Goal: Task Accomplishment & Management: Manage account settings

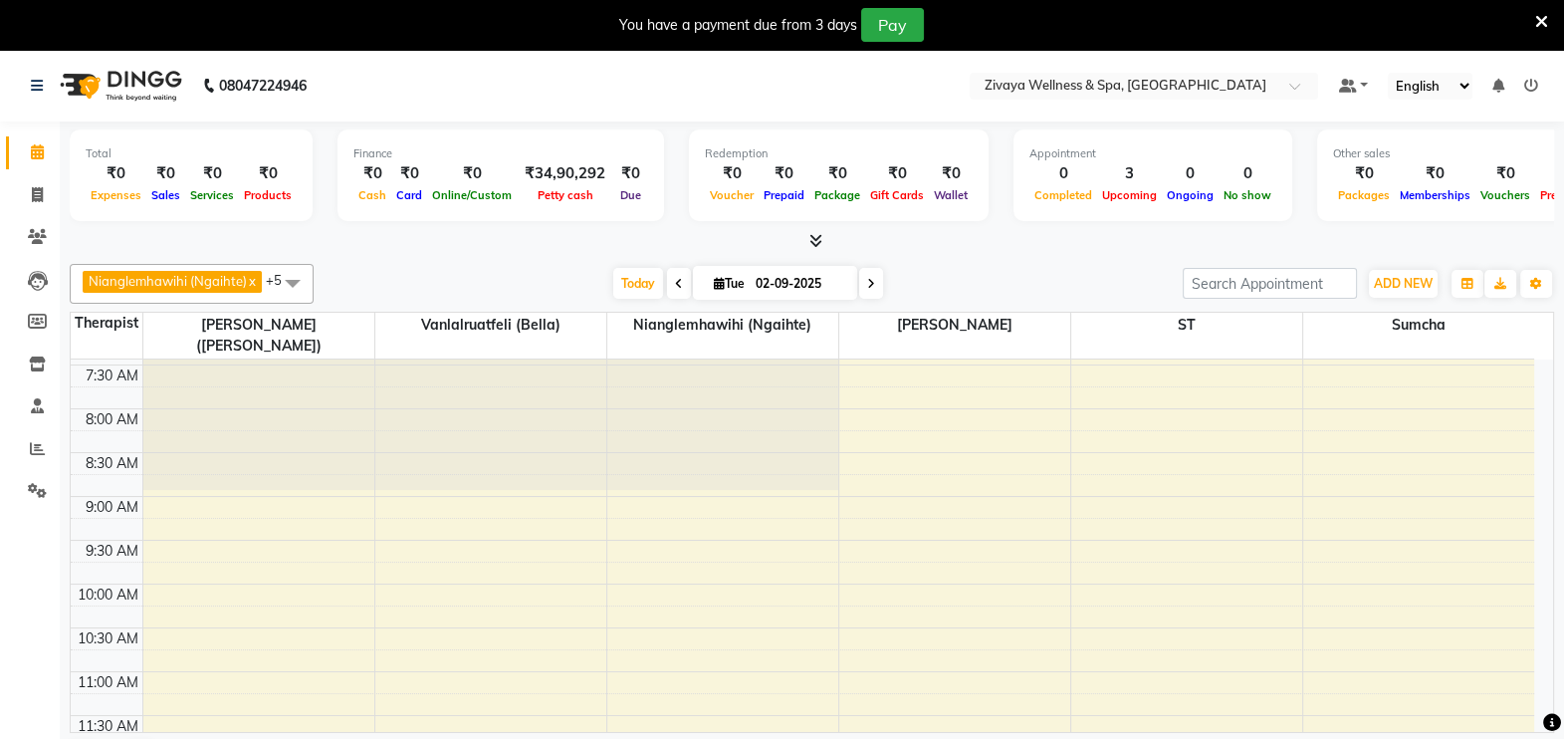
scroll to position [467, 0]
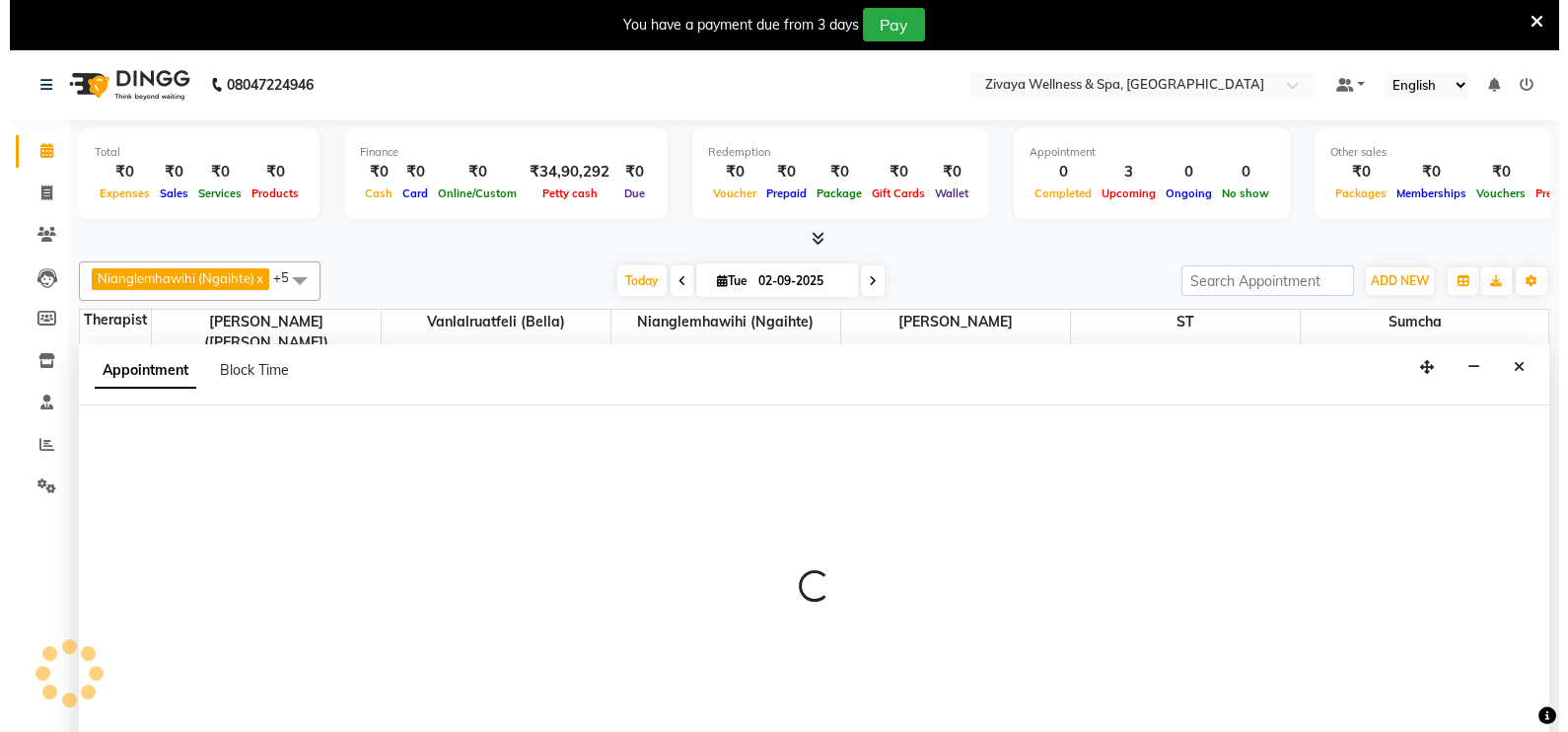
scroll to position [50, 0]
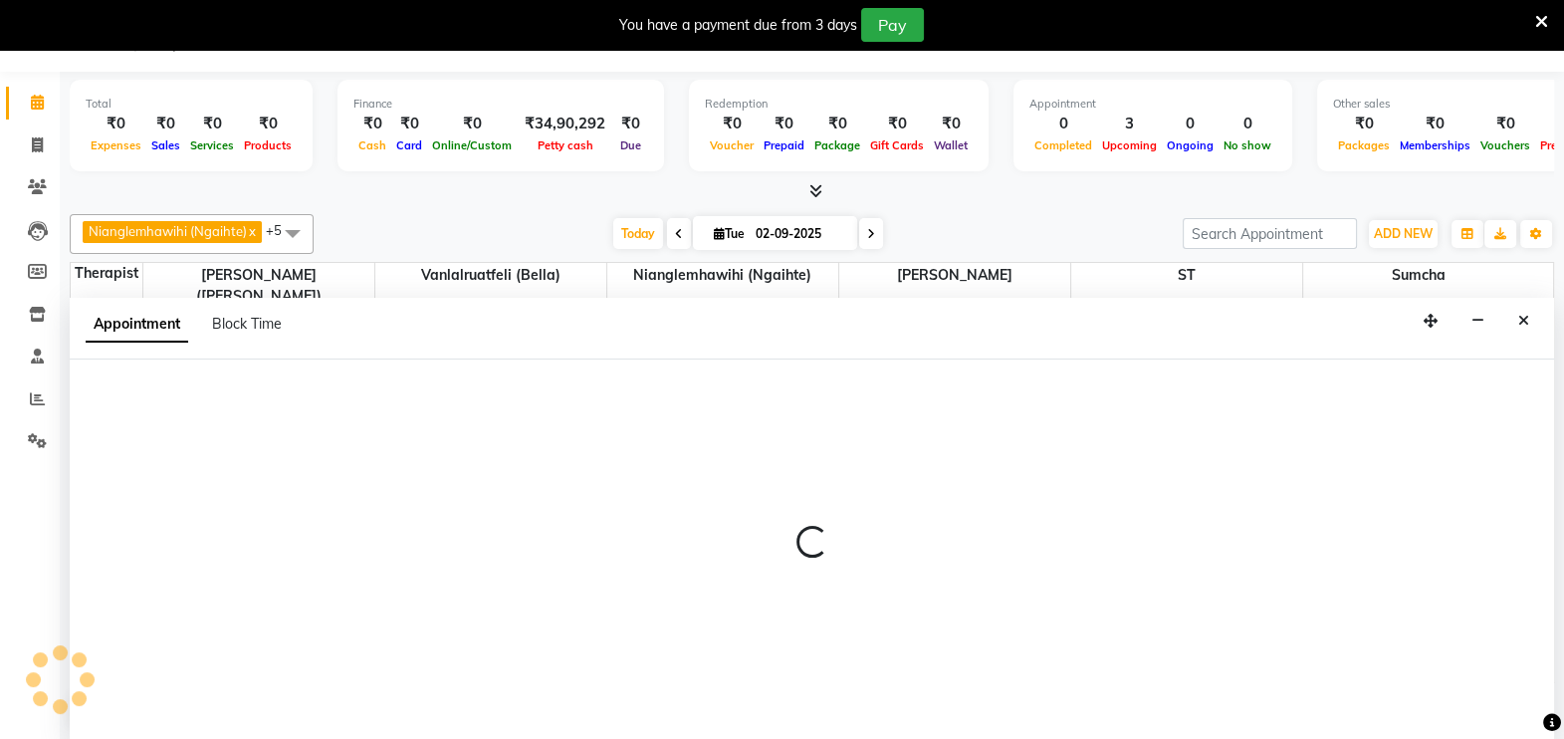
select select "62791"
select select "tentative"
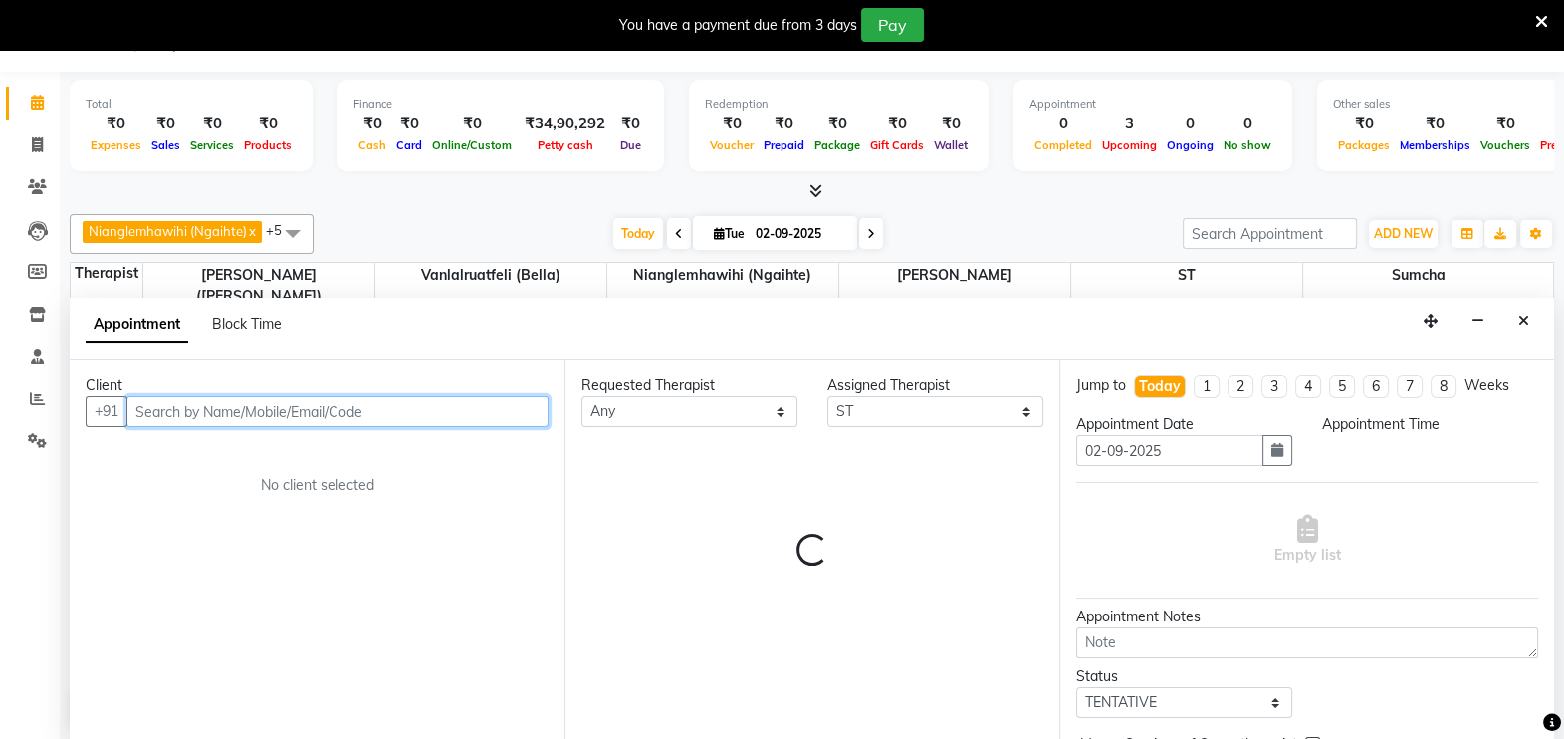
select select "510"
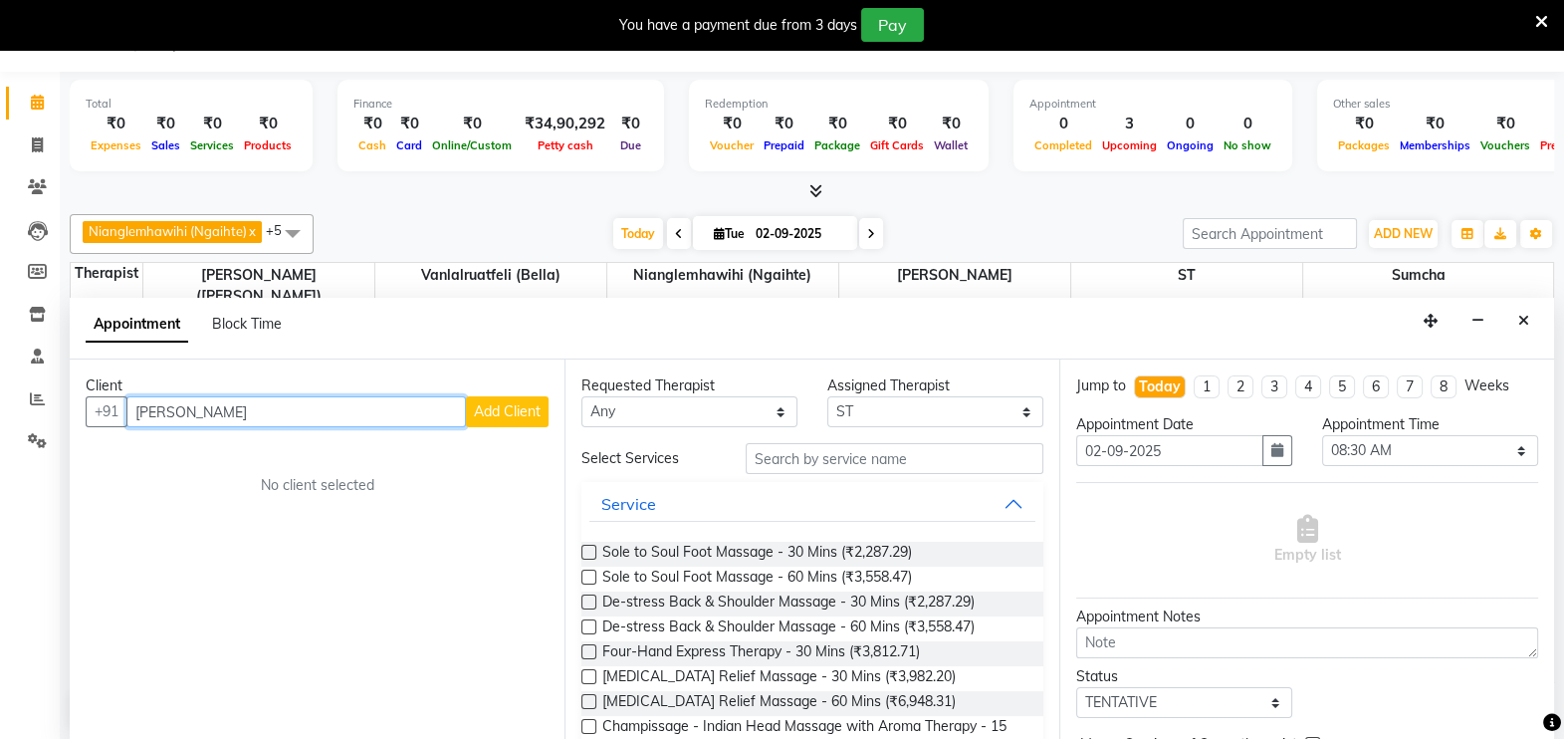
type input "[PERSON_NAME]"
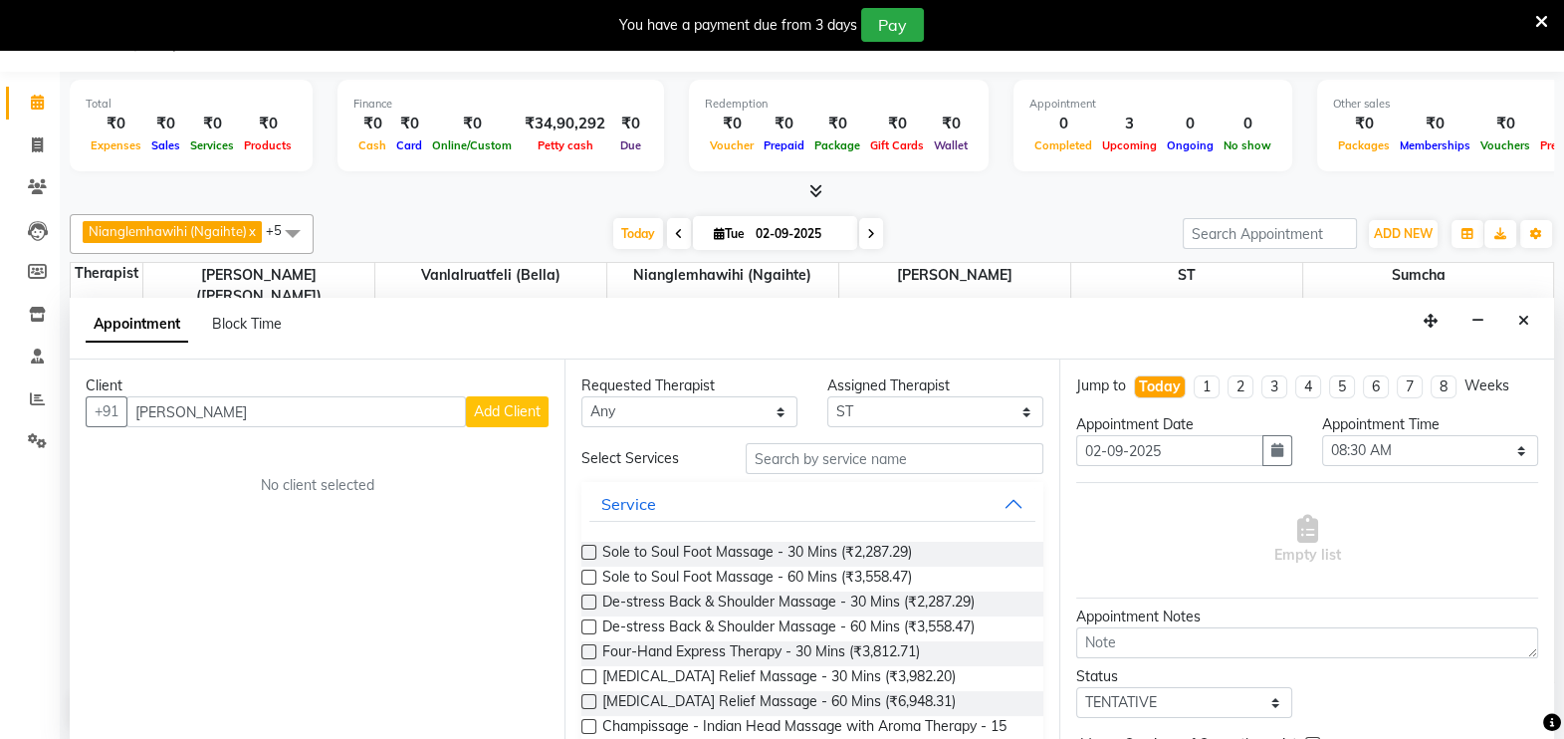
click at [510, 410] on span "Add Client" at bounding box center [507, 411] width 67 height 18
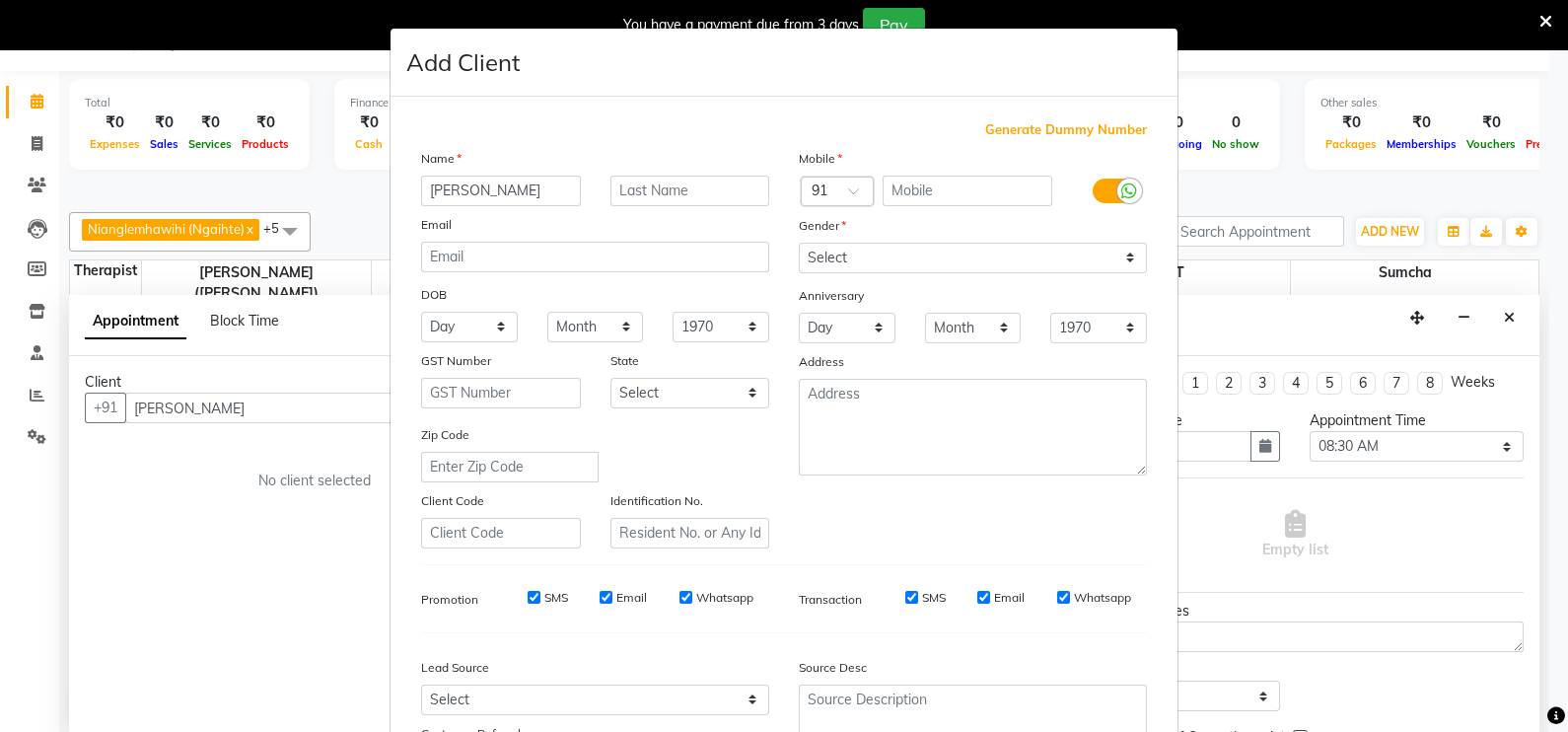
click at [1004, 133] on span "Generate Dummy Number" at bounding box center [1066, 130] width 161 height 20
type input "1311800001650"
checkbox input "false"
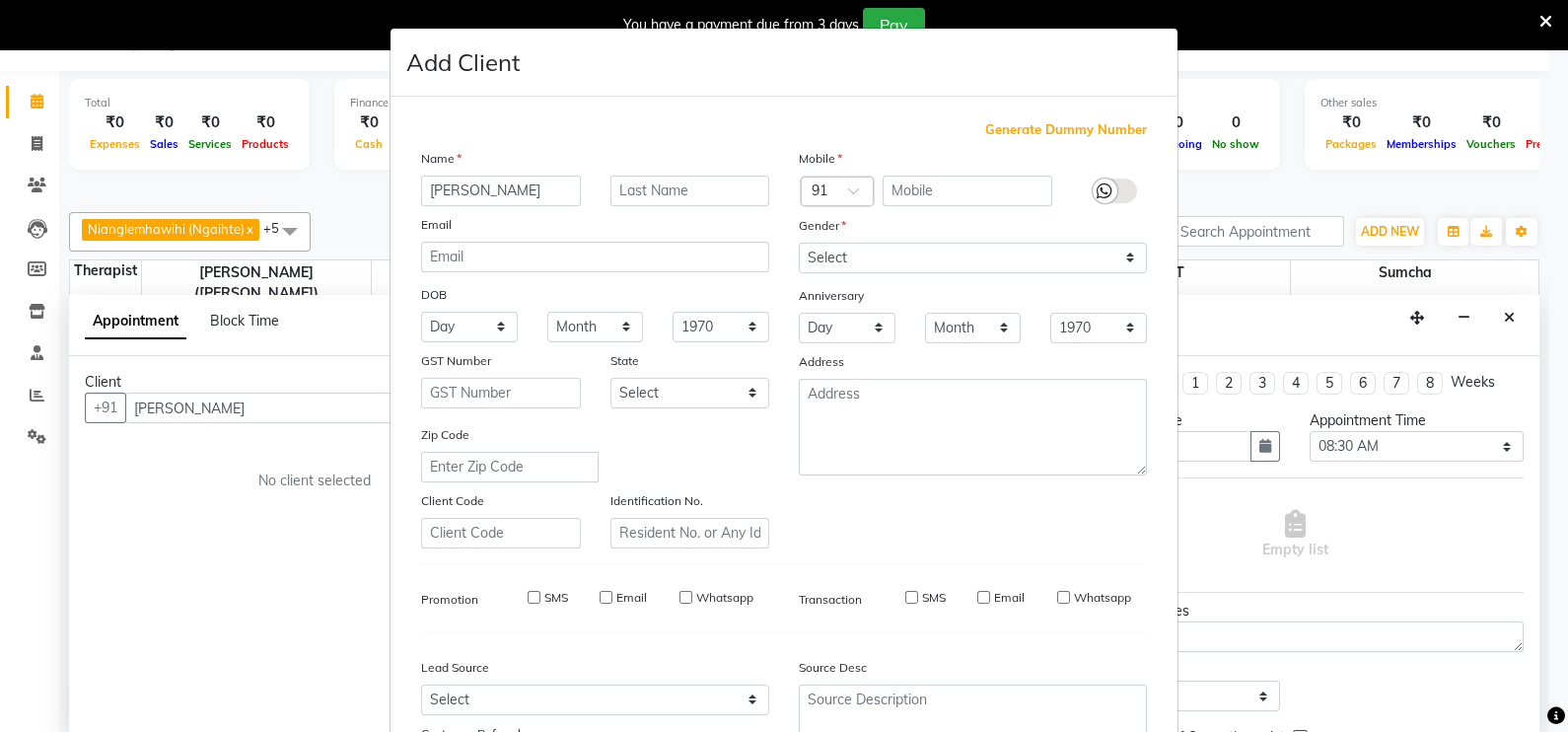
checkbox input "false"
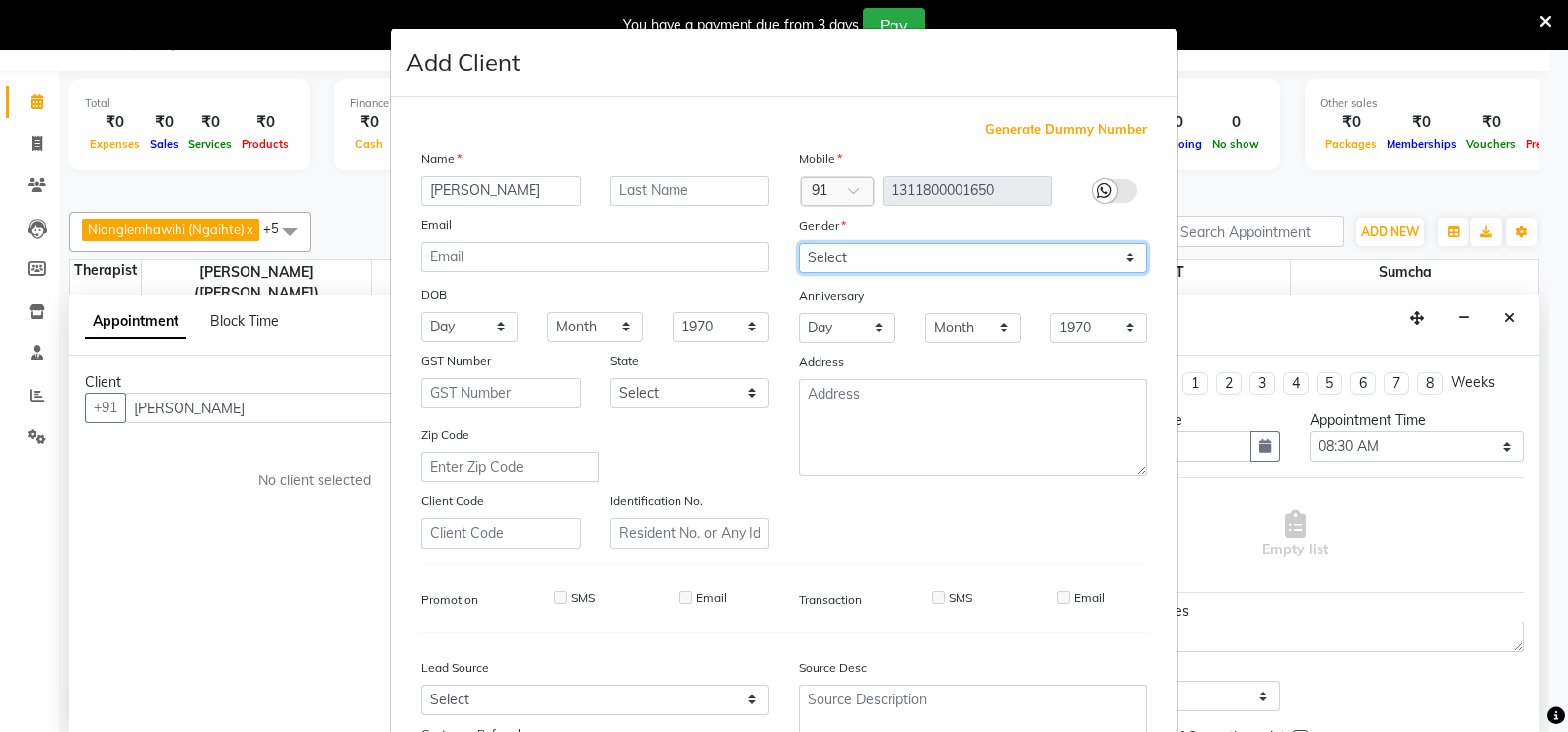
click at [866, 249] on select "Select [DEMOGRAPHIC_DATA] [DEMOGRAPHIC_DATA] Other Prefer Not To Say" at bounding box center [972, 258] width 348 height 31
select select "[DEMOGRAPHIC_DATA]"
click at [798, 244] on select "Select [DEMOGRAPHIC_DATA] [DEMOGRAPHIC_DATA] Other Prefer Not To Say" at bounding box center [972, 258] width 348 height 31
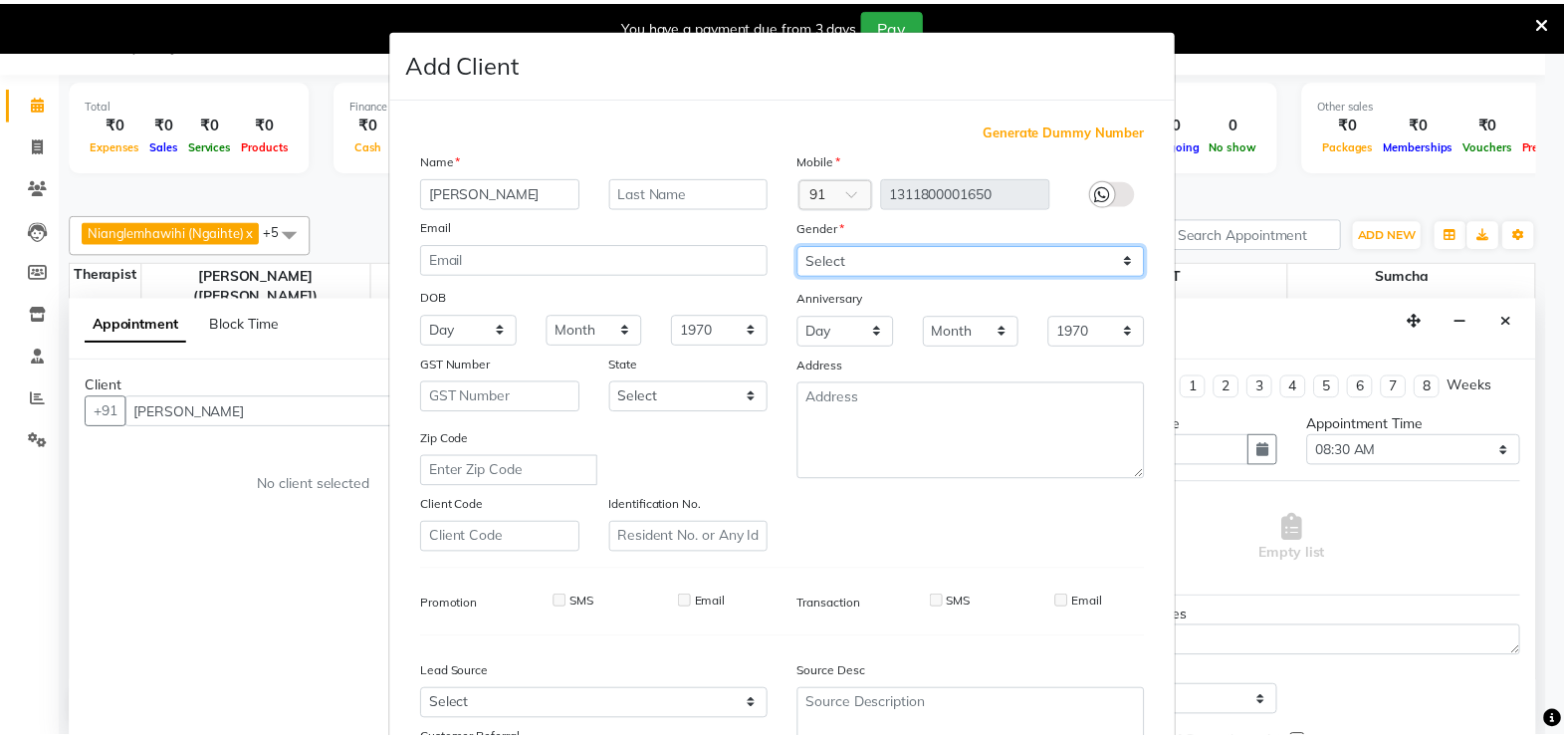
scroll to position [190, 0]
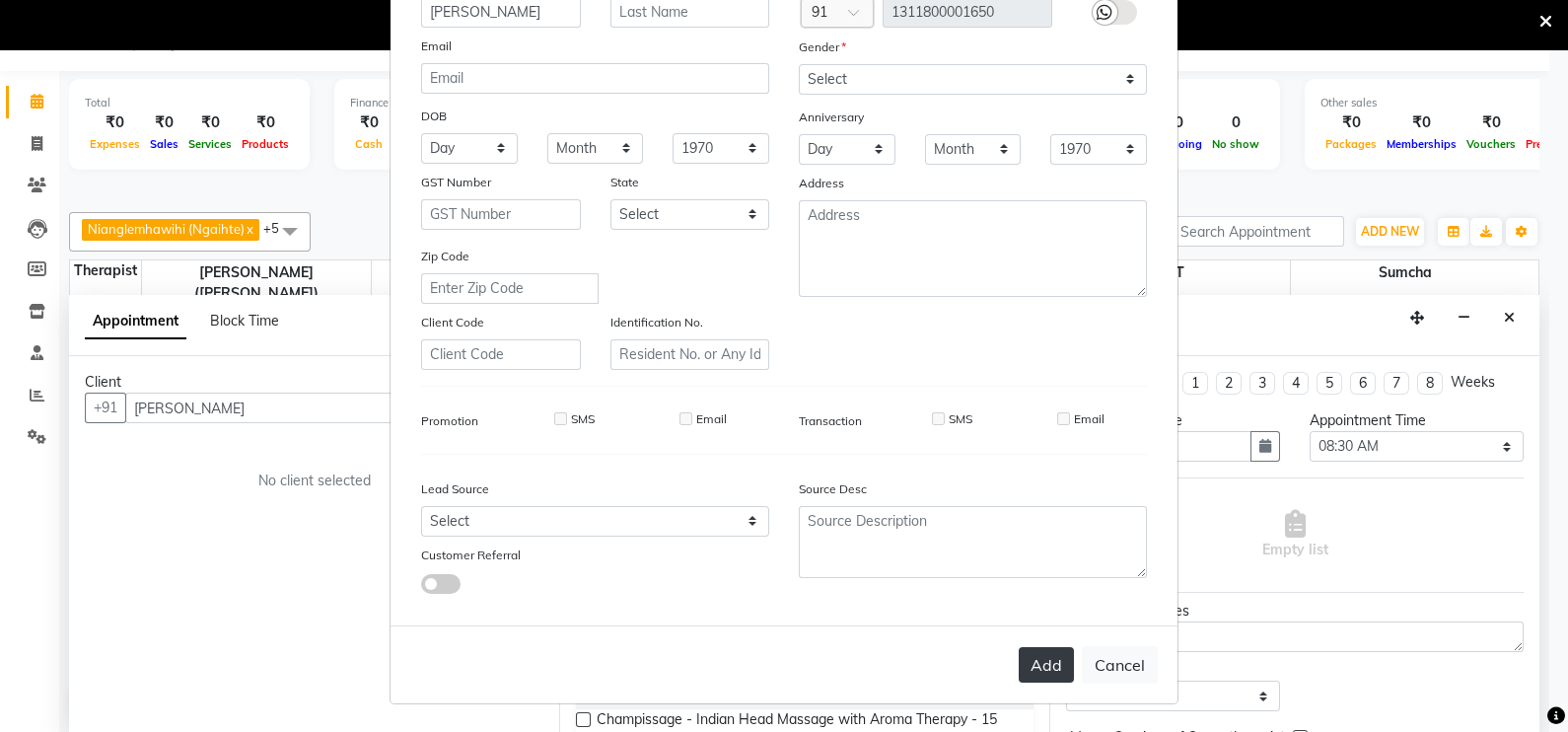
click at [1029, 661] on button "Add" at bounding box center [1046, 665] width 55 height 36
type input "1311800001650"
select select
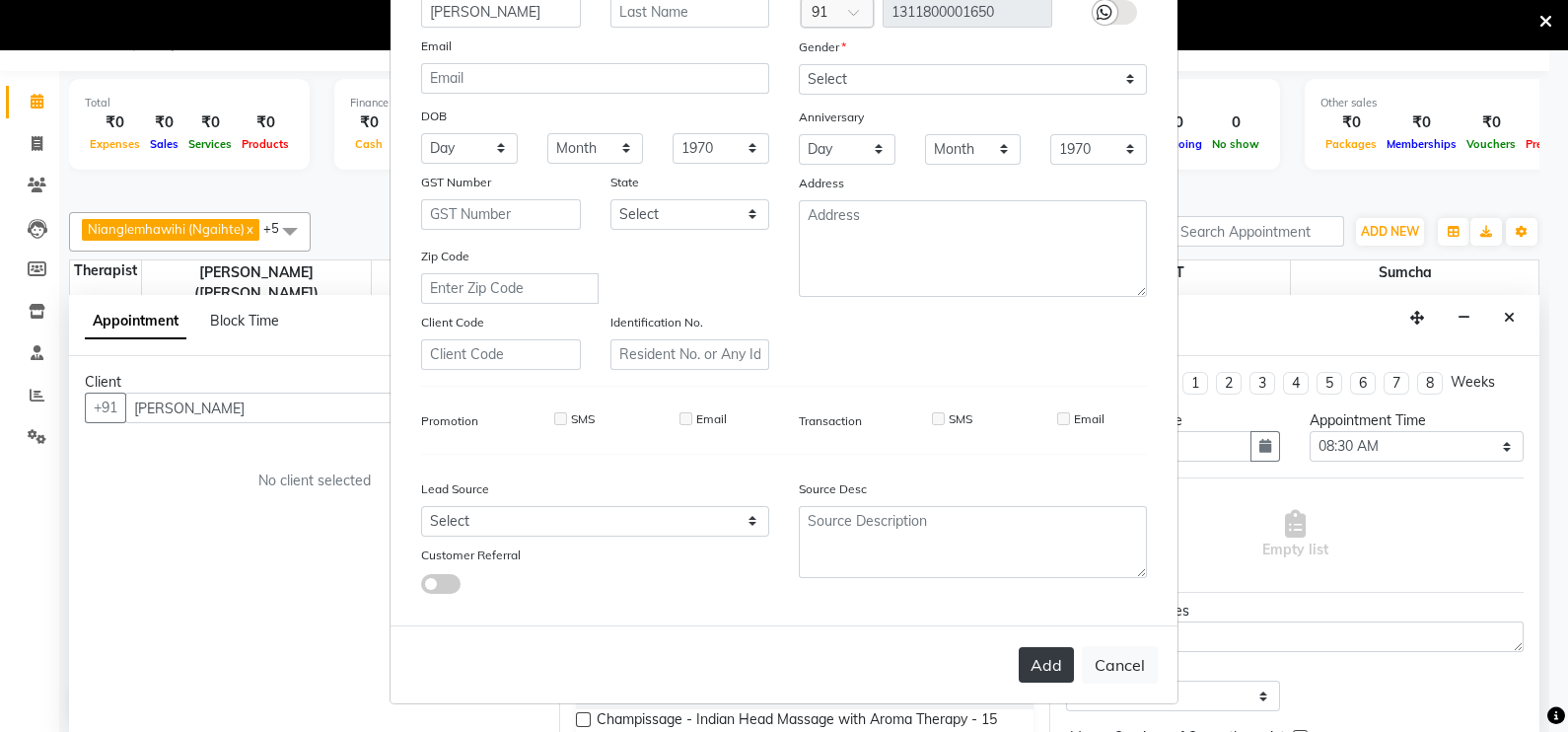
select select
checkbox input "false"
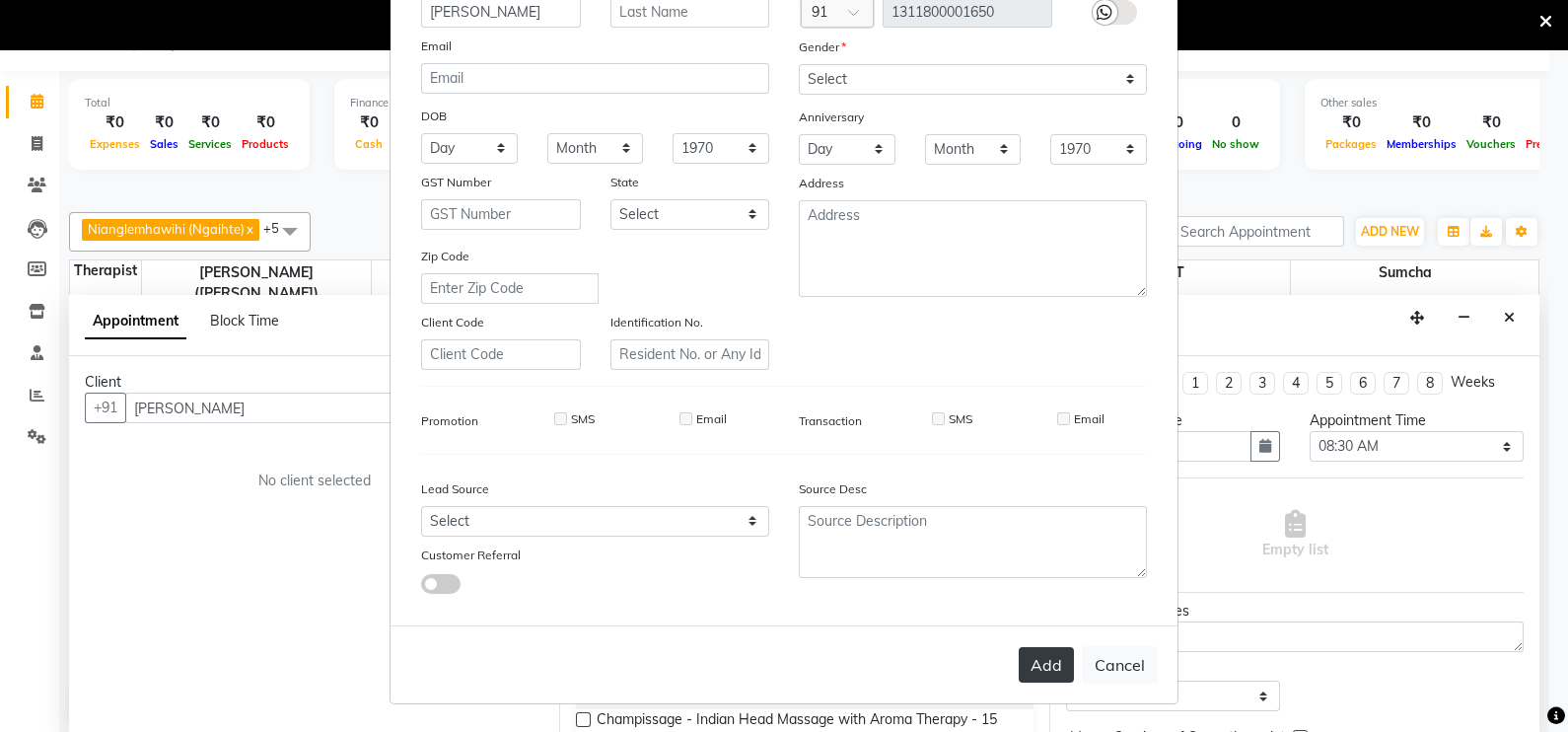
checkbox input "false"
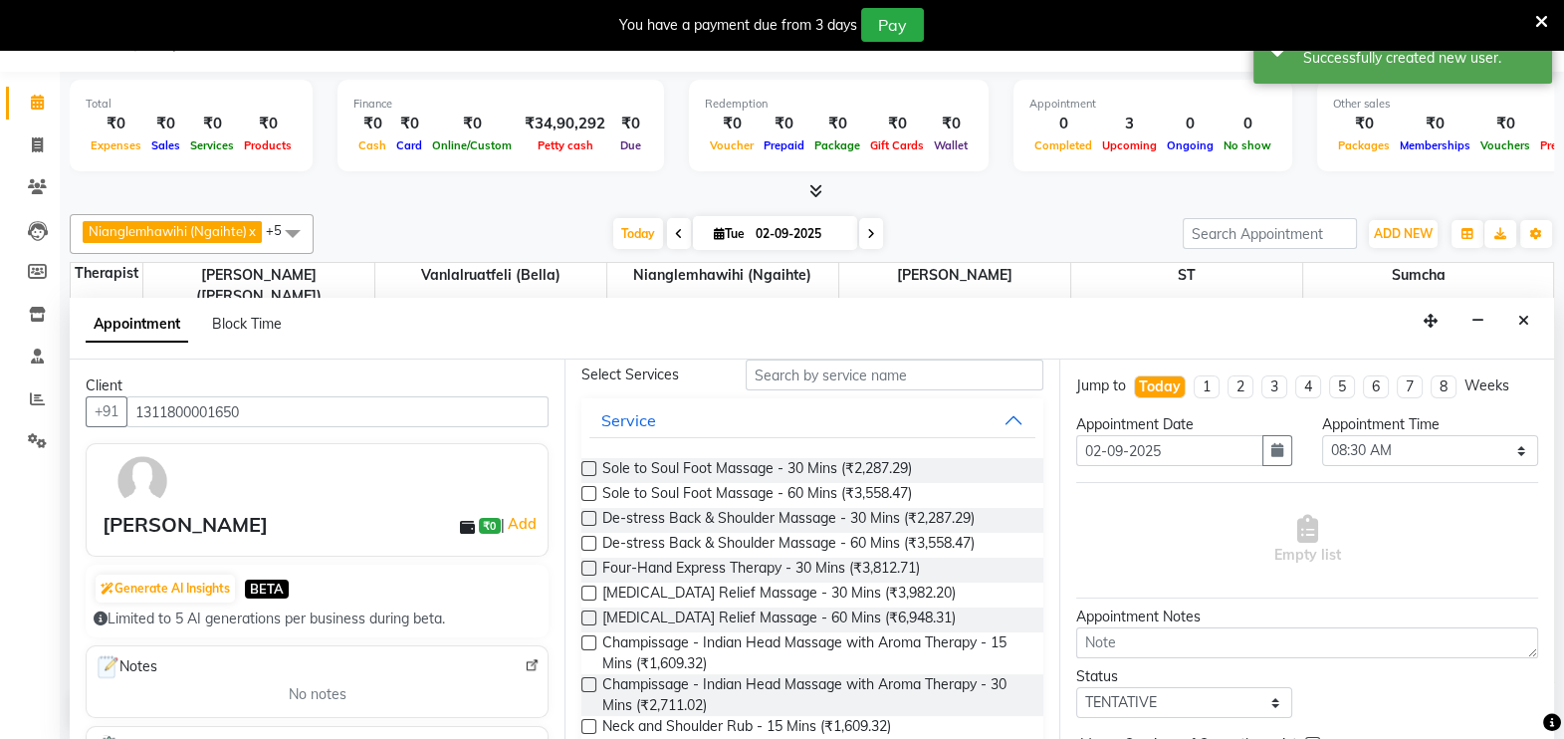
scroll to position [101, 0]
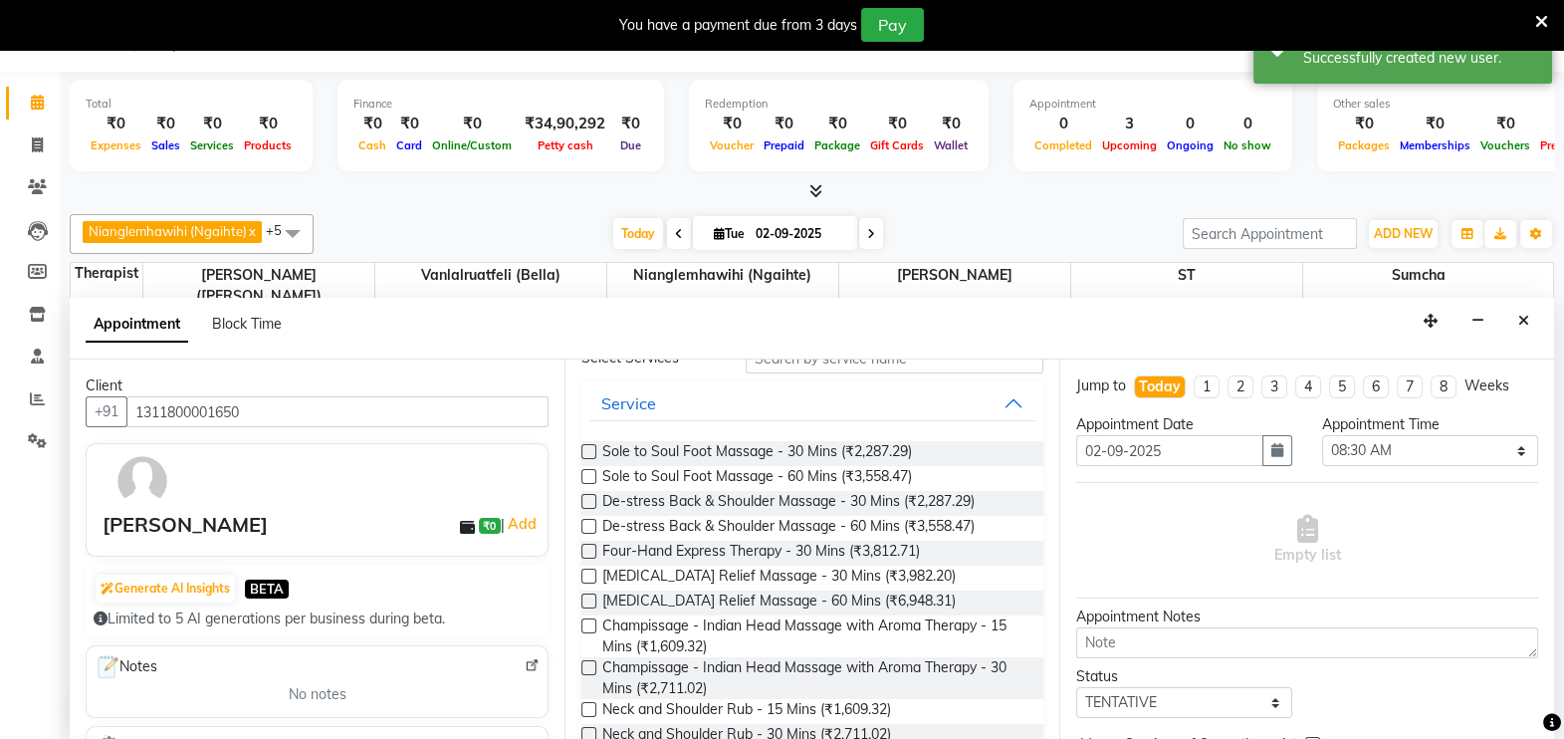
click at [587, 712] on label at bounding box center [588, 709] width 15 height 15
click at [587, 712] on input "checkbox" at bounding box center [587, 711] width 13 height 13
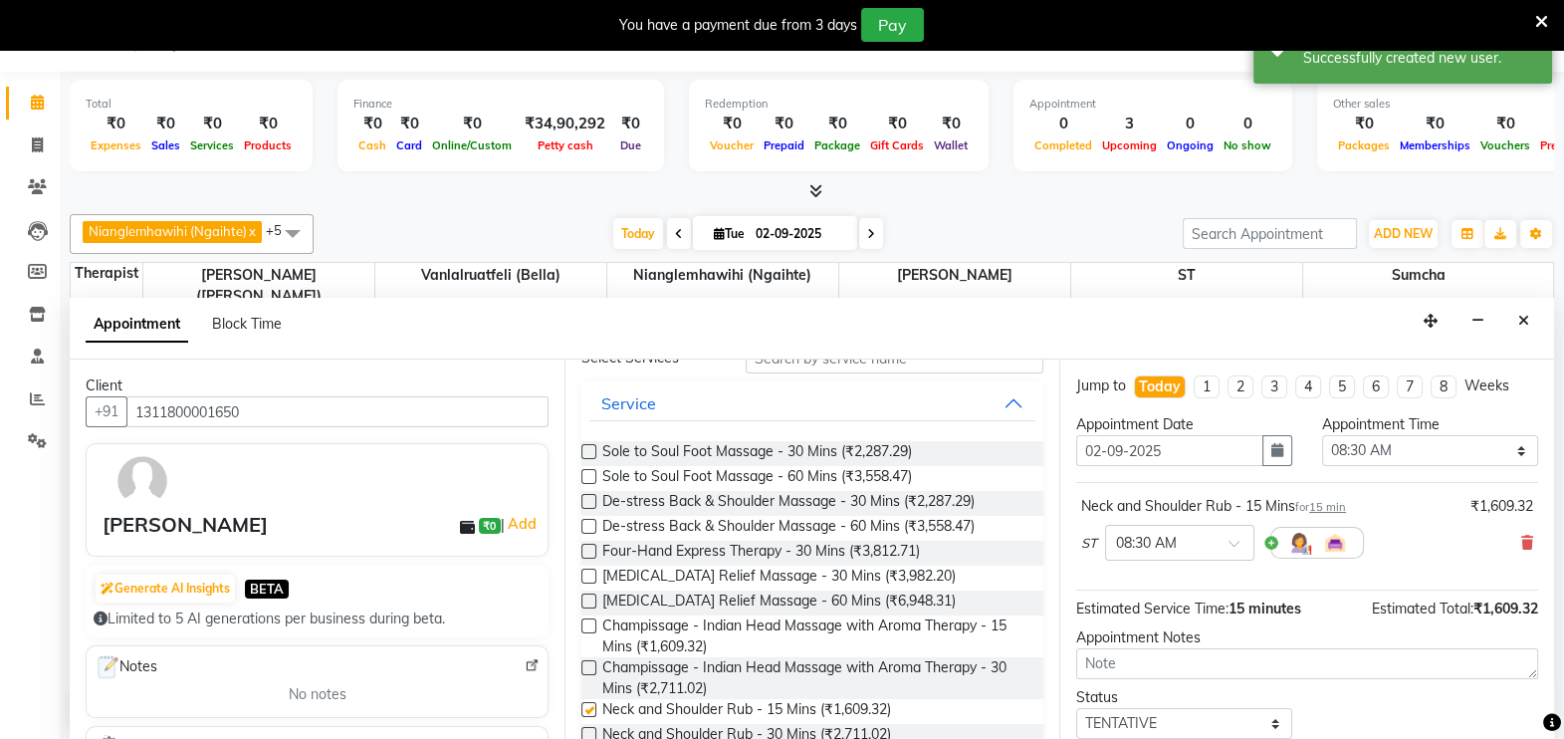
checkbox input "false"
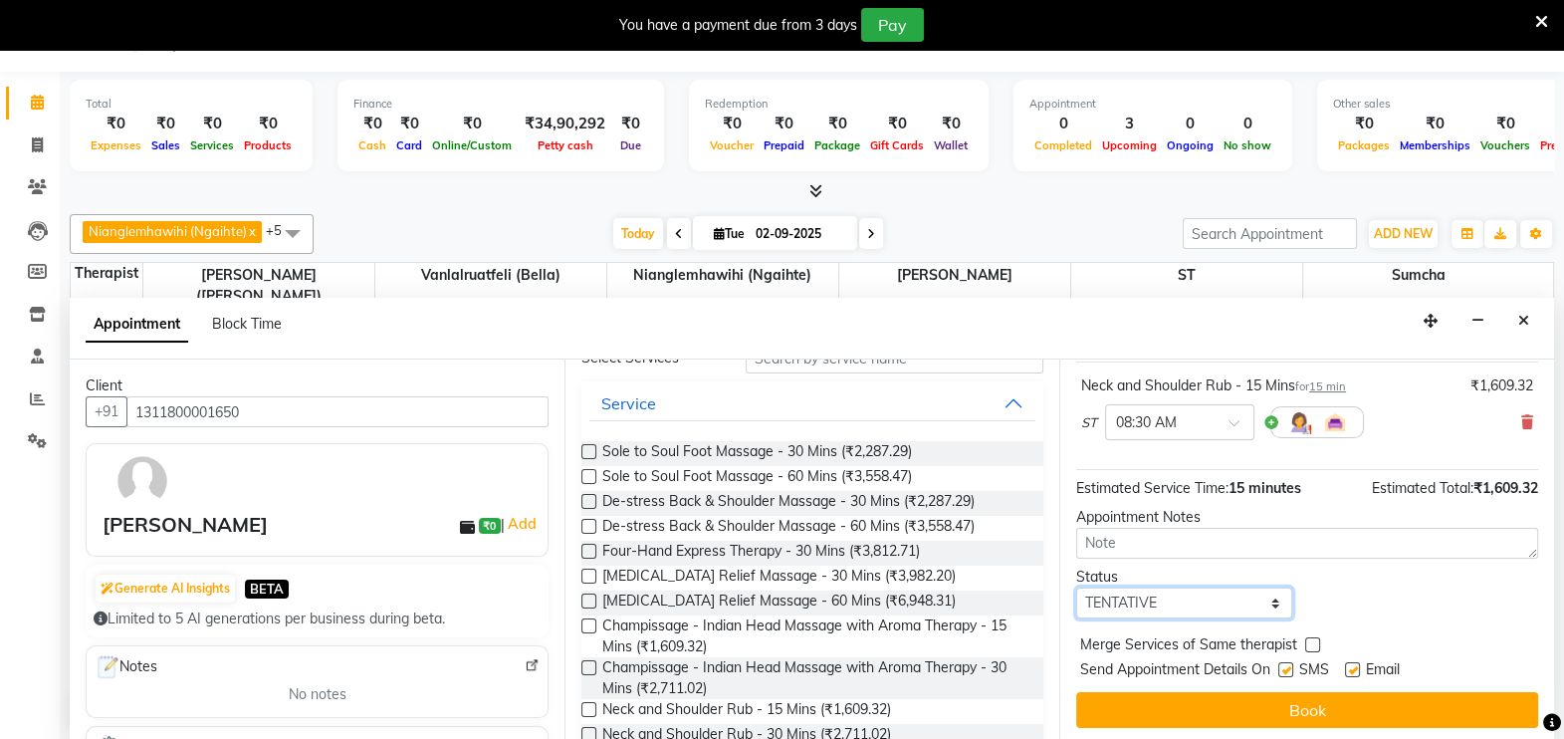
click at [1259, 598] on select "Select TENTATIVE CONFIRM CHECK-IN UPCOMING" at bounding box center [1184, 602] width 216 height 31
select select "confirm booking"
click at [1076, 587] on select "Select TENTATIVE CONFIRM CHECK-IN UPCOMING" at bounding box center [1184, 602] width 216 height 31
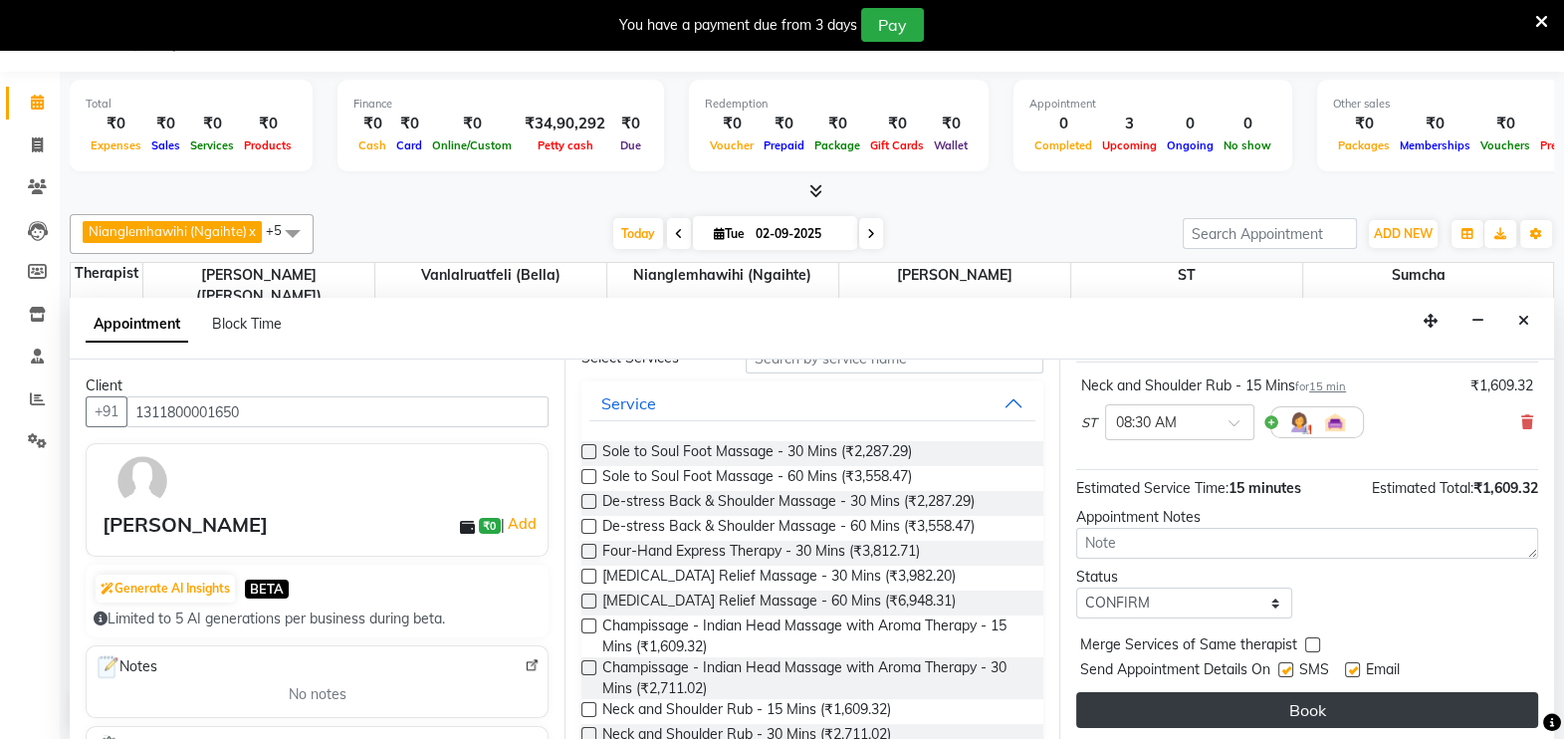
click at [1294, 697] on button "Book" at bounding box center [1307, 710] width 462 height 36
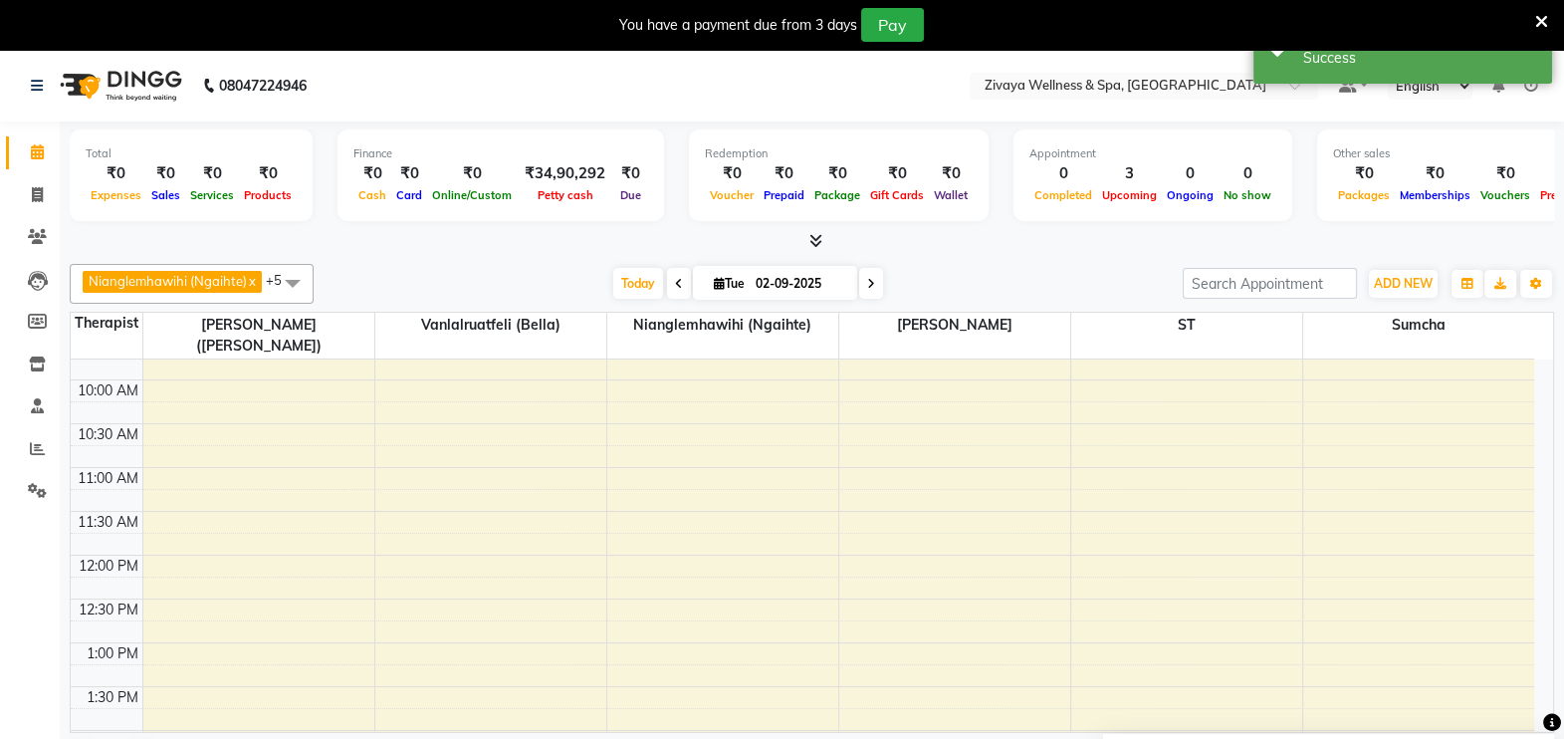
scroll to position [857, 0]
click at [1077, 674] on div "12:00 AM 12:30 AM 1:00 AM 1:30 AM 2:00 AM 2:30 AM 3:00 AM 3:30 AM 4:00 AM 4:30 …" at bounding box center [803, 553] width 1464 height 2102
select select "62791"
select select "825"
select select "tentative"
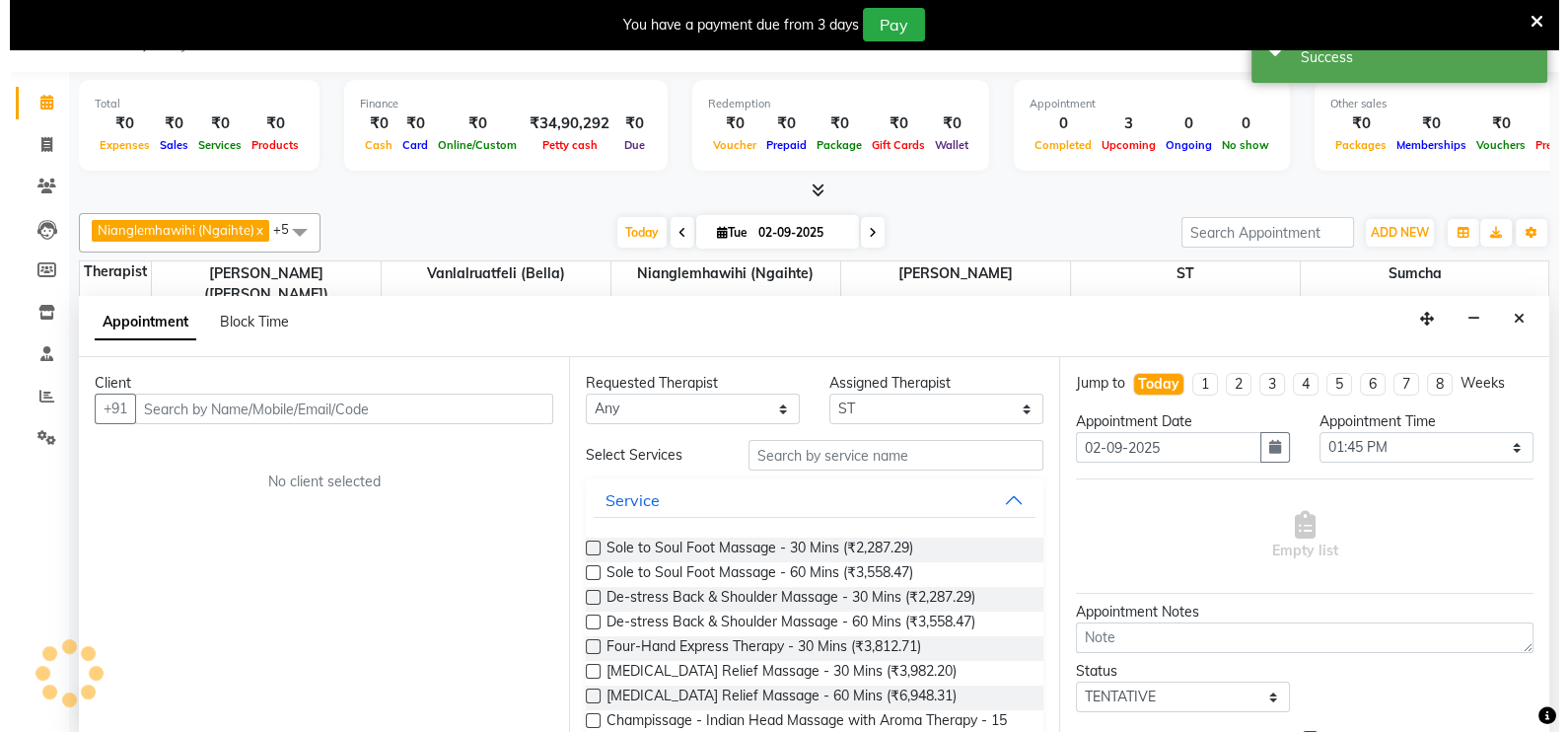
scroll to position [50, 0]
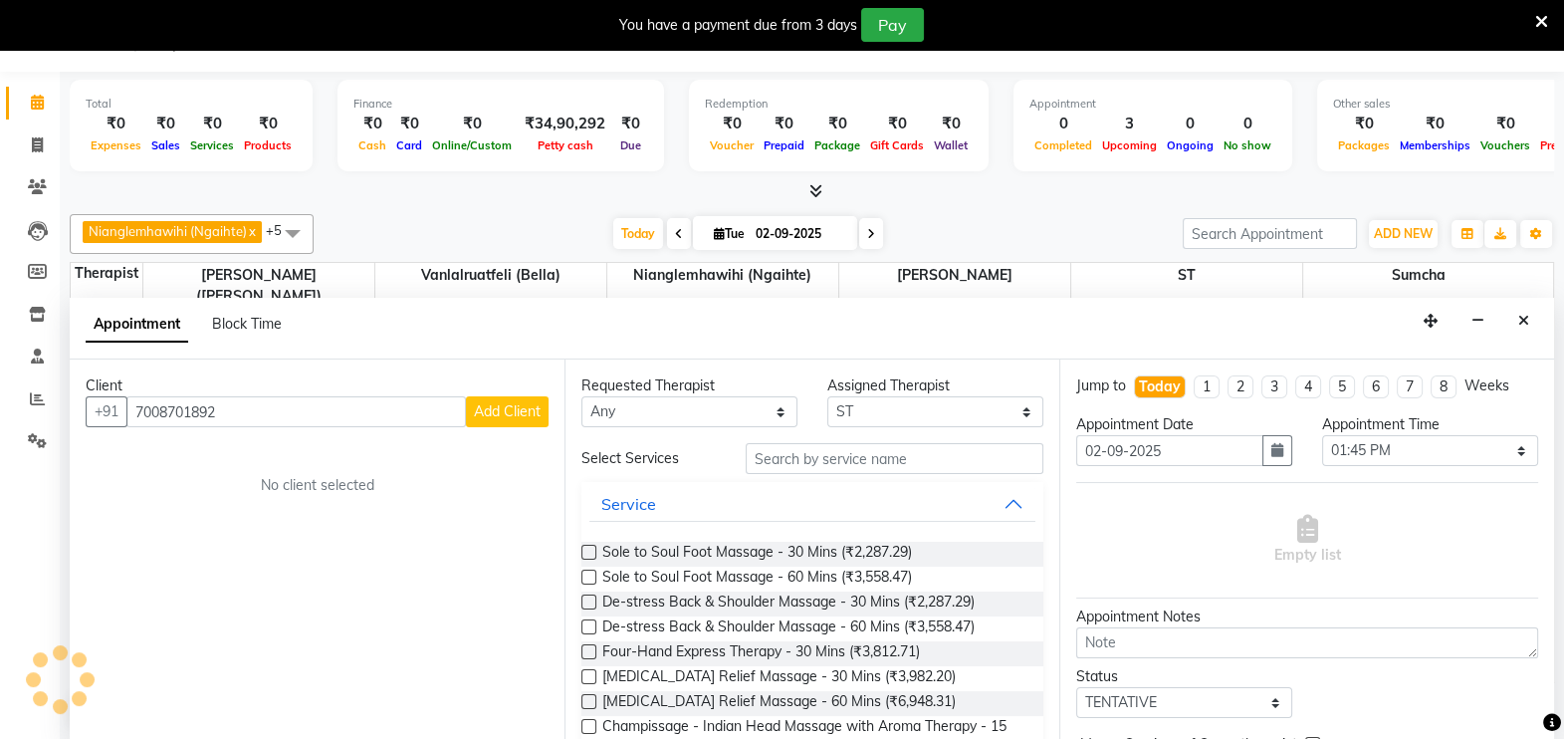
type input "7008701892"
click at [522, 412] on span "Add Client" at bounding box center [507, 411] width 67 height 18
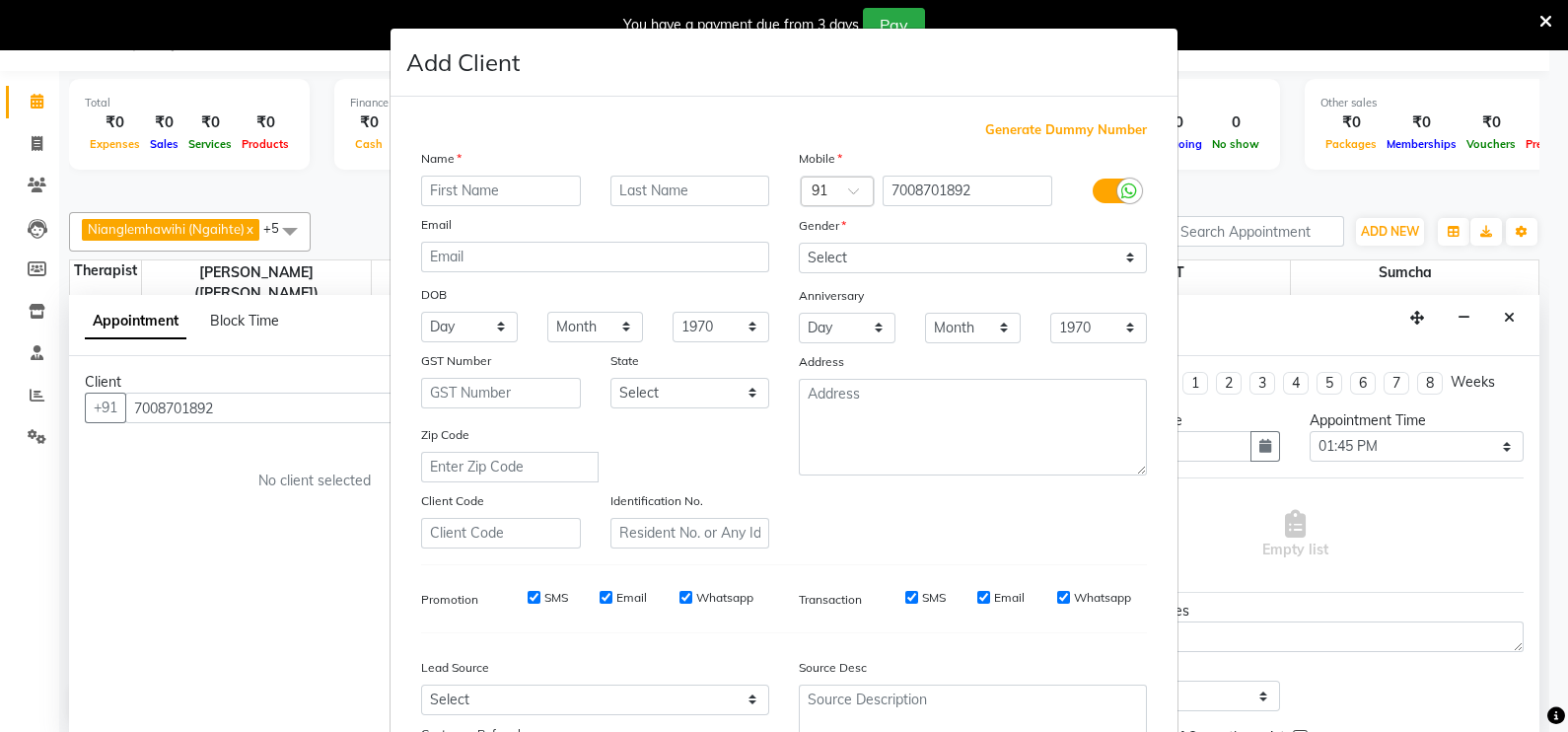
type input "p"
type input "[PERSON_NAME]"
click at [822, 254] on select "Select [DEMOGRAPHIC_DATA] [DEMOGRAPHIC_DATA] Other Prefer Not To Say" at bounding box center [972, 258] width 348 height 31
select select "[DEMOGRAPHIC_DATA]"
click at [798, 244] on select "Select [DEMOGRAPHIC_DATA] [DEMOGRAPHIC_DATA] Other Prefer Not To Say" at bounding box center [972, 258] width 348 height 31
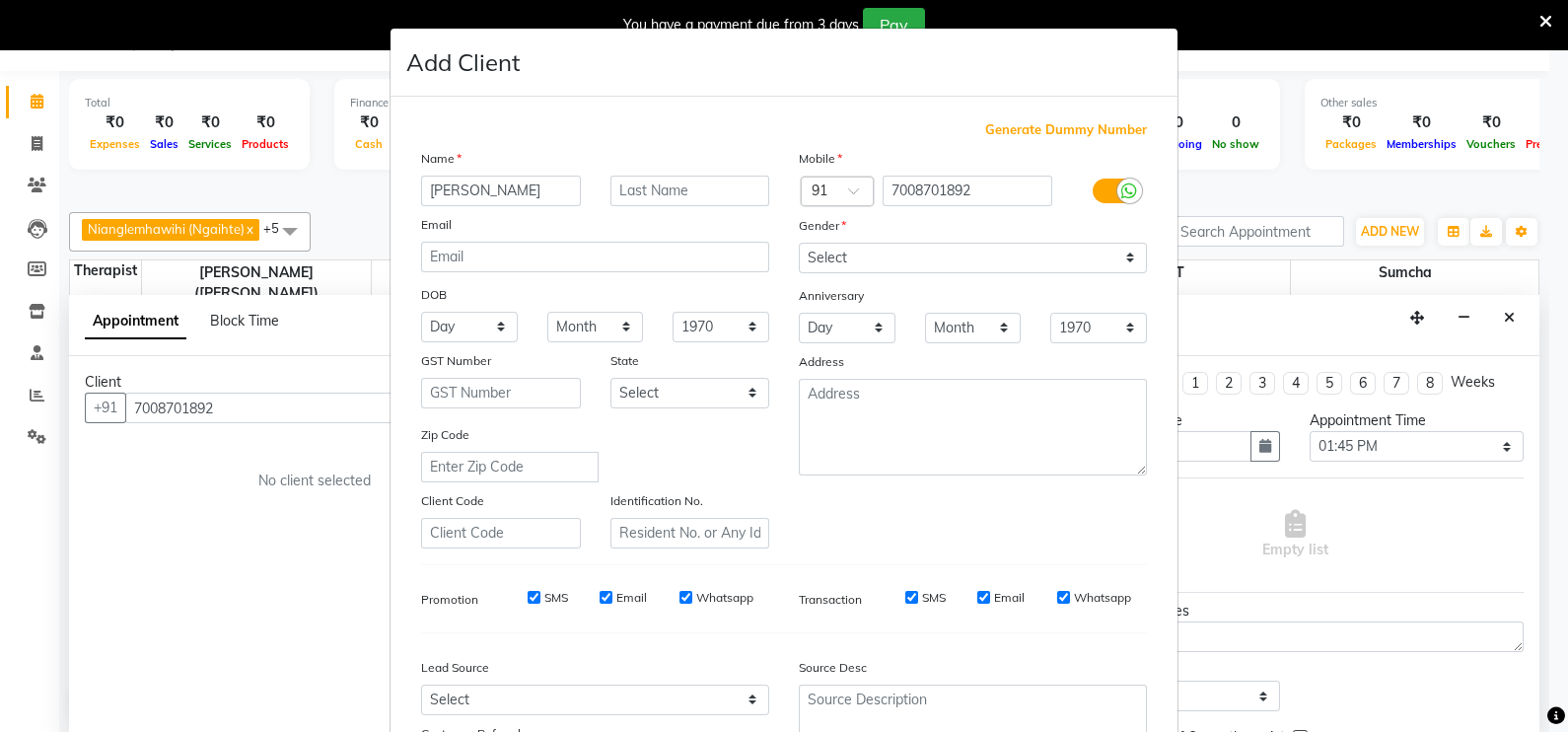
click at [978, 603] on input "Email" at bounding box center [984, 596] width 13 height 13
checkbox input "false"
click at [1057, 603] on input "Whatsapp" at bounding box center [1063, 596] width 13 height 13
checkbox input "false"
click at [679, 601] on input "Whatsapp" at bounding box center [685, 596] width 13 height 13
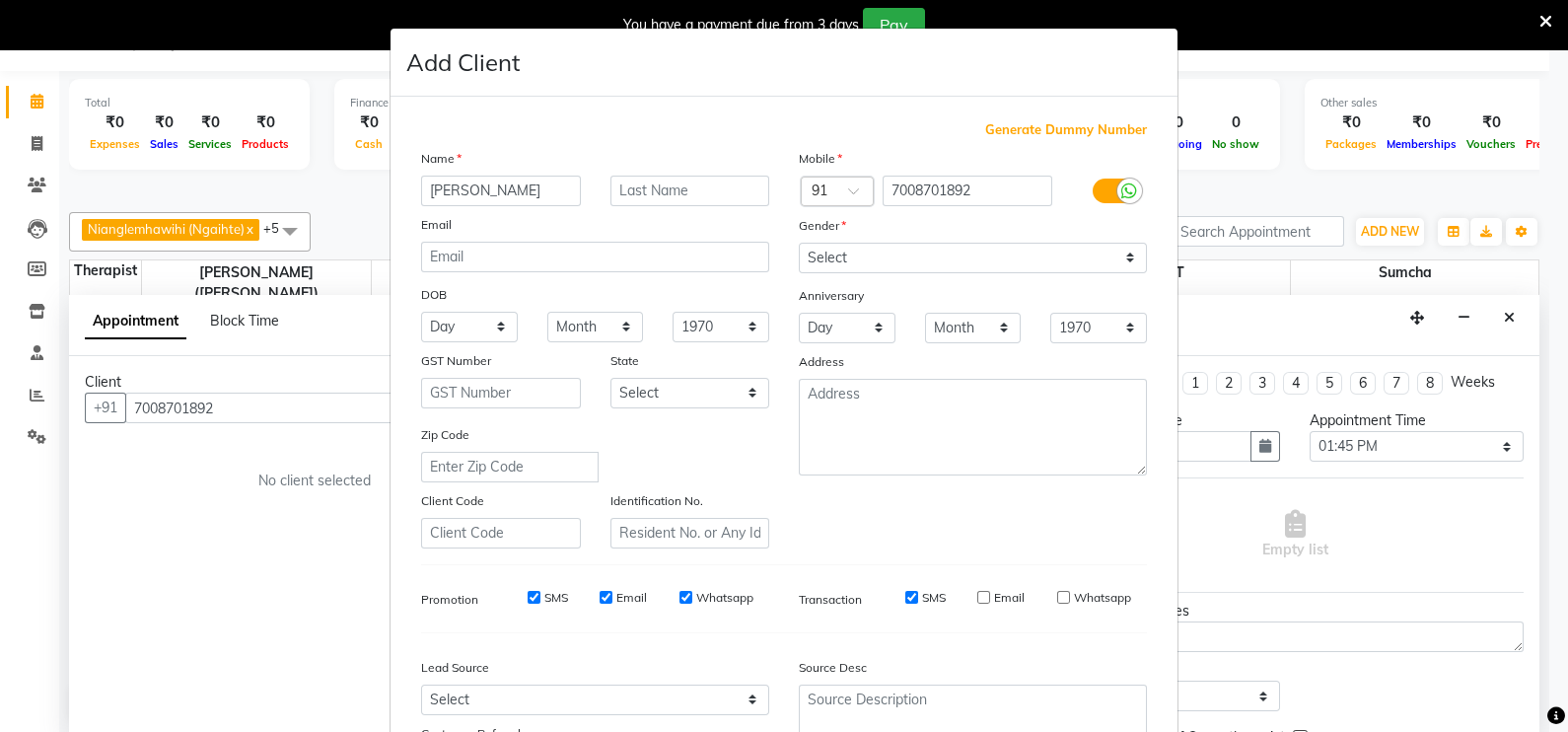
checkbox input "false"
click at [599, 603] on input "Email" at bounding box center [605, 596] width 13 height 13
checkbox input "false"
click at [528, 603] on input "SMS" at bounding box center [534, 596] width 13 height 13
checkbox input "false"
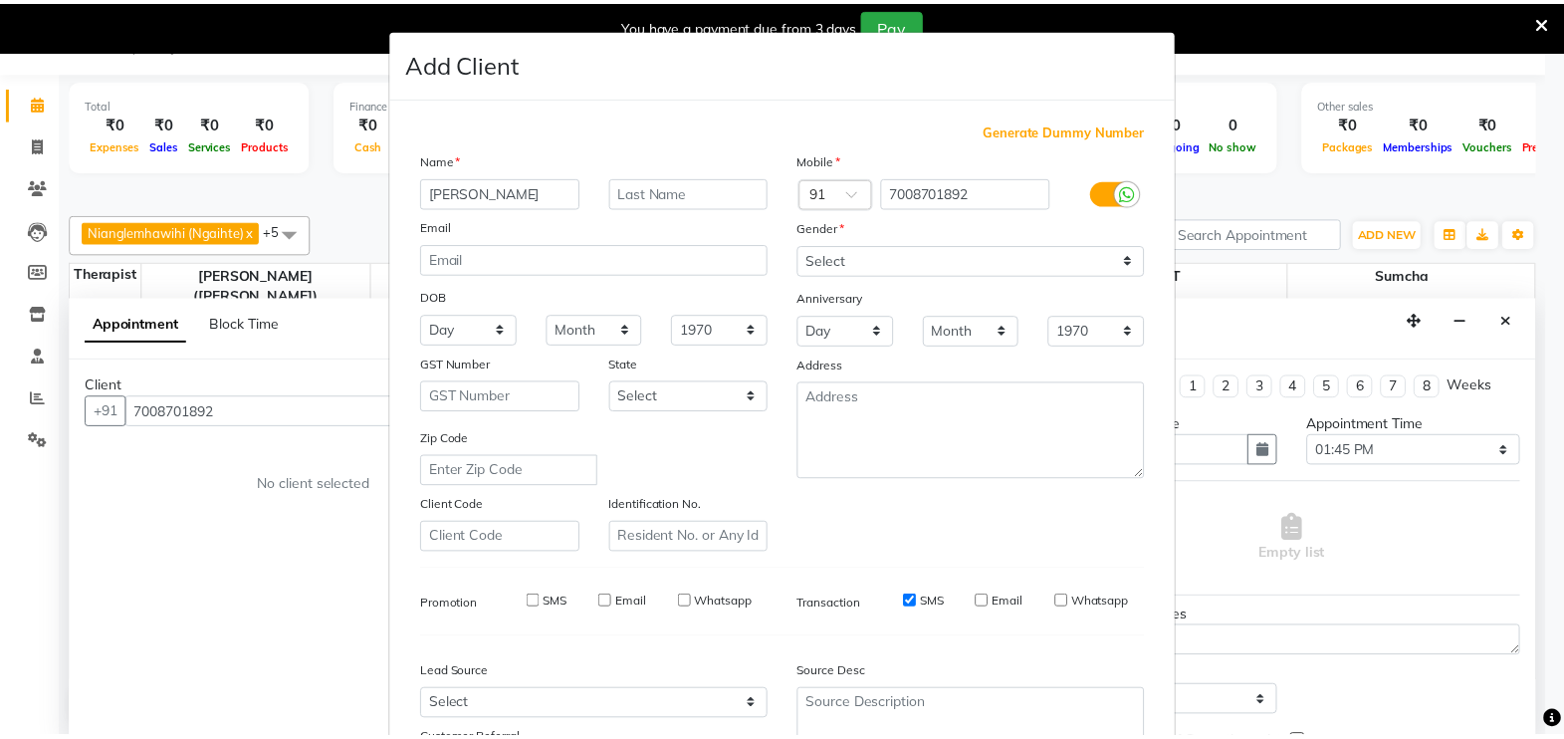
scroll to position [190, 0]
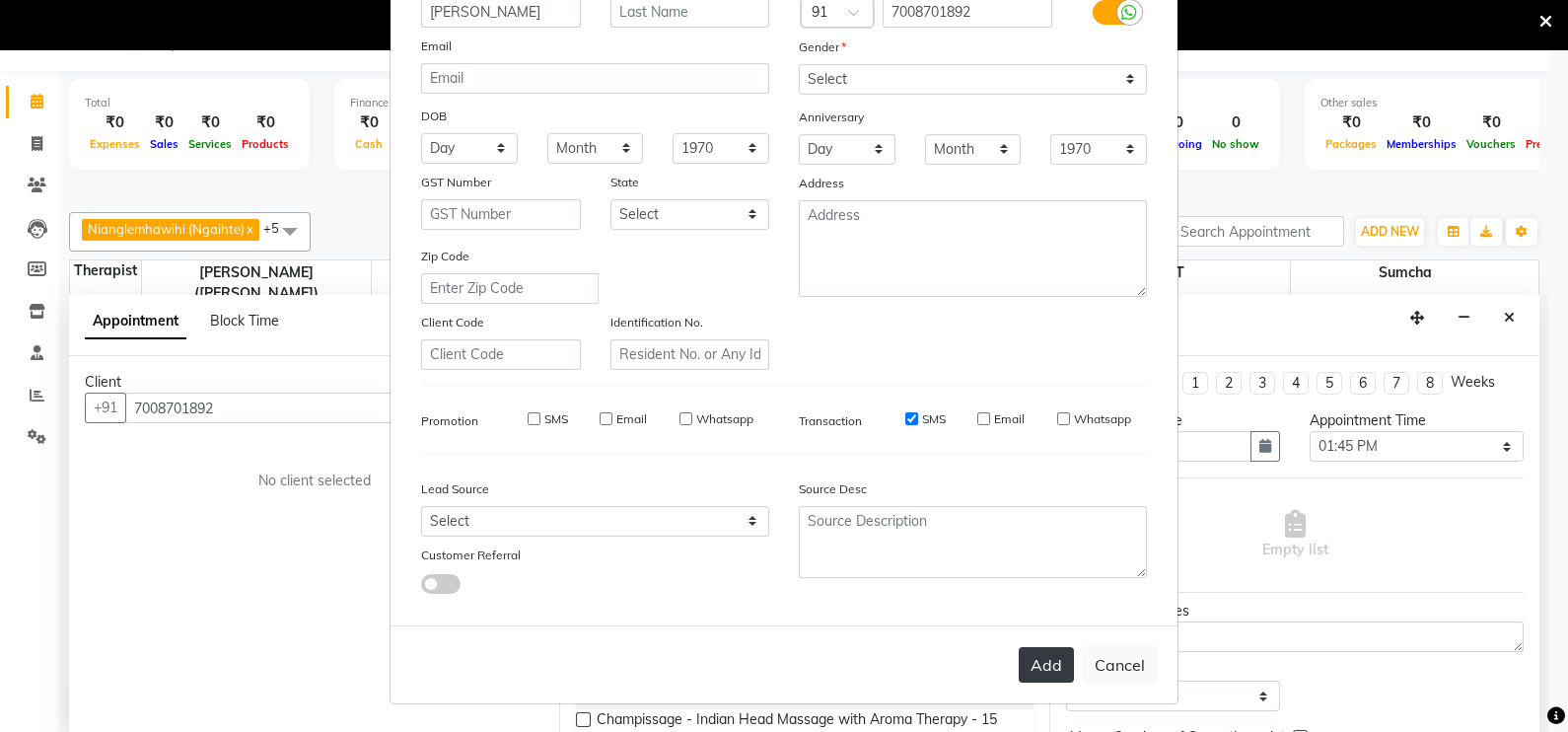
click at [1050, 657] on button "Add" at bounding box center [1046, 665] width 55 height 36
select select
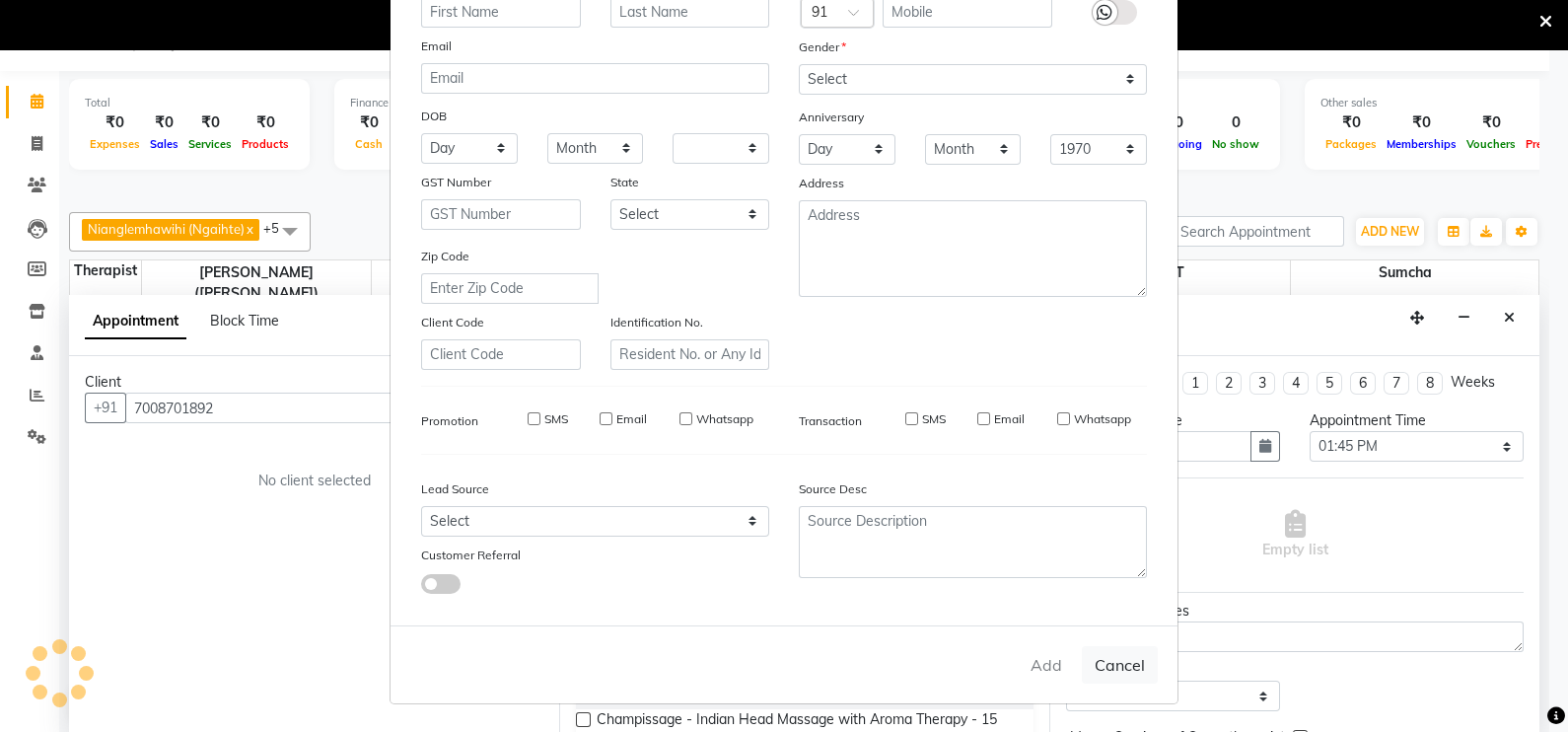
select select
checkbox input "false"
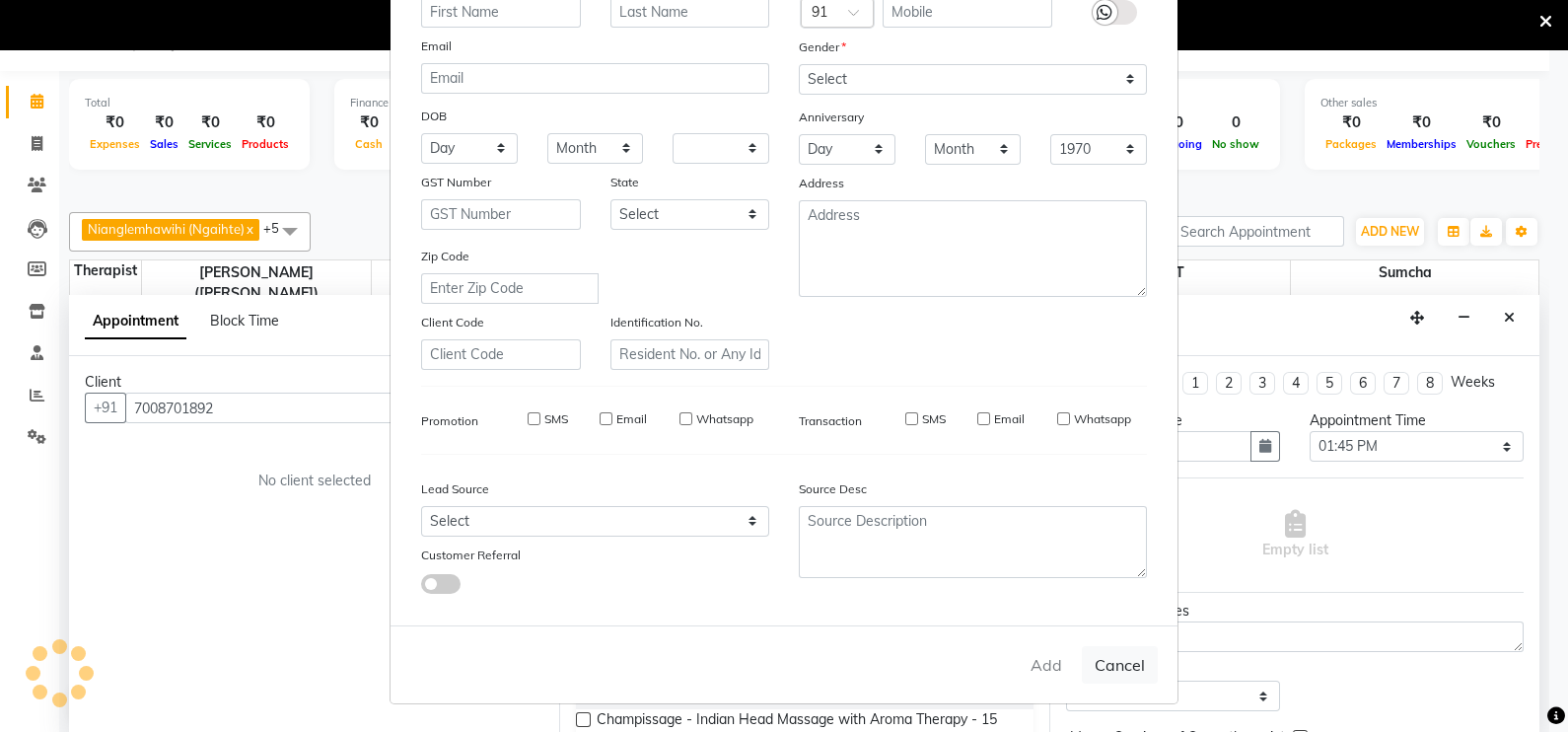
checkbox input "false"
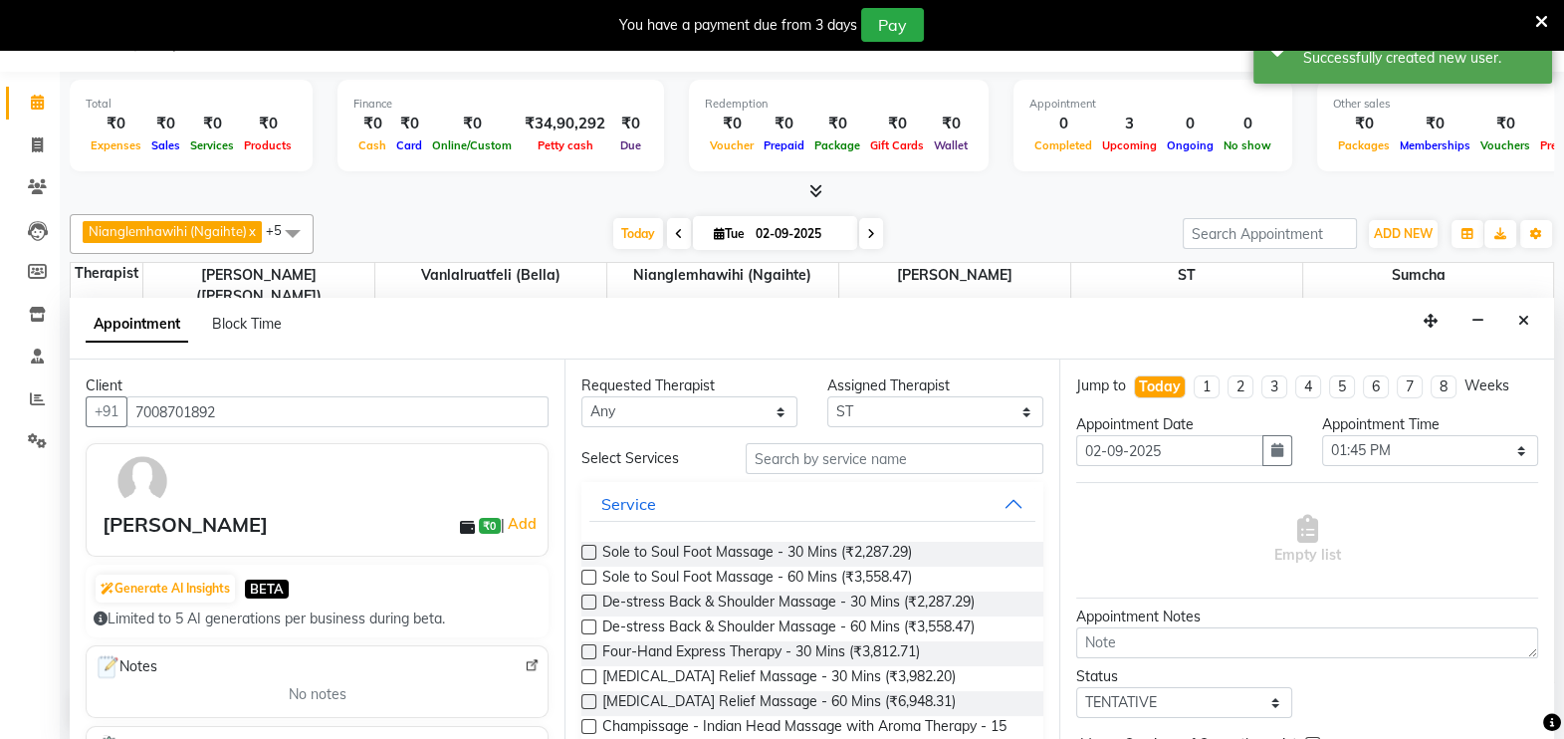
click at [591, 672] on label at bounding box center [588, 676] width 15 height 15
click at [591, 672] on input "checkbox" at bounding box center [587, 678] width 13 height 13
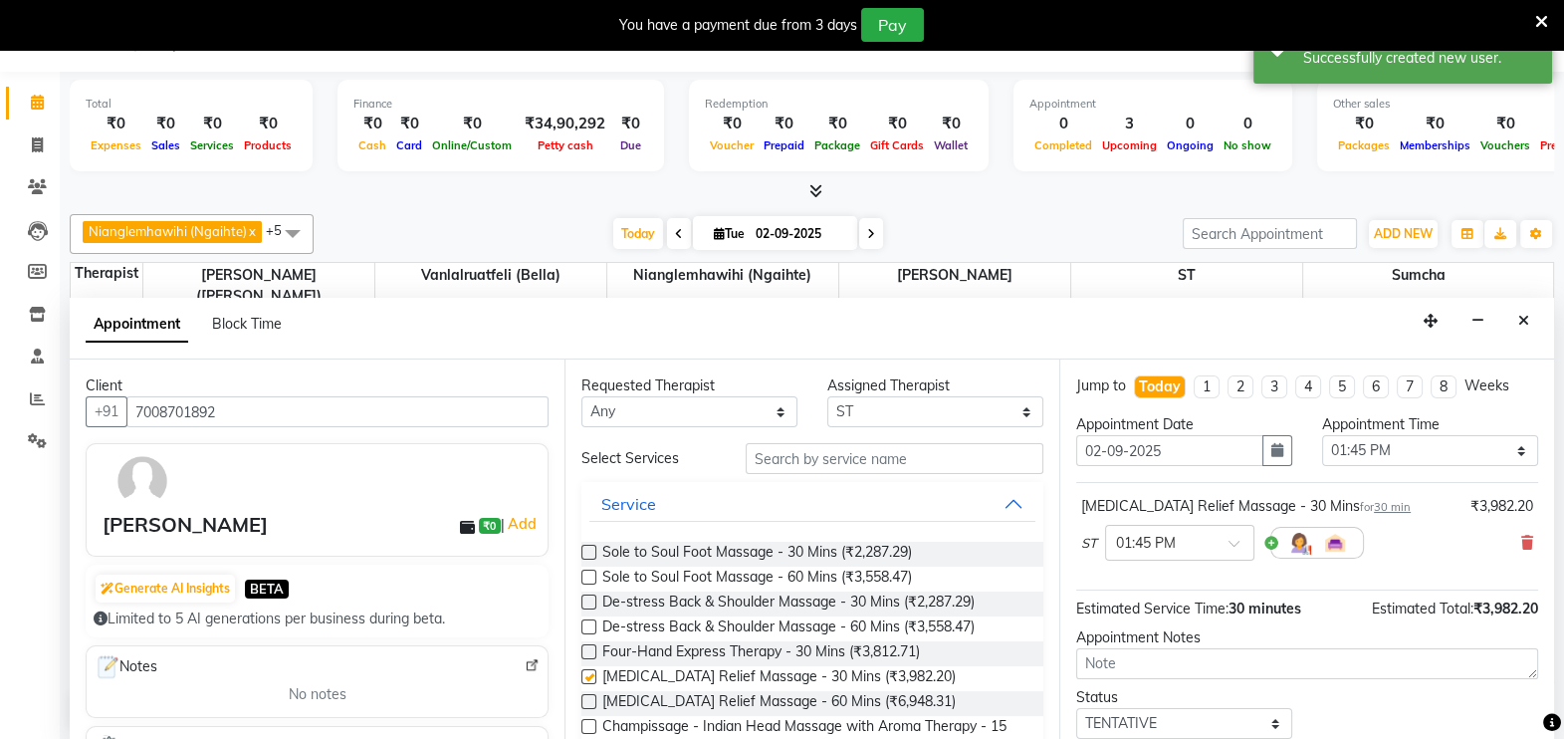
checkbox input "false"
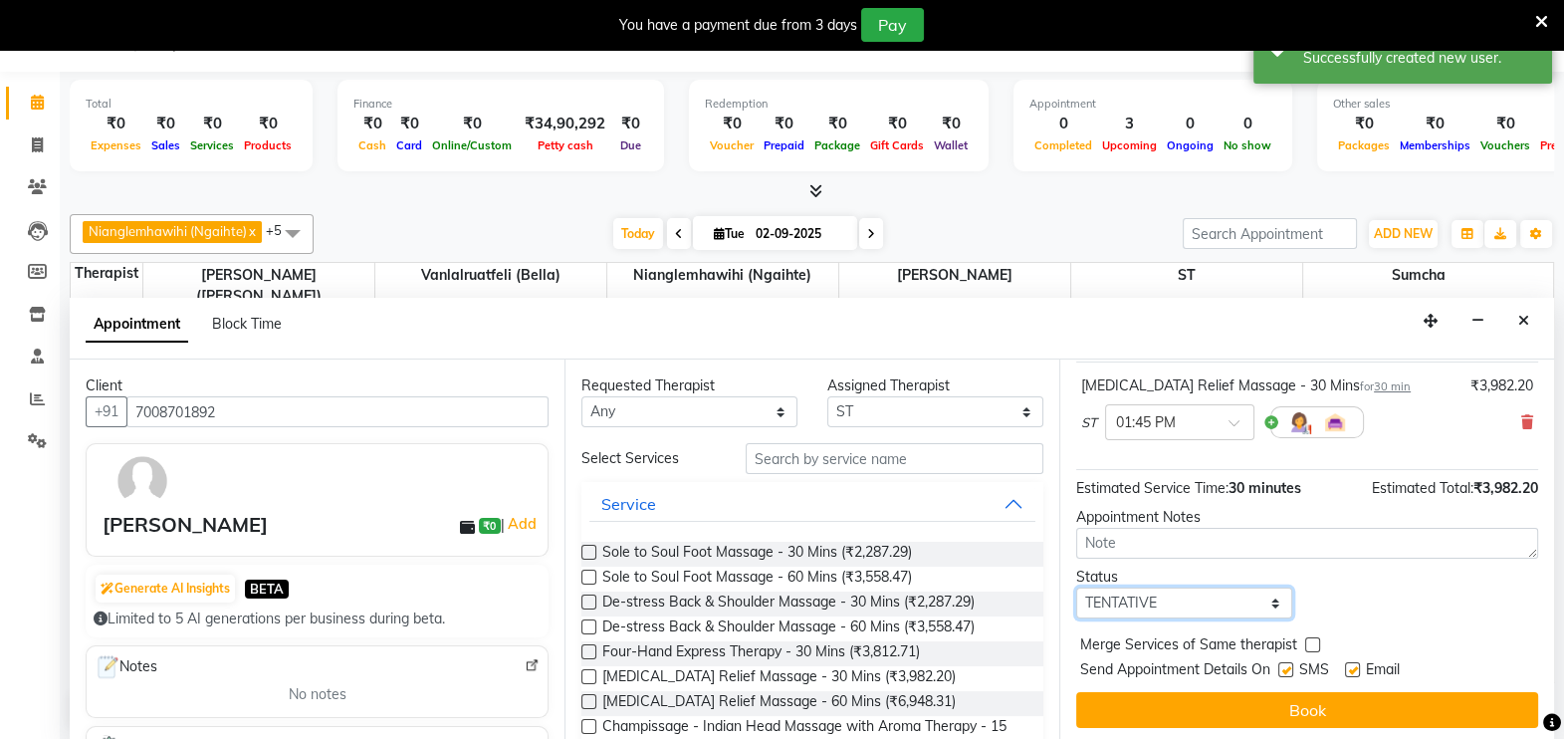
click at [1263, 604] on select "Select TENTATIVE CONFIRM CHECK-IN UPCOMING" at bounding box center [1184, 602] width 216 height 31
select select "confirm booking"
click at [1076, 587] on select "Select TENTATIVE CONFIRM CHECK-IN UPCOMING" at bounding box center [1184, 602] width 216 height 31
click at [1349, 665] on label at bounding box center [1352, 669] width 15 height 15
click at [1349, 665] on input "checkbox" at bounding box center [1351, 671] width 13 height 13
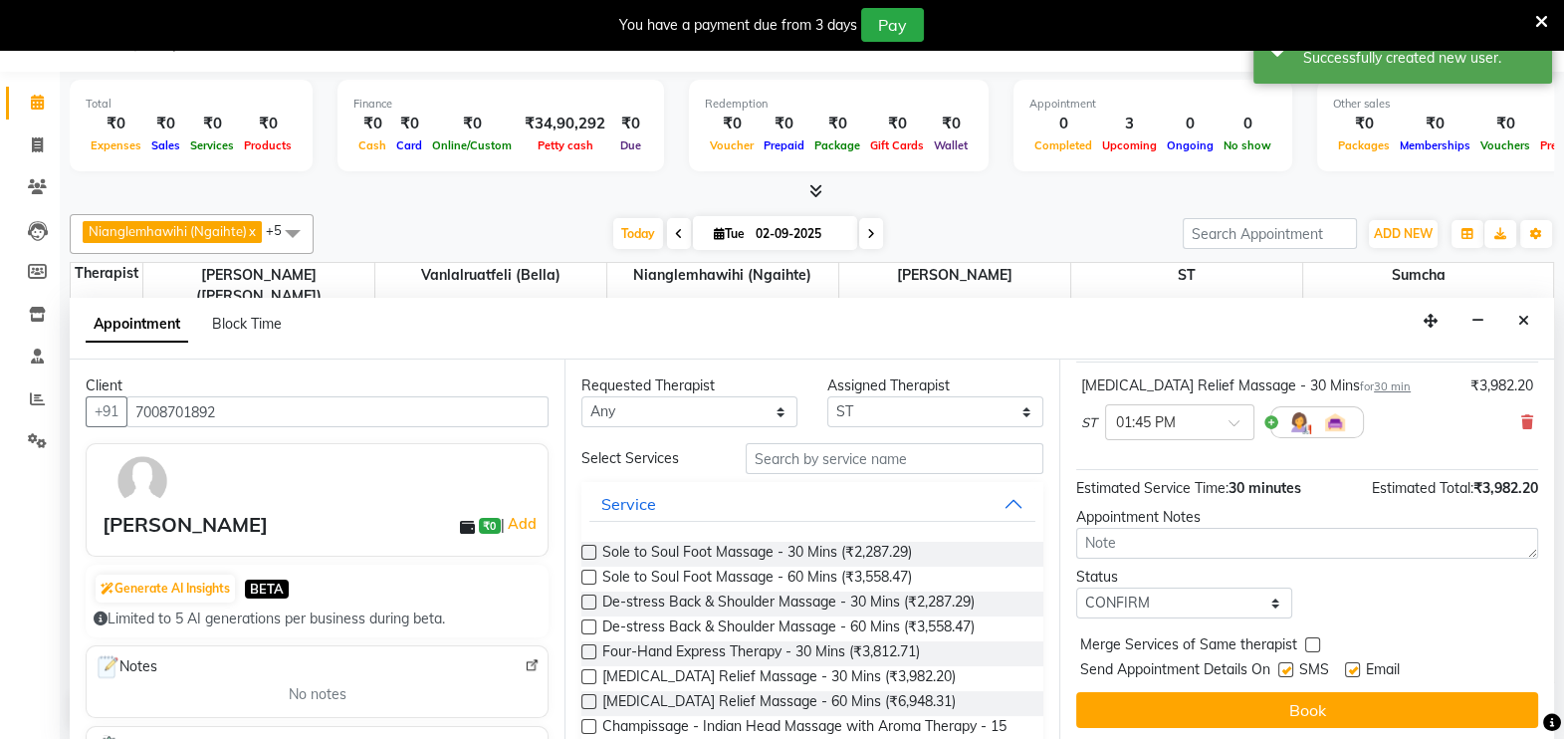
checkbox input "false"
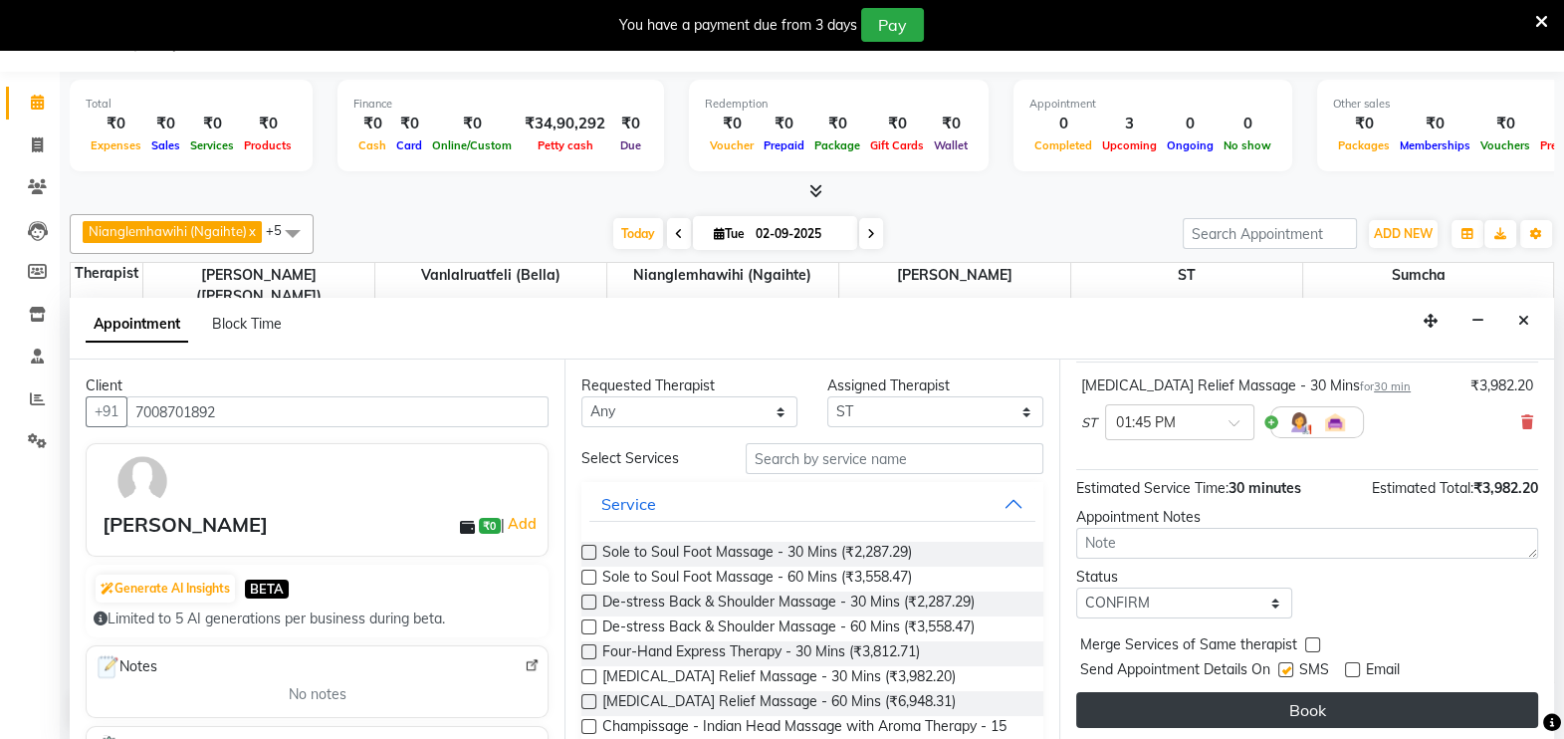
click at [1242, 700] on button "Book" at bounding box center [1307, 710] width 462 height 36
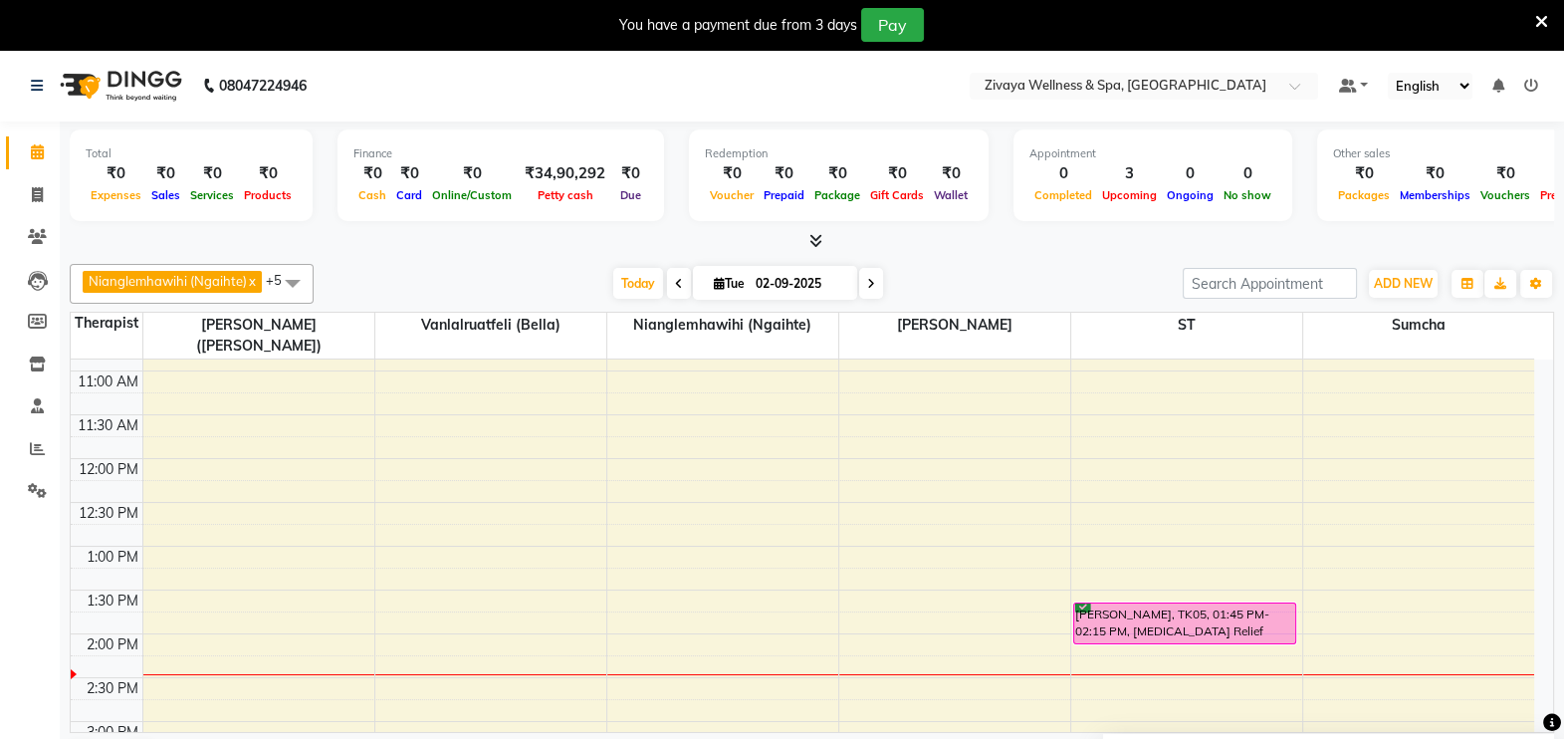
scroll to position [953, 0]
click at [149, 644] on div "12:00 AM 12:30 AM 1:00 AM 1:30 AM 2:00 AM 2:30 AM 3:00 AM 3:30 AM 4:00 AM 4:30 …" at bounding box center [803, 458] width 1464 height 2102
select select "58850"
select select "870"
select select "tentative"
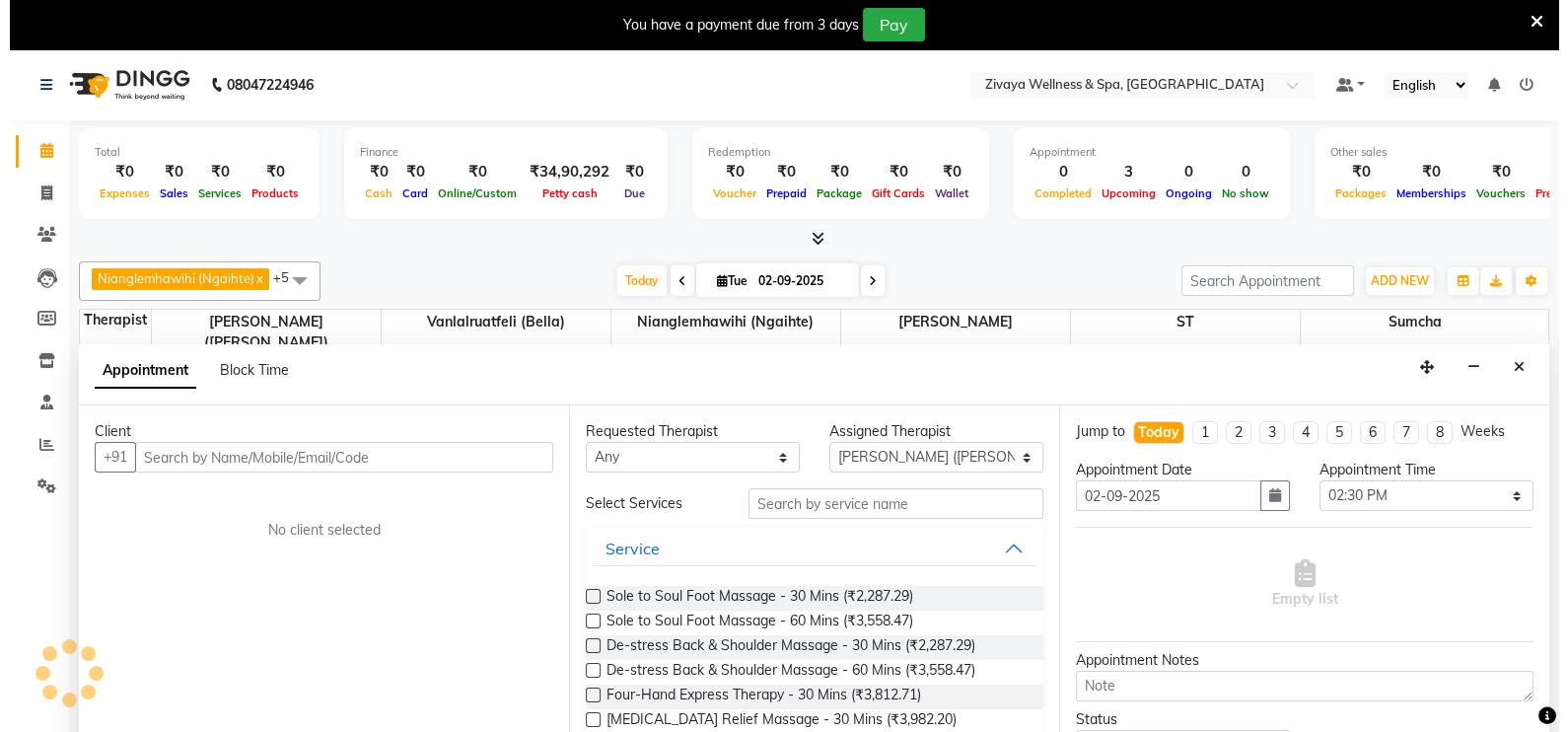
scroll to position [50, 0]
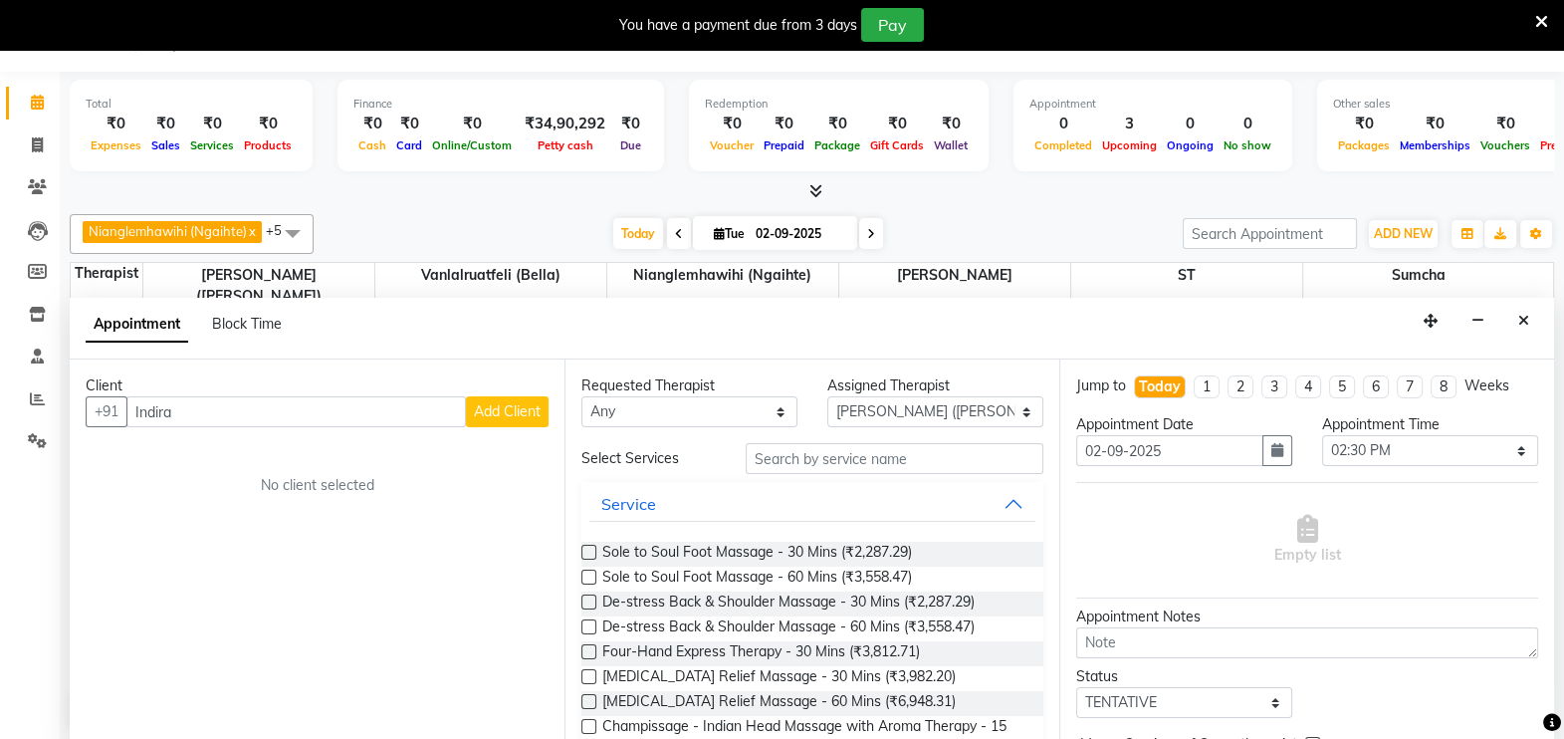
type input "Indira"
click at [515, 411] on span "Add Client" at bounding box center [507, 411] width 67 height 18
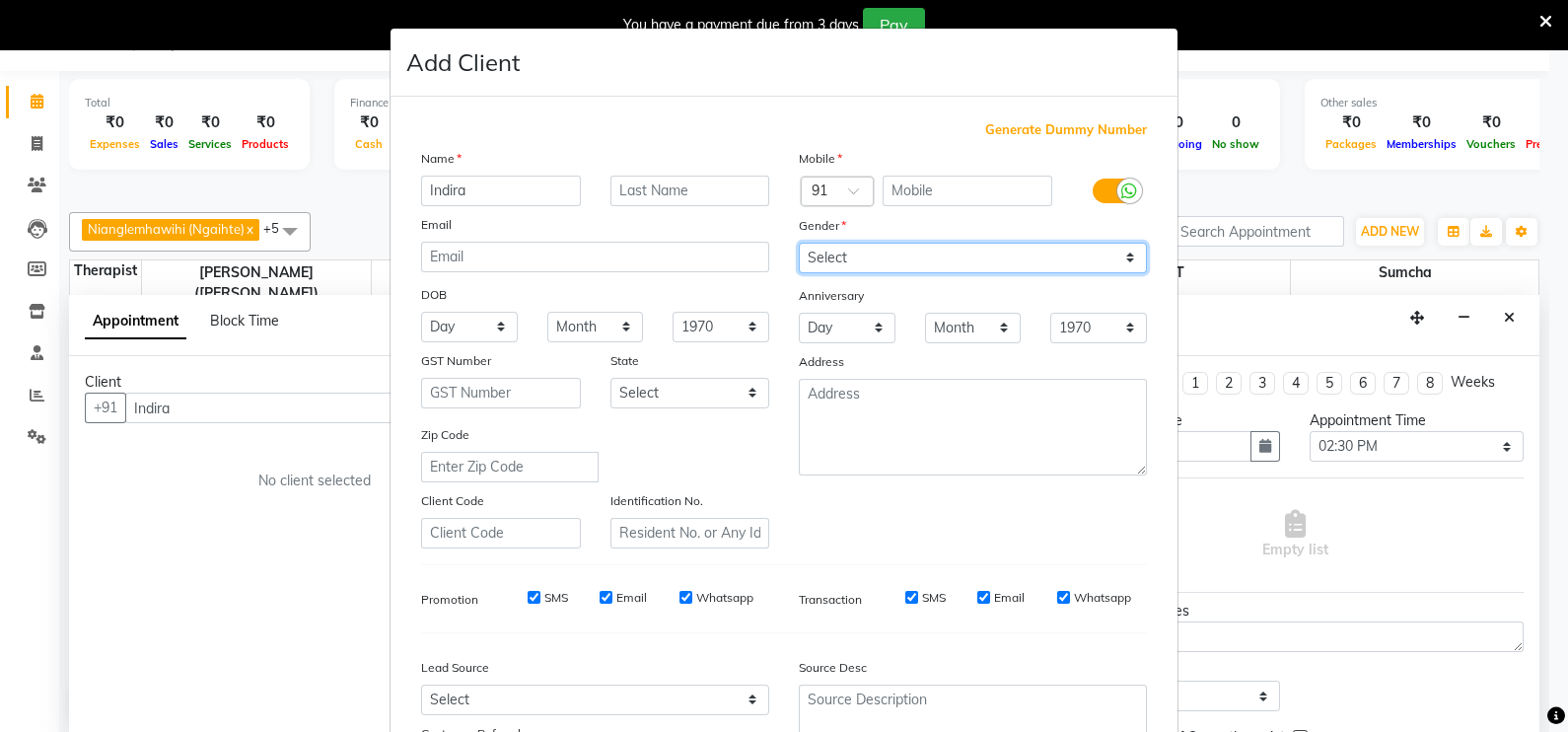
click at [893, 255] on select "Select [DEMOGRAPHIC_DATA] [DEMOGRAPHIC_DATA] Other Prefer Not To Say" at bounding box center [972, 258] width 348 height 31
select select "[DEMOGRAPHIC_DATA]"
click at [798, 244] on select "Select [DEMOGRAPHIC_DATA] [DEMOGRAPHIC_DATA] Other Prefer Not To Say" at bounding box center [972, 258] width 348 height 31
click at [1020, 133] on span "Generate Dummy Number" at bounding box center [1066, 130] width 161 height 20
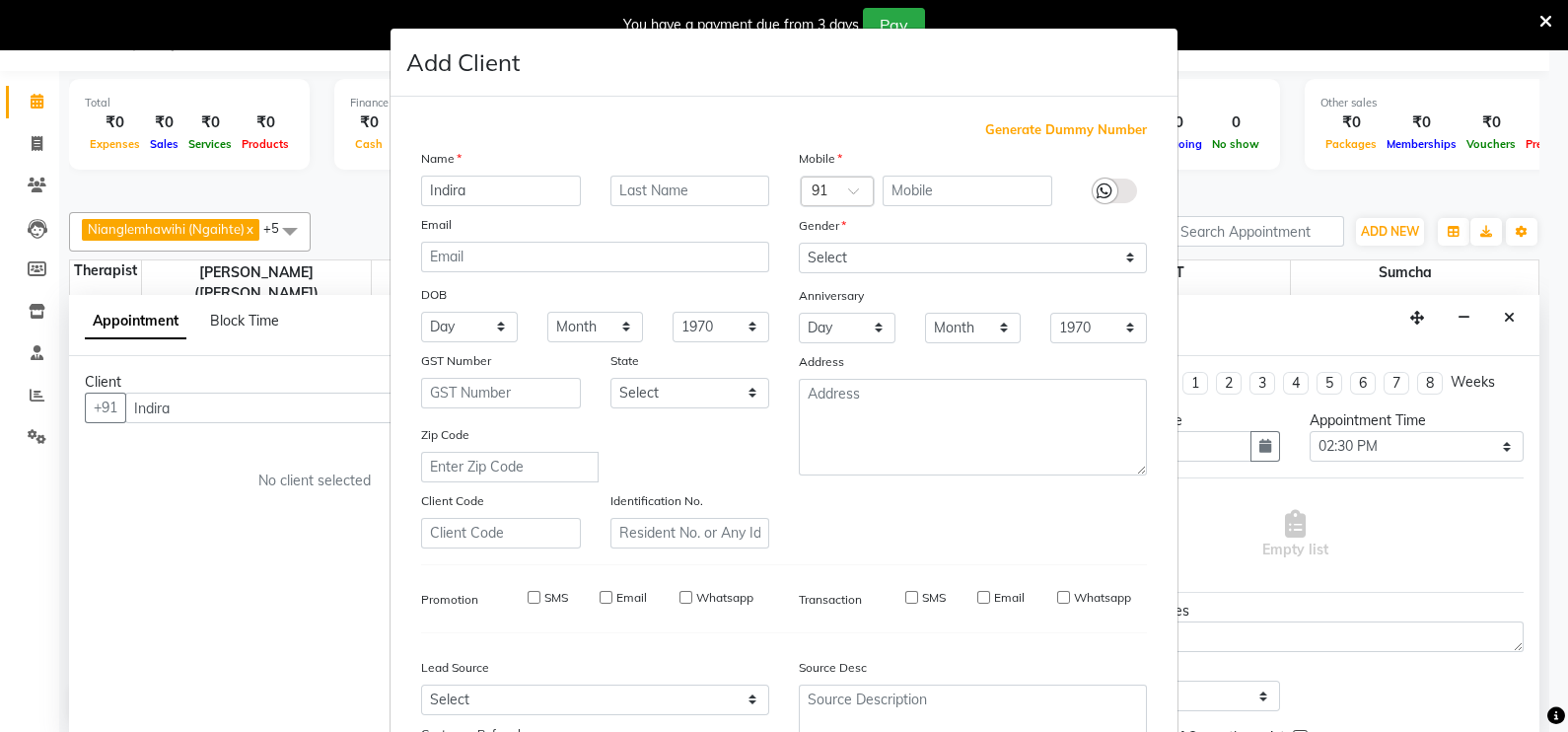
type input "1311800001651"
checkbox input "false"
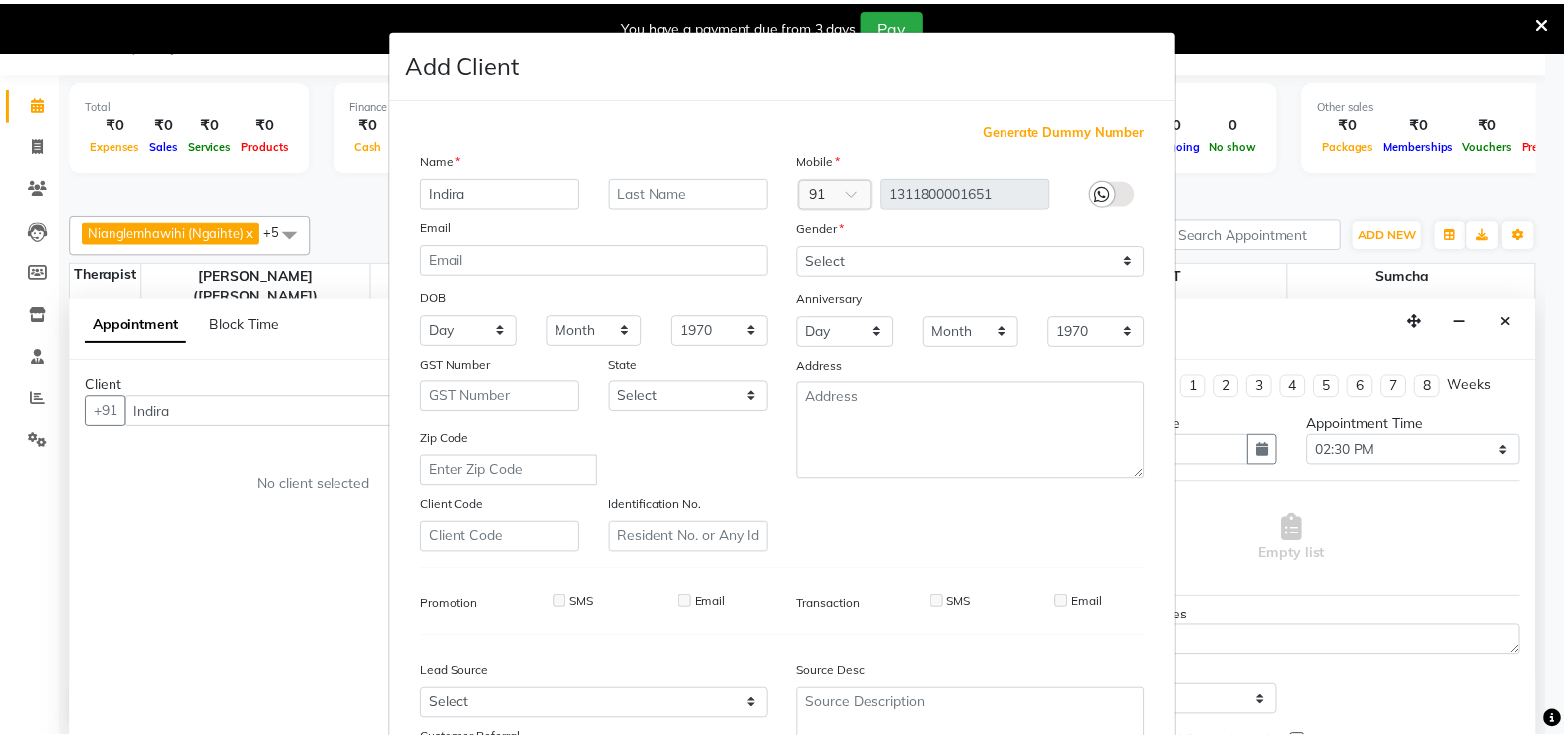
scroll to position [190, 0]
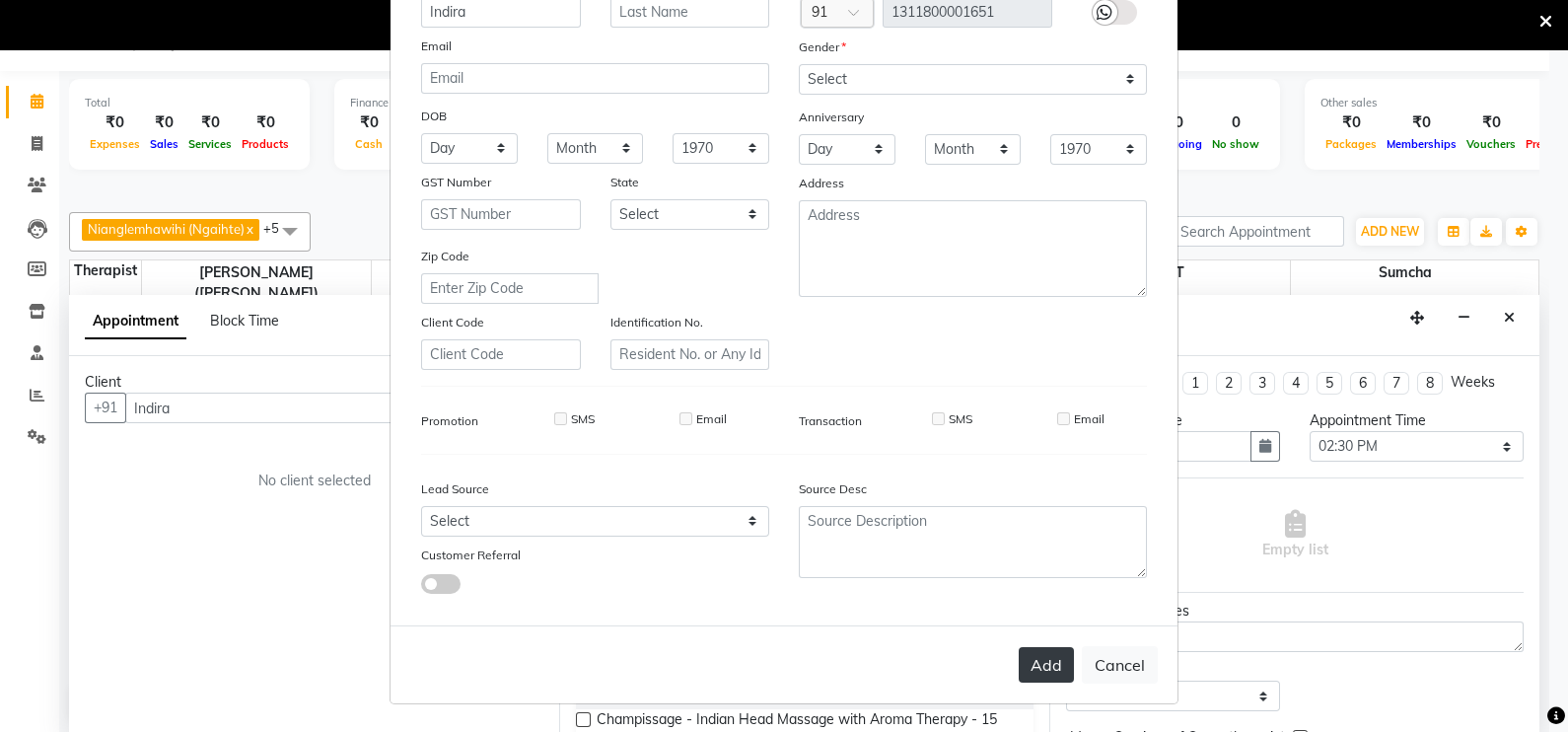
click at [1030, 677] on button "Add" at bounding box center [1046, 665] width 55 height 36
type input "1311800001651"
select select
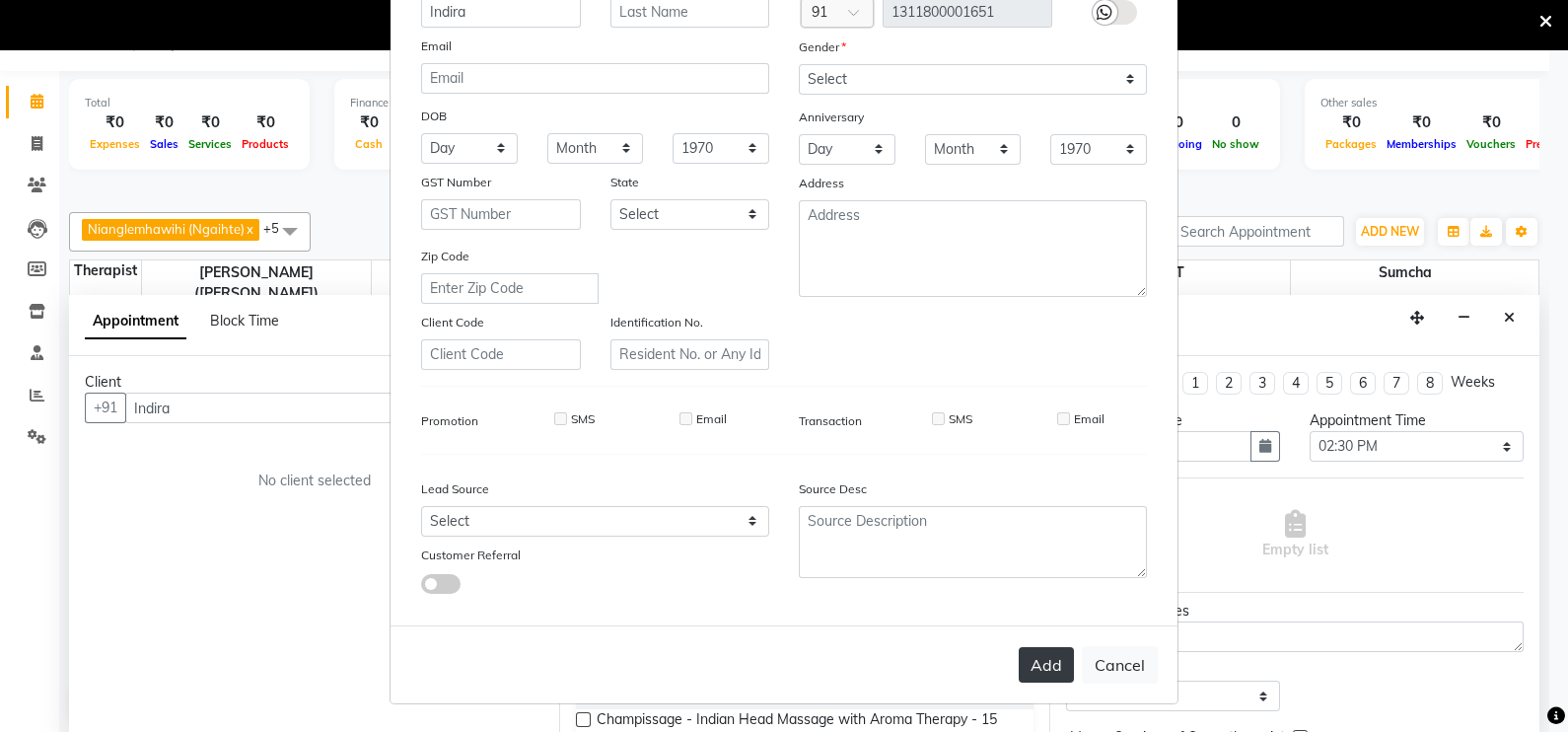
select select
checkbox input "false"
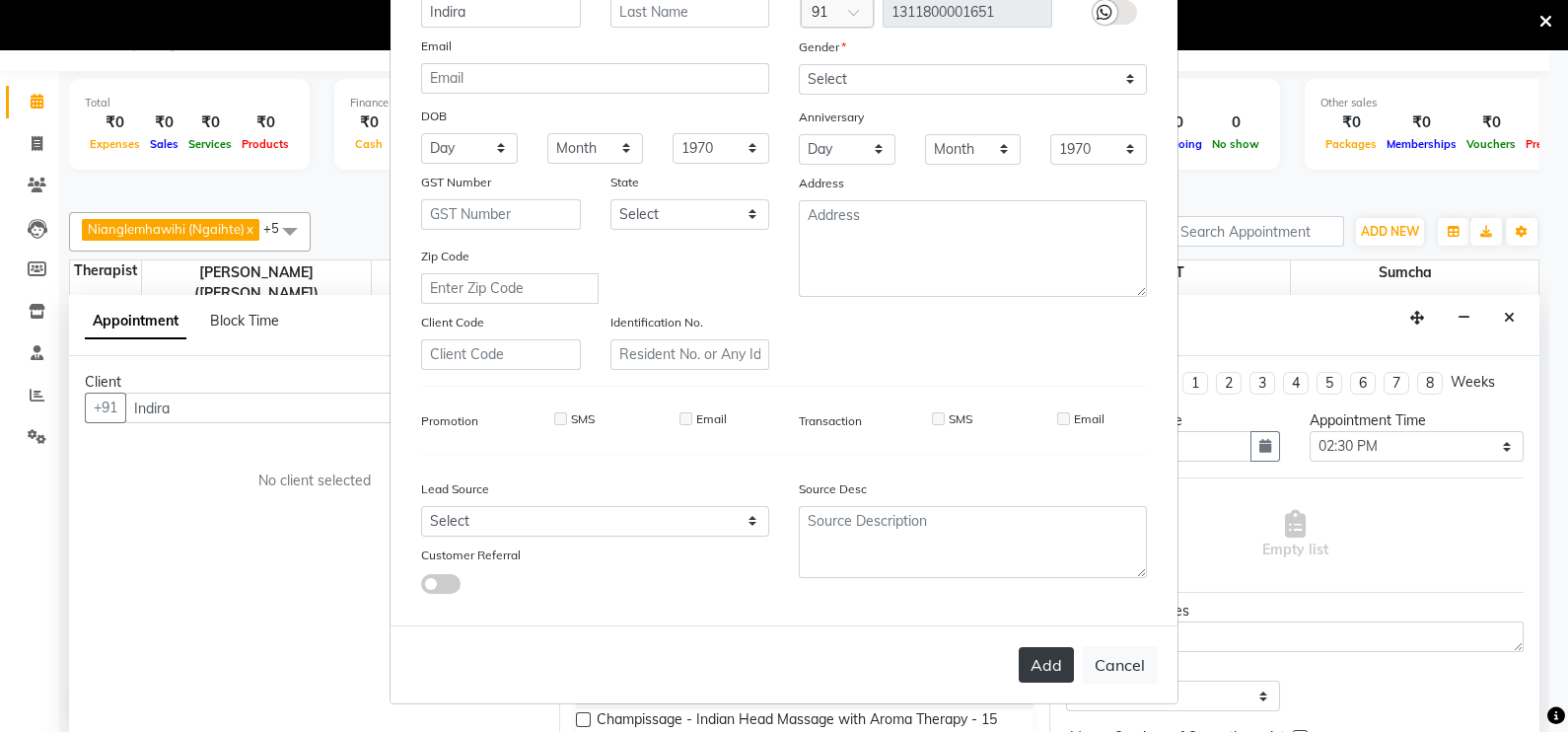
checkbox input "false"
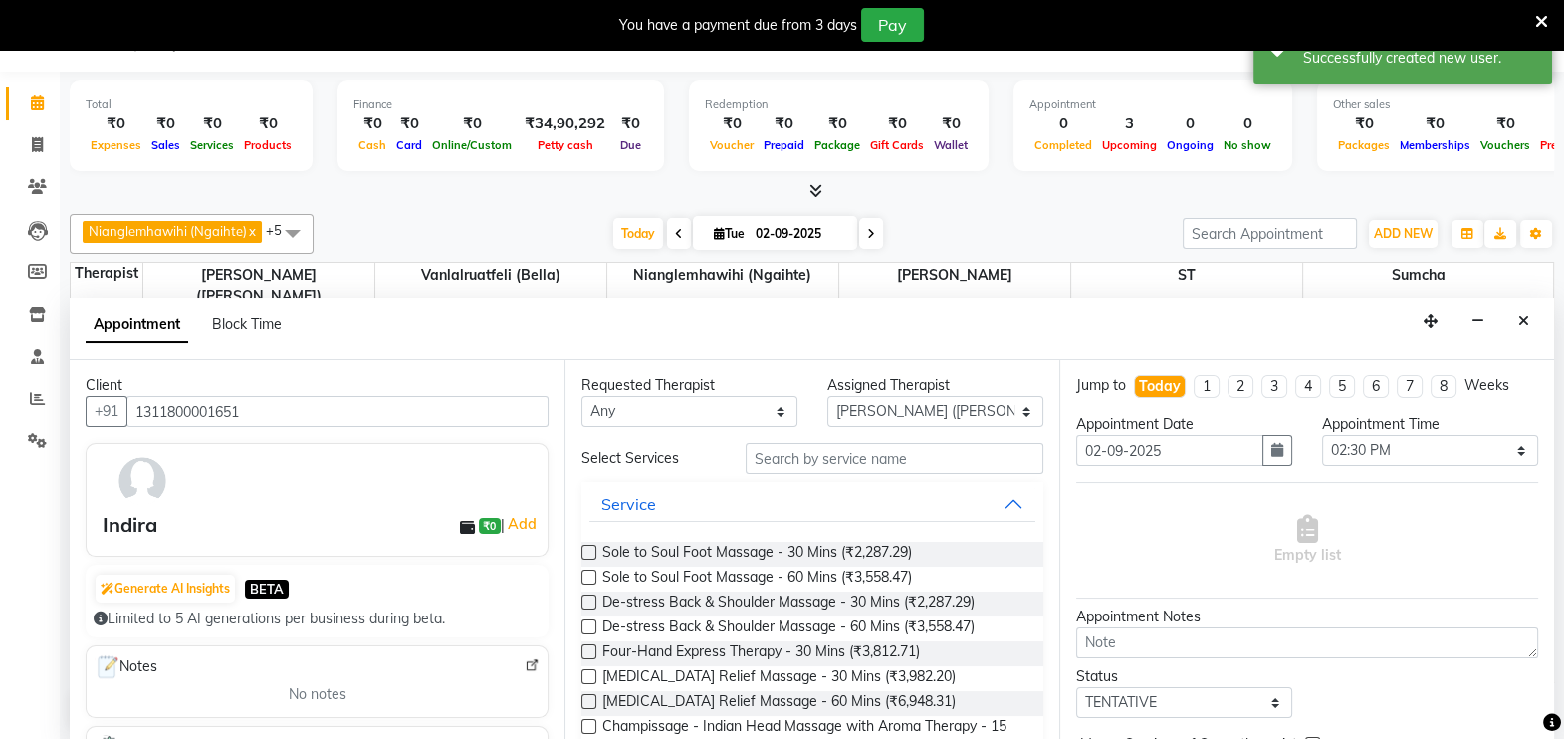
click at [592, 545] on label at bounding box center [588, 552] width 15 height 15
click at [592, 548] on input "checkbox" at bounding box center [587, 554] width 13 height 13
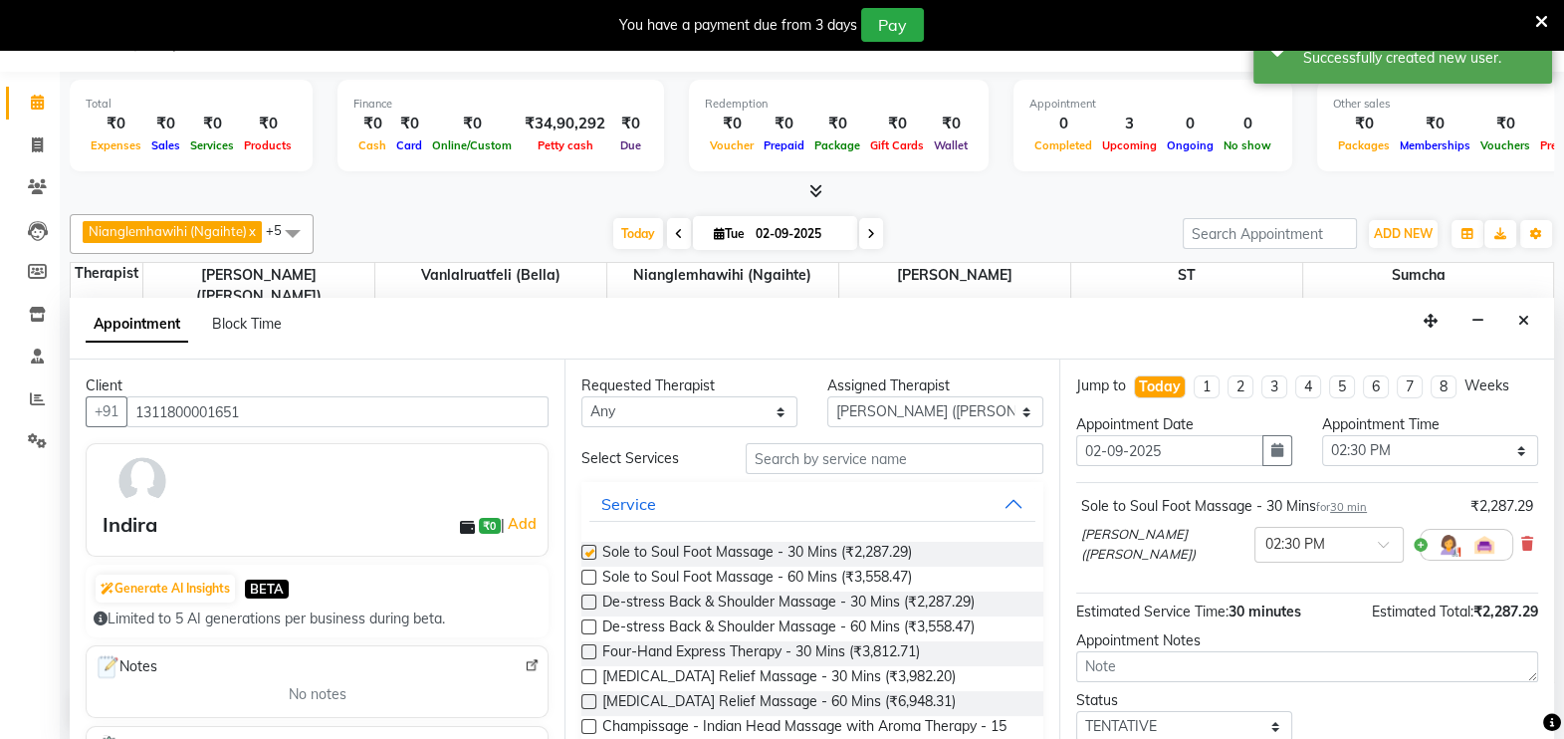
checkbox input "false"
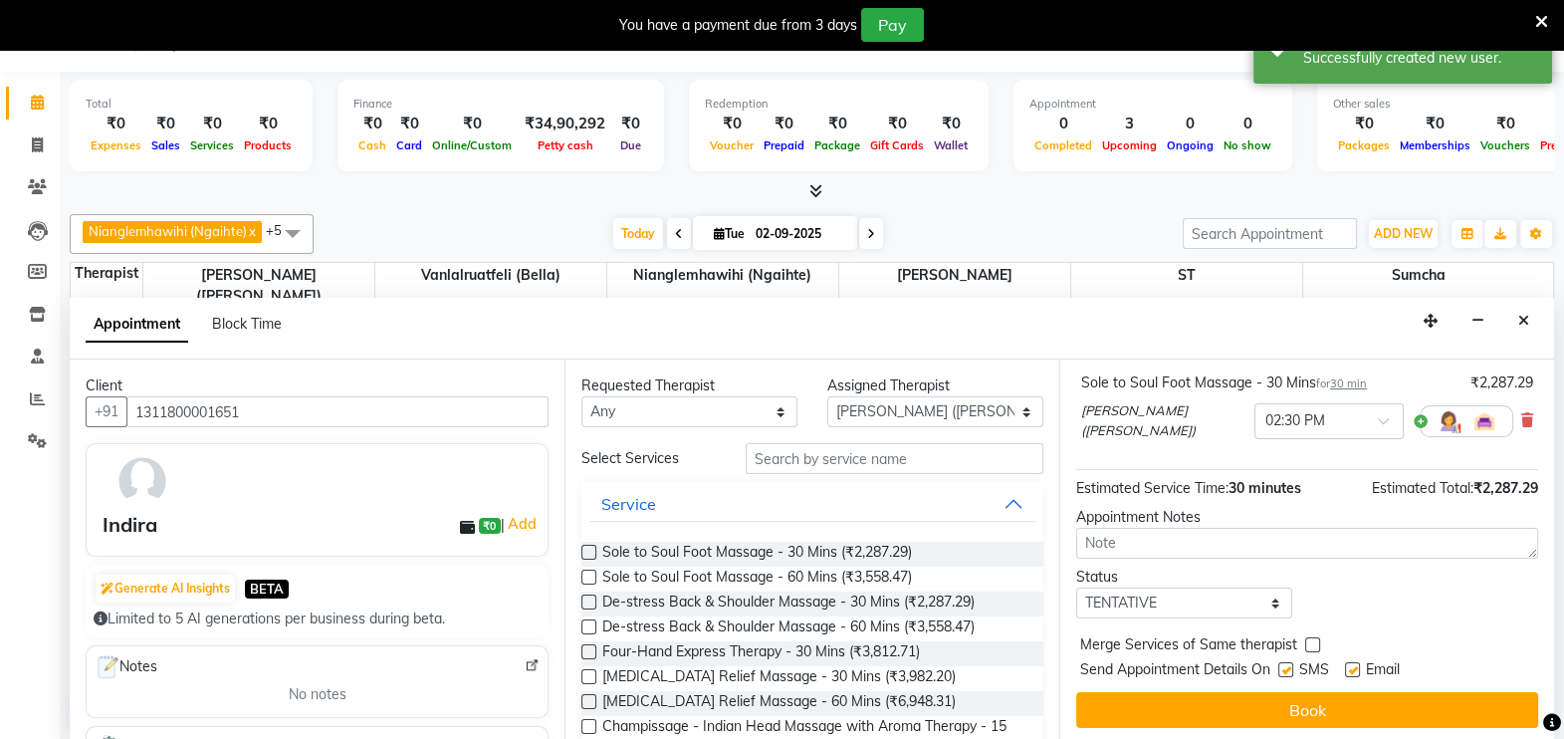
click at [1352, 668] on label at bounding box center [1352, 669] width 15 height 15
click at [1352, 668] on input "checkbox" at bounding box center [1351, 671] width 13 height 13
checkbox input "false"
click at [1249, 596] on select "Select TENTATIVE CONFIRM CHECK-IN UPCOMING" at bounding box center [1184, 602] width 216 height 31
select select "confirm booking"
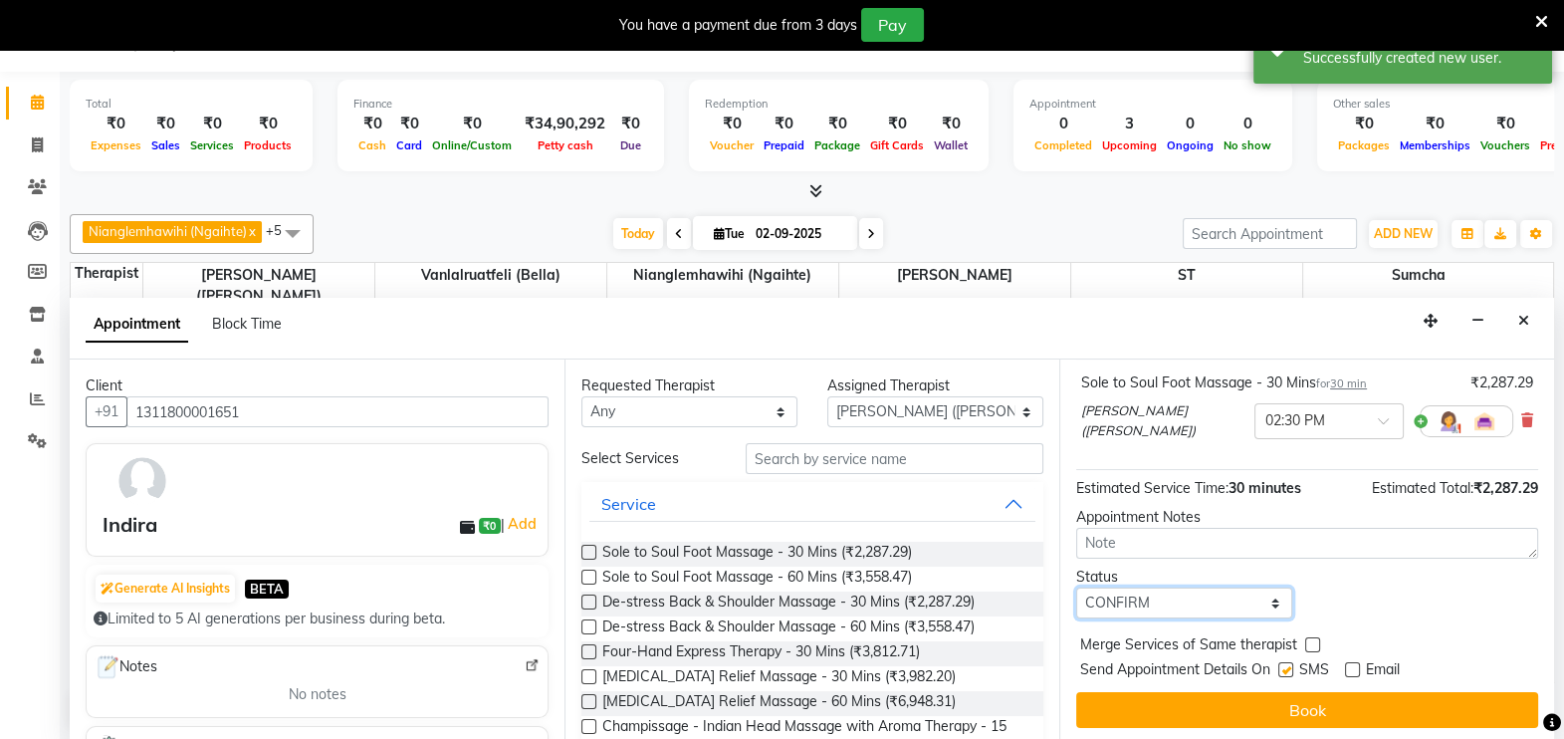
click at [1076, 587] on select "Select TENTATIVE CONFIRM CHECK-IN UPCOMING" at bounding box center [1184, 602] width 216 height 31
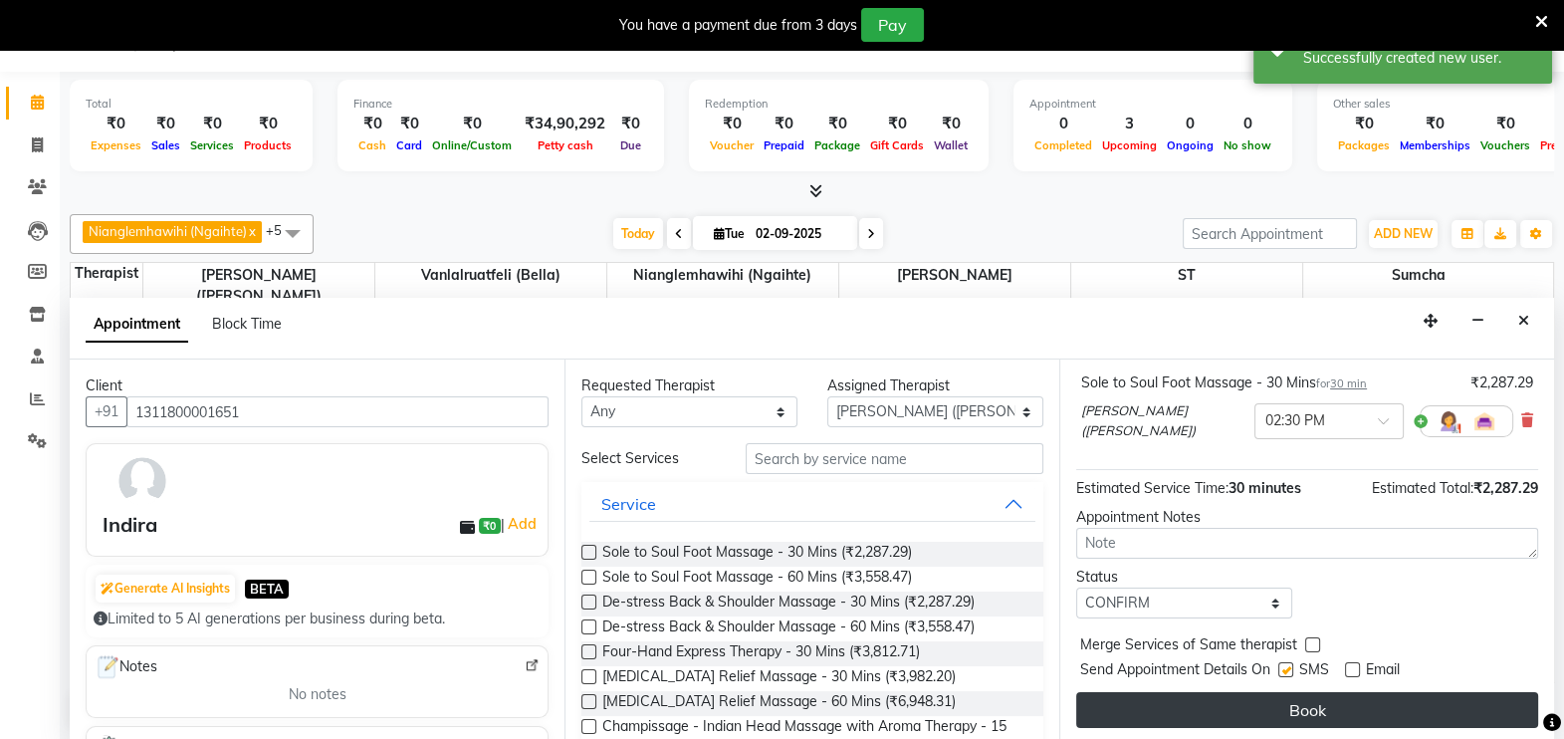
click at [1255, 696] on button "Book" at bounding box center [1307, 710] width 462 height 36
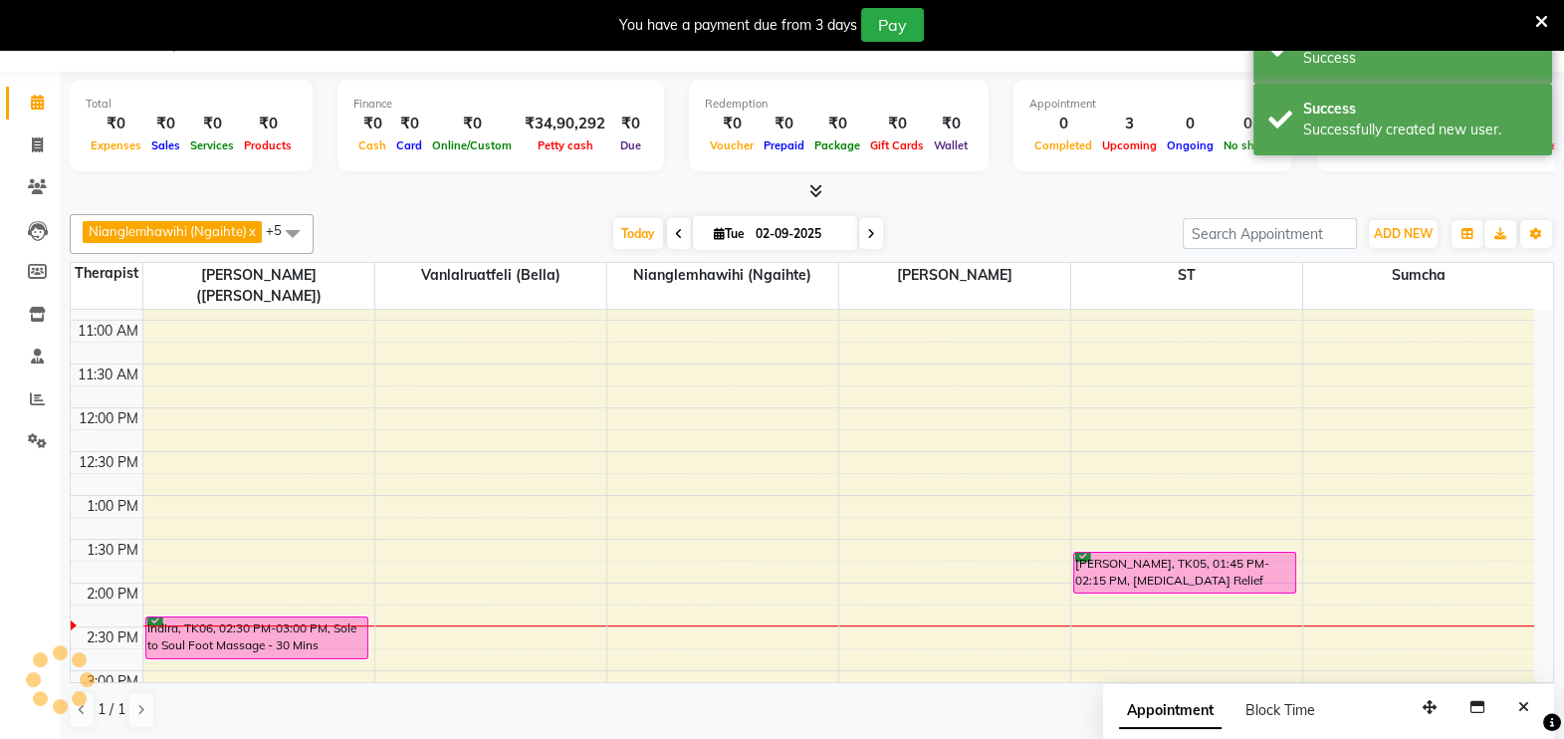
scroll to position [0, 0]
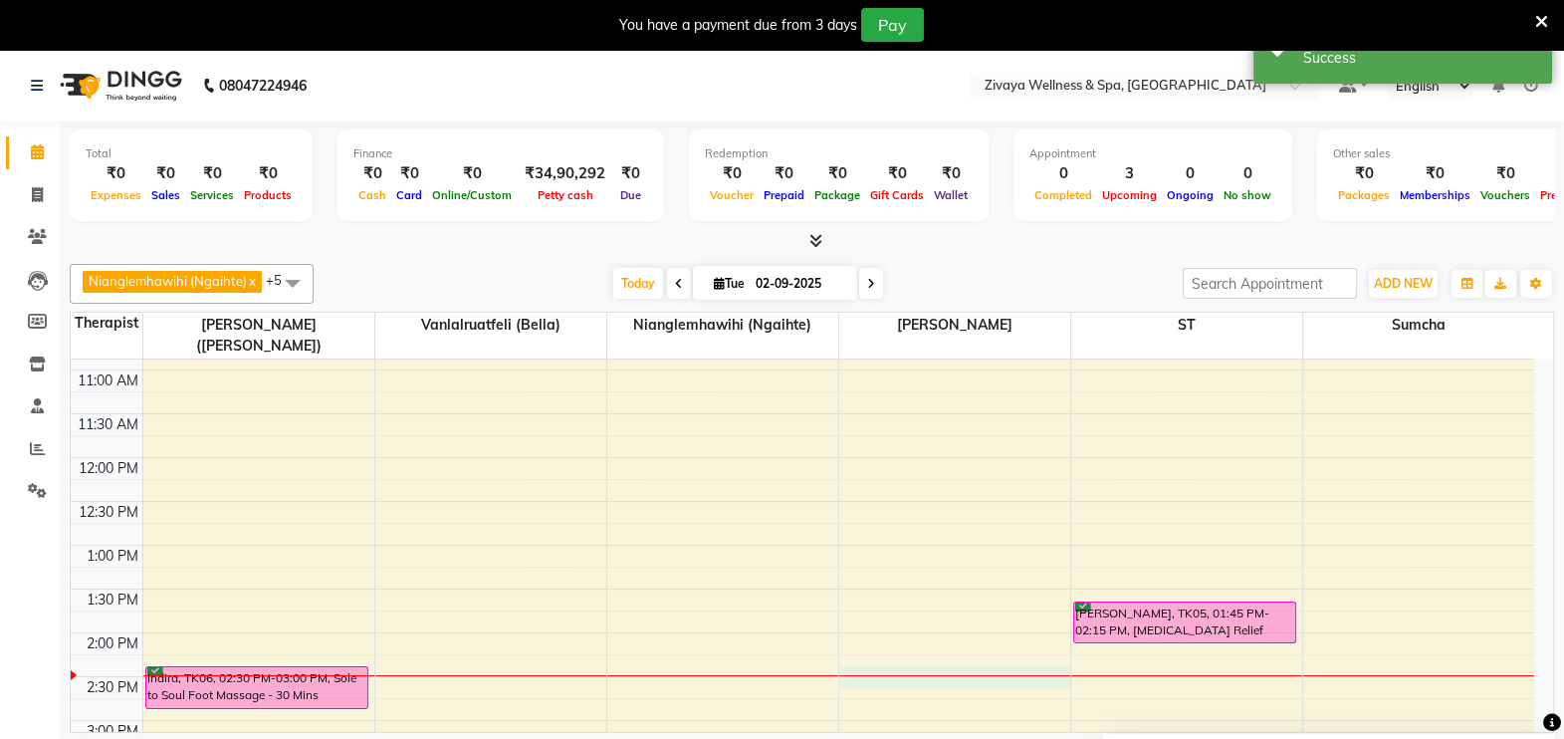
click at [846, 644] on div "12:00 AM 12:30 AM 1:00 AM 1:30 AM 2:00 AM 2:30 AM 3:00 AM 3:30 AM 4:00 AM 4:30 …" at bounding box center [803, 458] width 1464 height 2102
select select "61709"
select select "tentative"
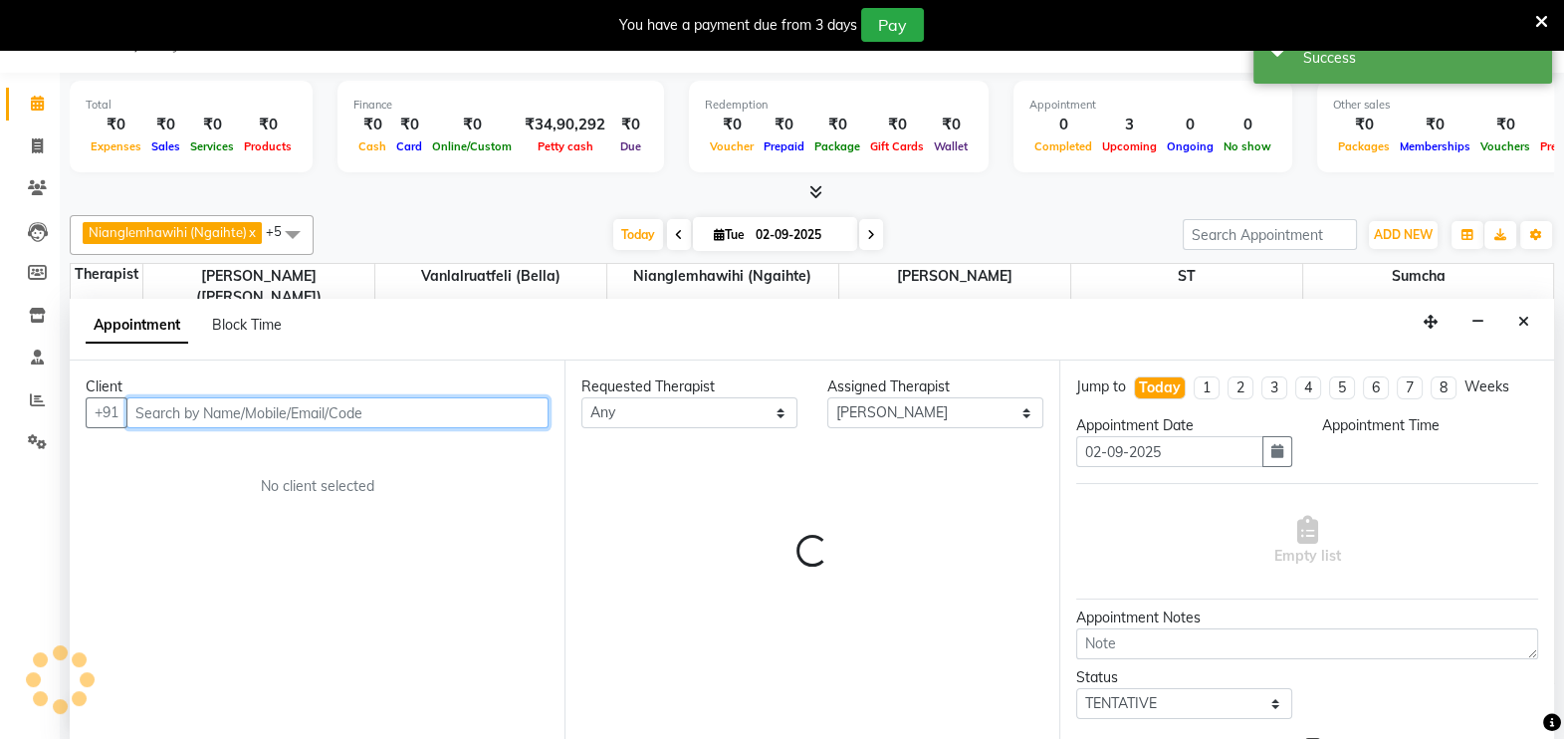
select select "870"
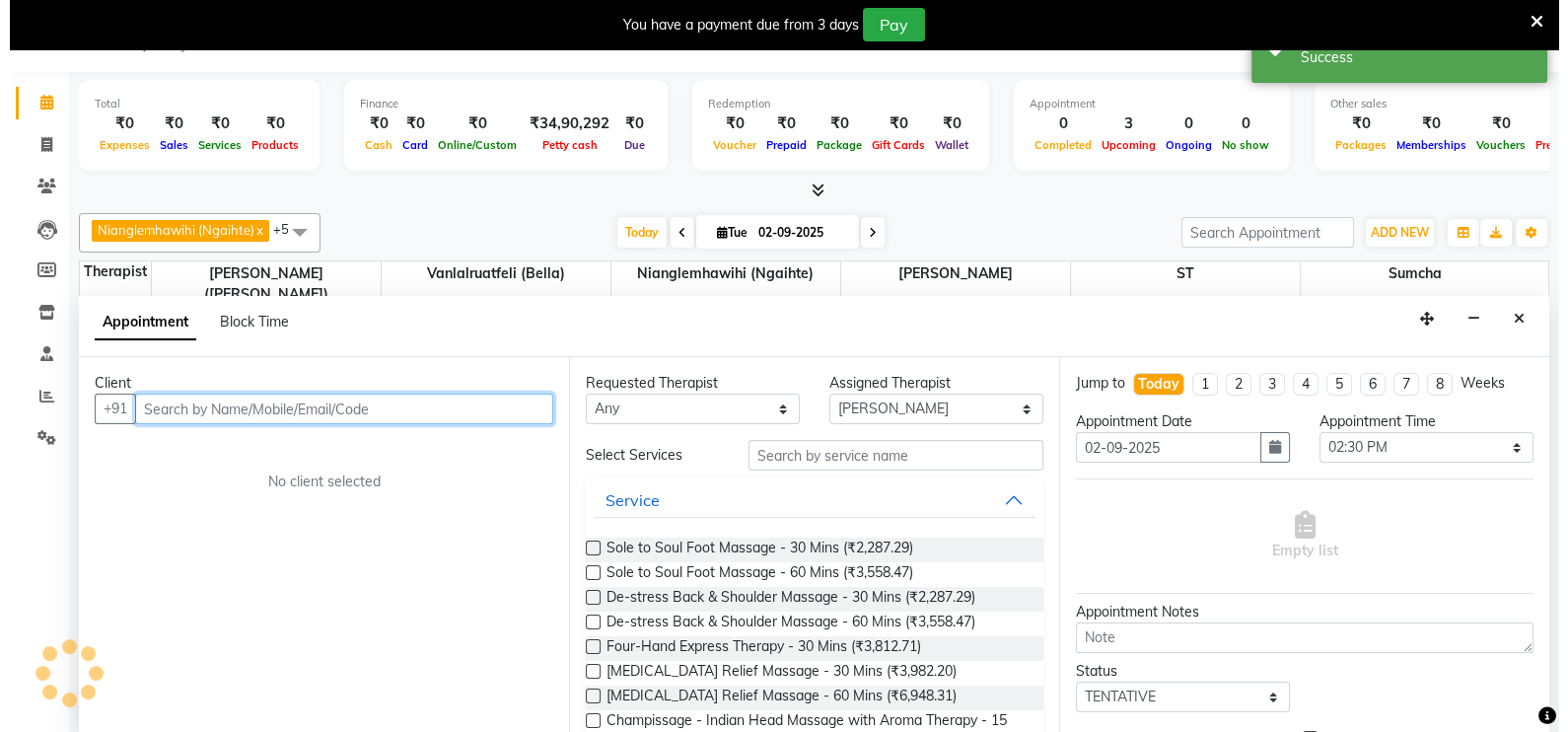
scroll to position [50, 0]
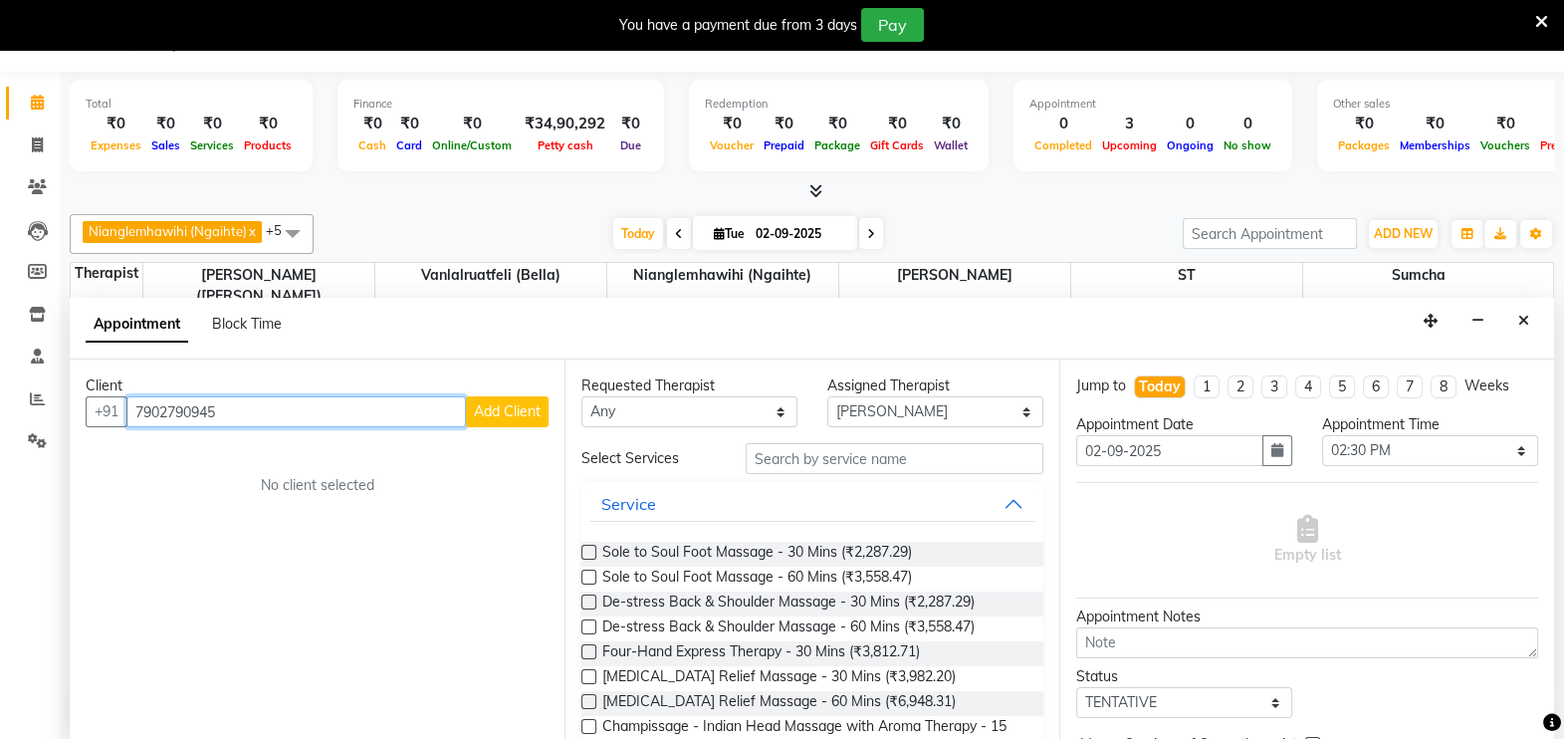
type input "7902790945"
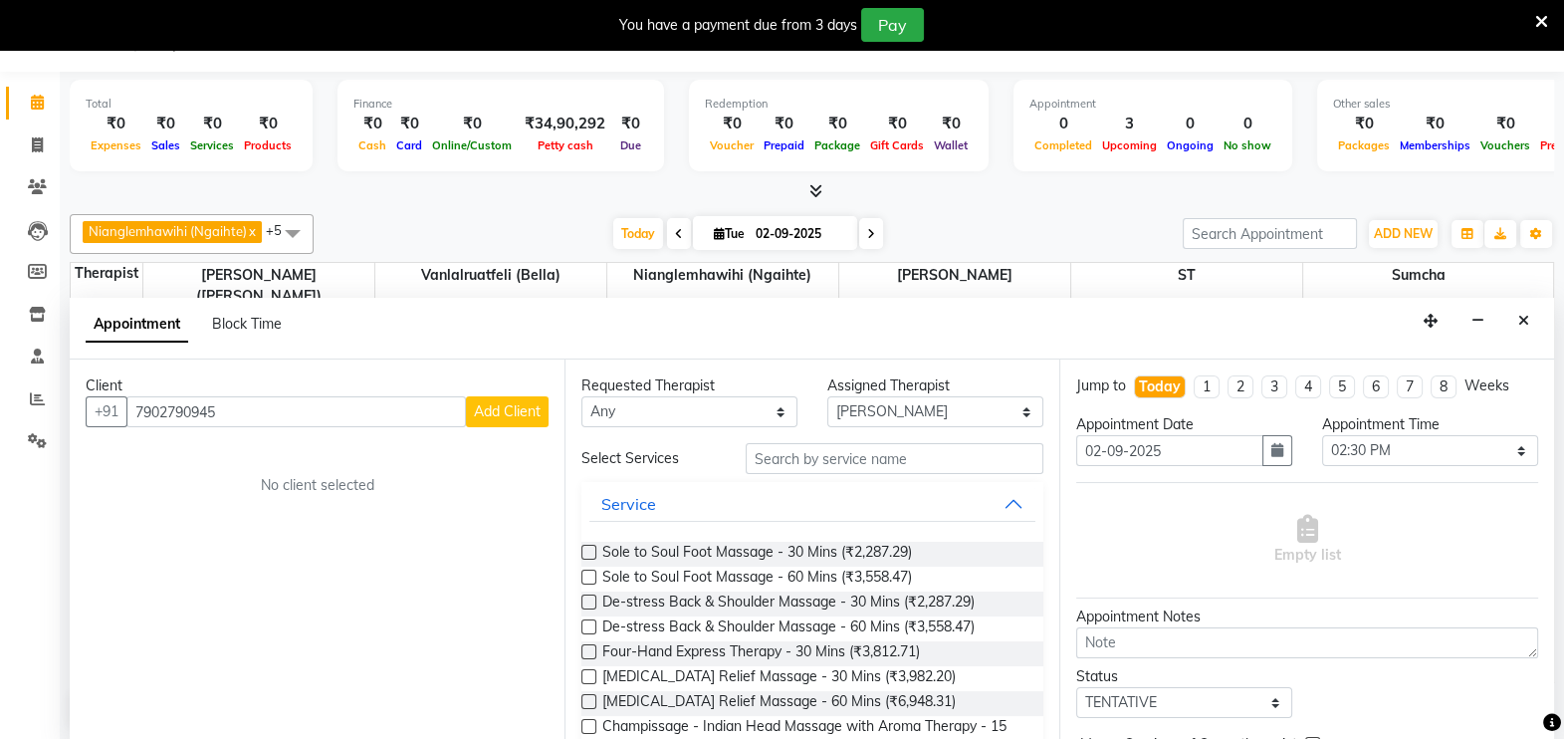
click at [513, 402] on span "Add Client" at bounding box center [507, 411] width 67 height 18
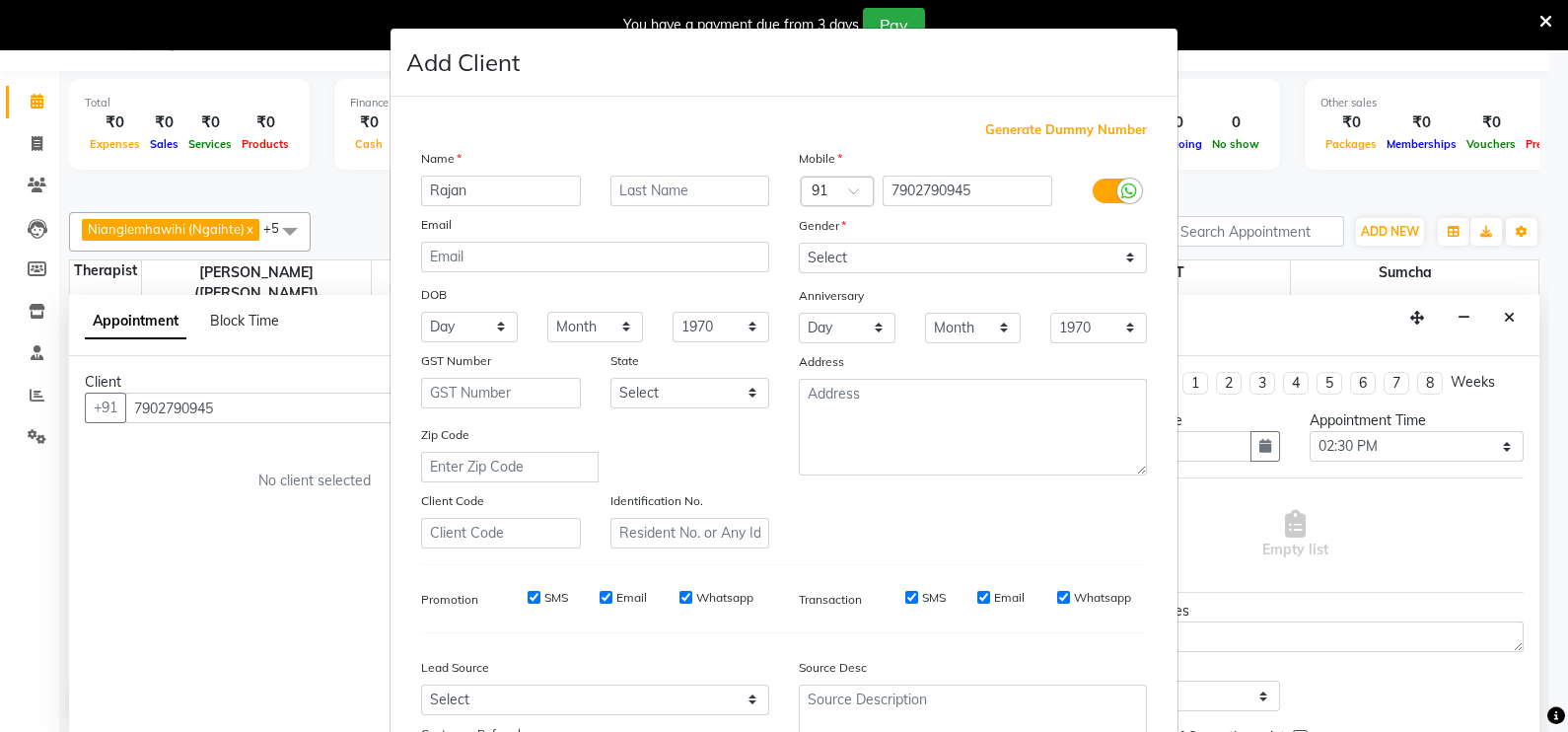
type input "Rajan"
click at [885, 260] on select "Select [DEMOGRAPHIC_DATA] [DEMOGRAPHIC_DATA] Other Prefer Not To Say" at bounding box center [972, 258] width 348 height 31
select select "[DEMOGRAPHIC_DATA]"
click at [798, 244] on select "Select [DEMOGRAPHIC_DATA] [DEMOGRAPHIC_DATA] Other Prefer Not To Say" at bounding box center [972, 258] width 348 height 31
click at [666, 184] on input "text" at bounding box center [689, 190] width 159 height 31
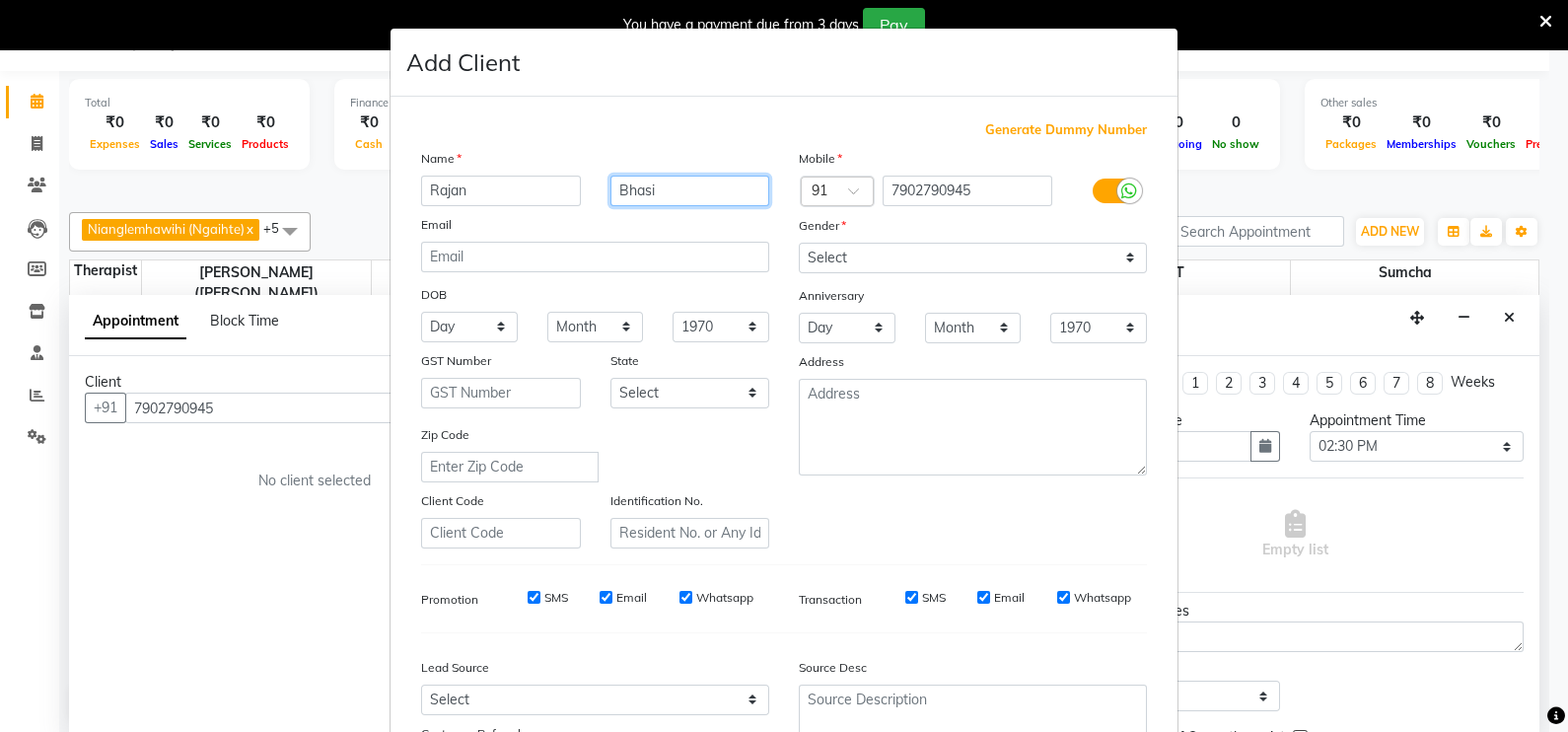
type input "Bhasi"
click at [978, 603] on input "Email" at bounding box center [984, 596] width 13 height 13
checkbox input "false"
click at [1057, 603] on input "Whatsapp" at bounding box center [1063, 596] width 13 height 13
checkbox input "false"
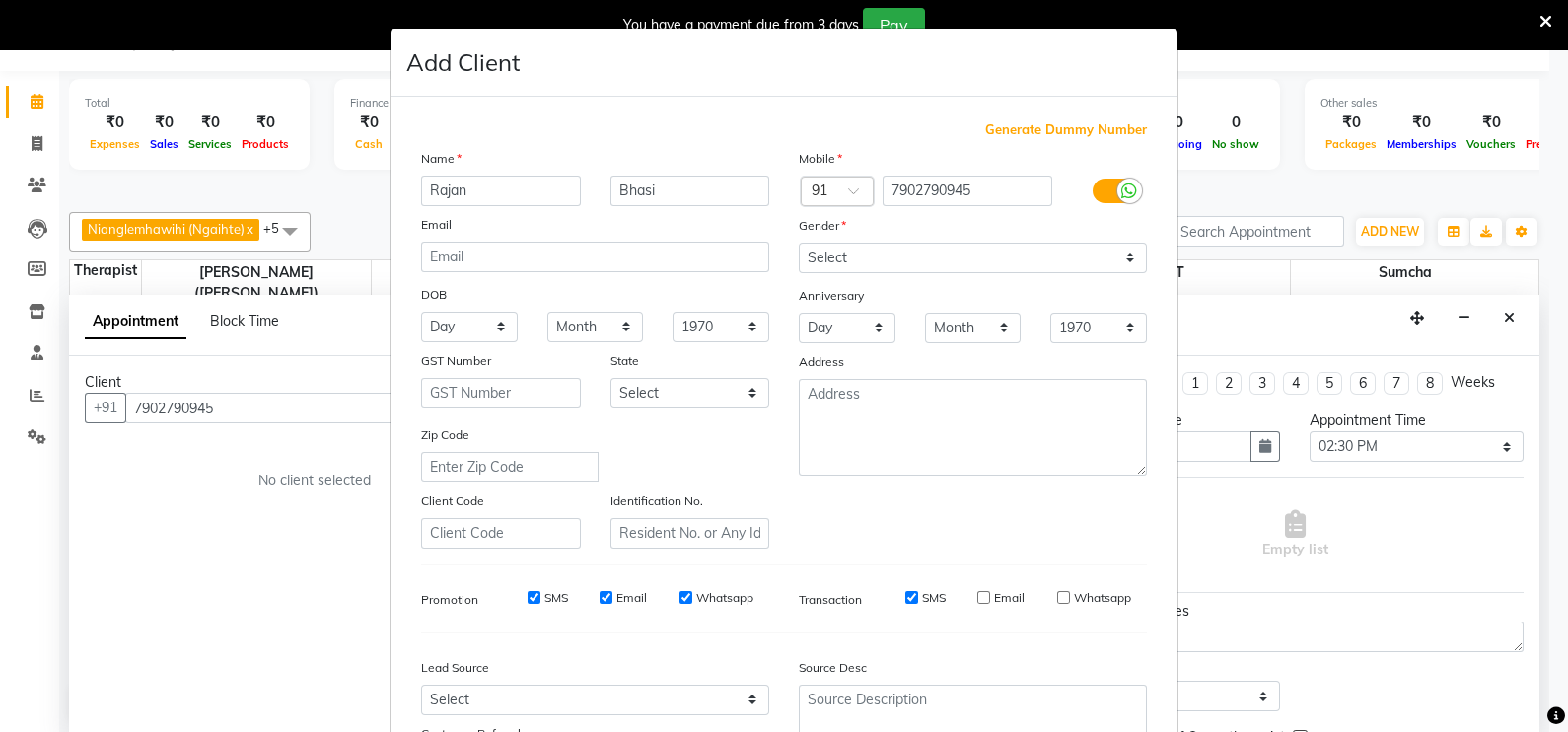
click at [679, 603] on input "Whatsapp" at bounding box center [685, 596] width 13 height 13
checkbox input "false"
click at [602, 600] on input "Email" at bounding box center [605, 596] width 13 height 13
checkbox input "false"
click at [528, 603] on input "SMS" at bounding box center [534, 596] width 13 height 13
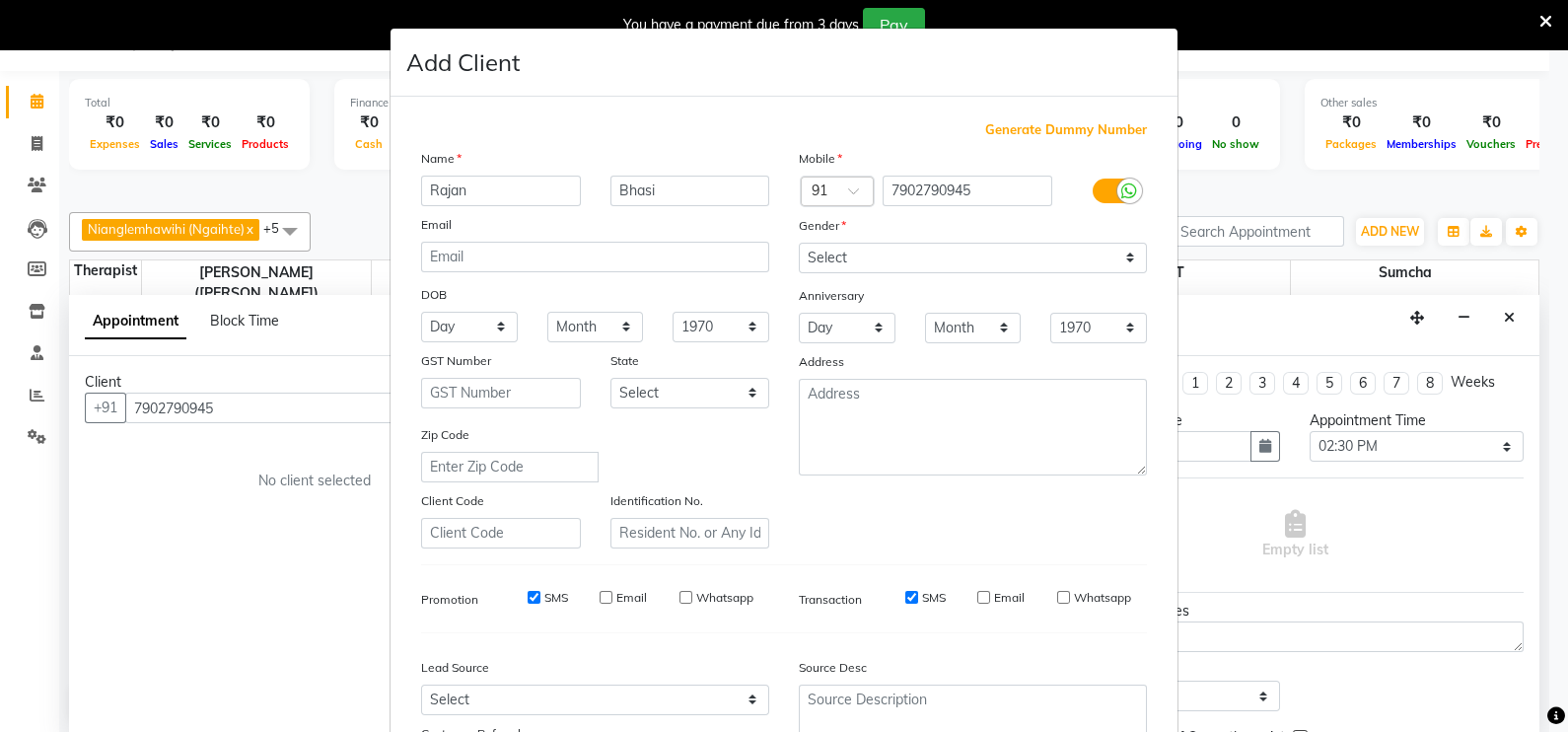
checkbox input "false"
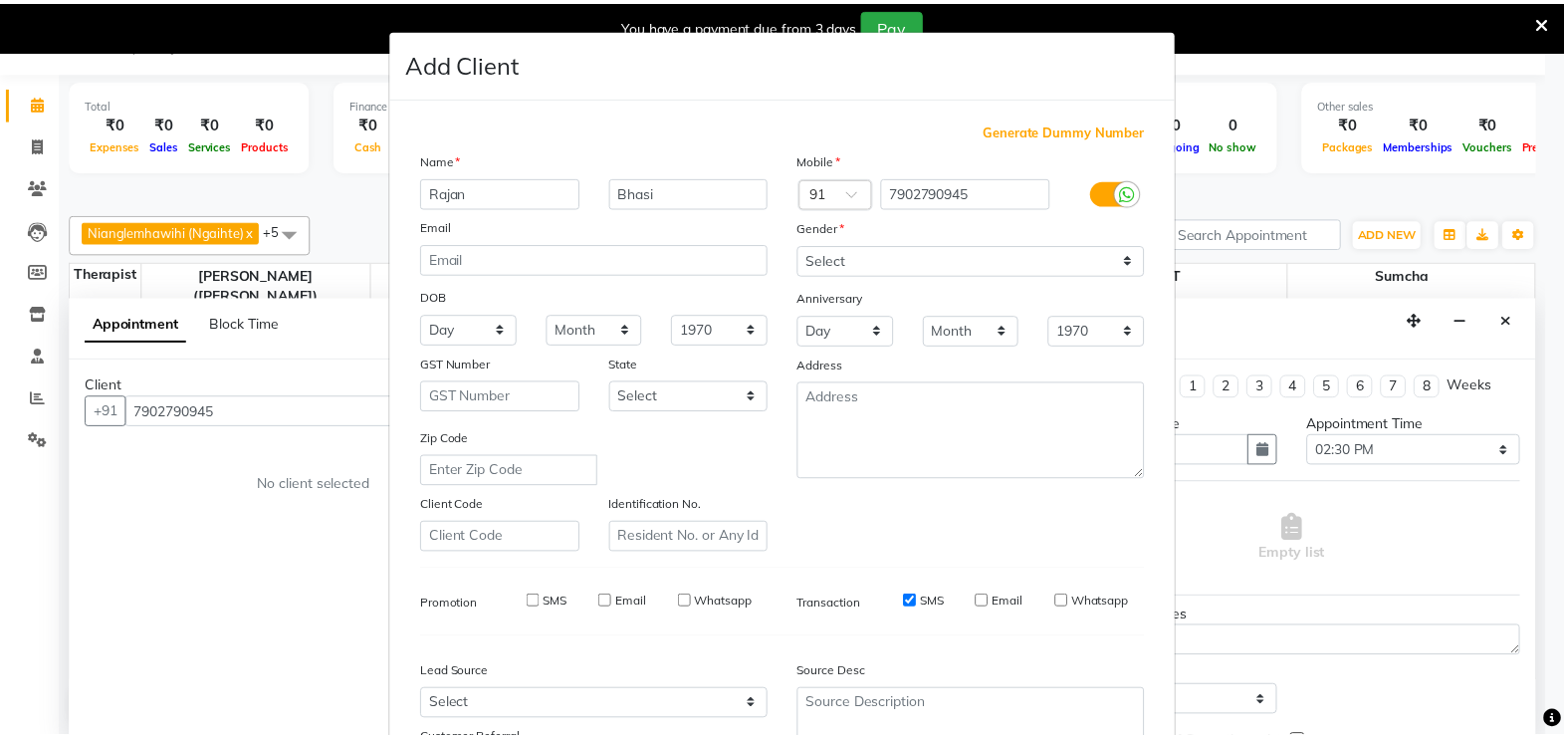
scroll to position [190, 0]
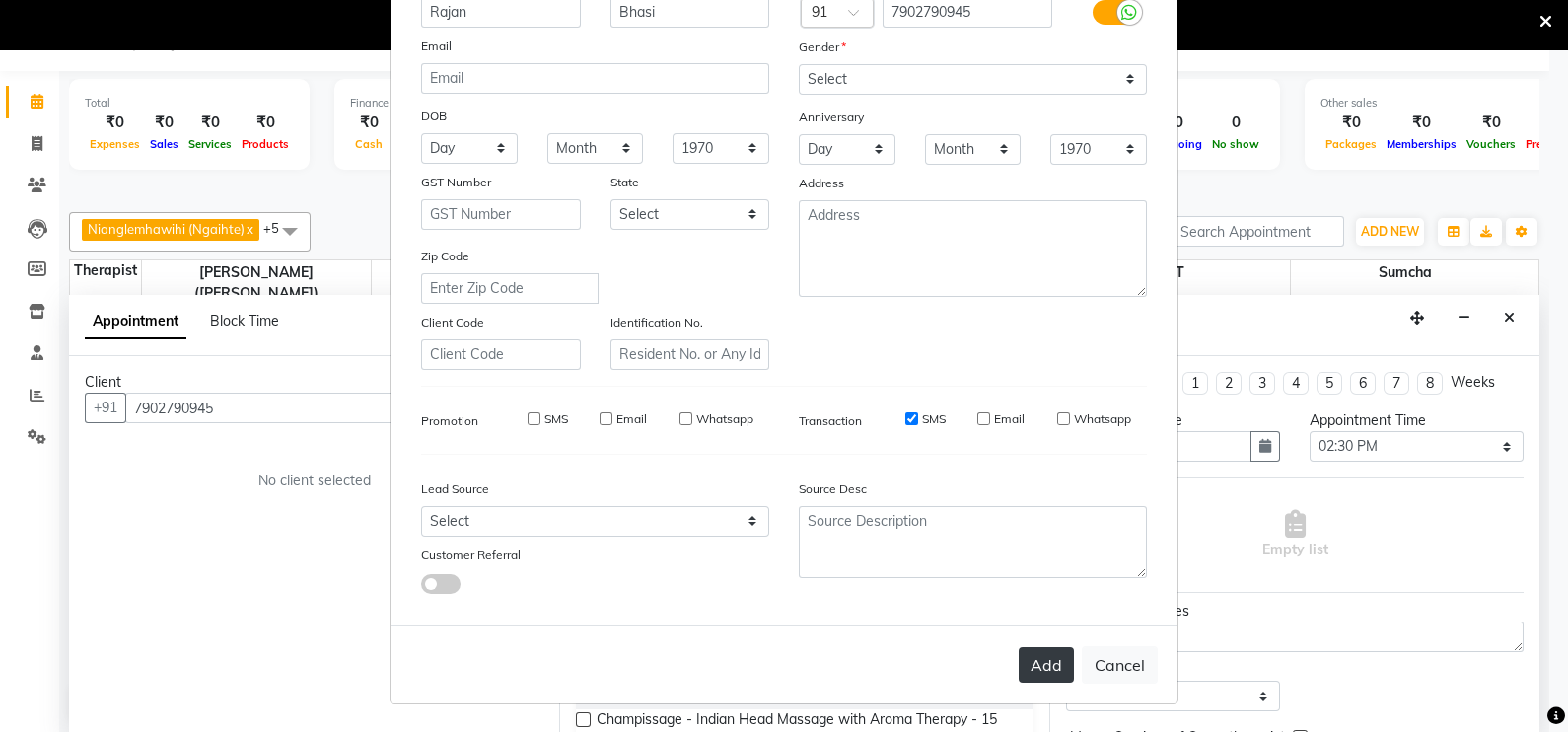
click at [1034, 680] on button "Add" at bounding box center [1046, 665] width 55 height 36
select select
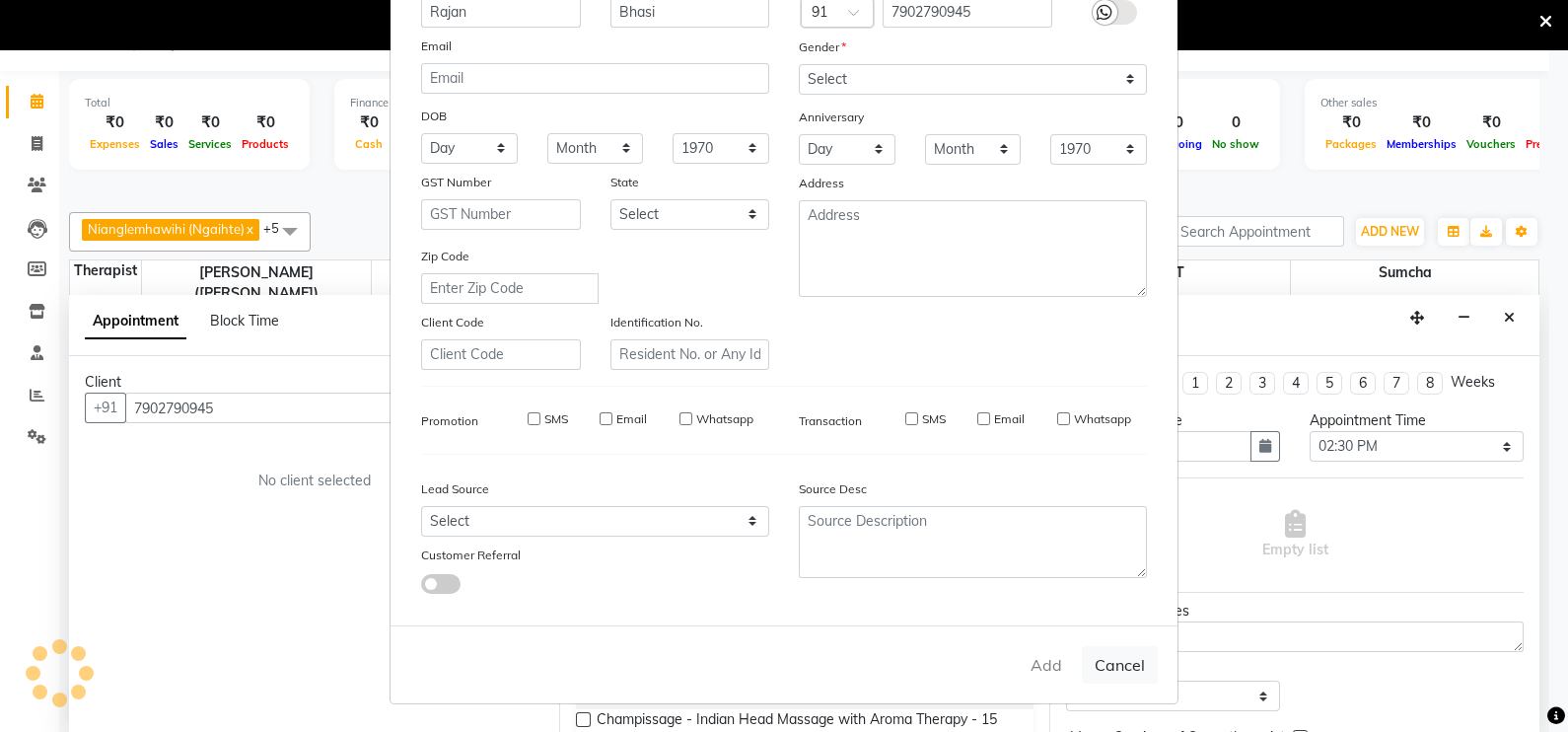
select select
checkbox input "false"
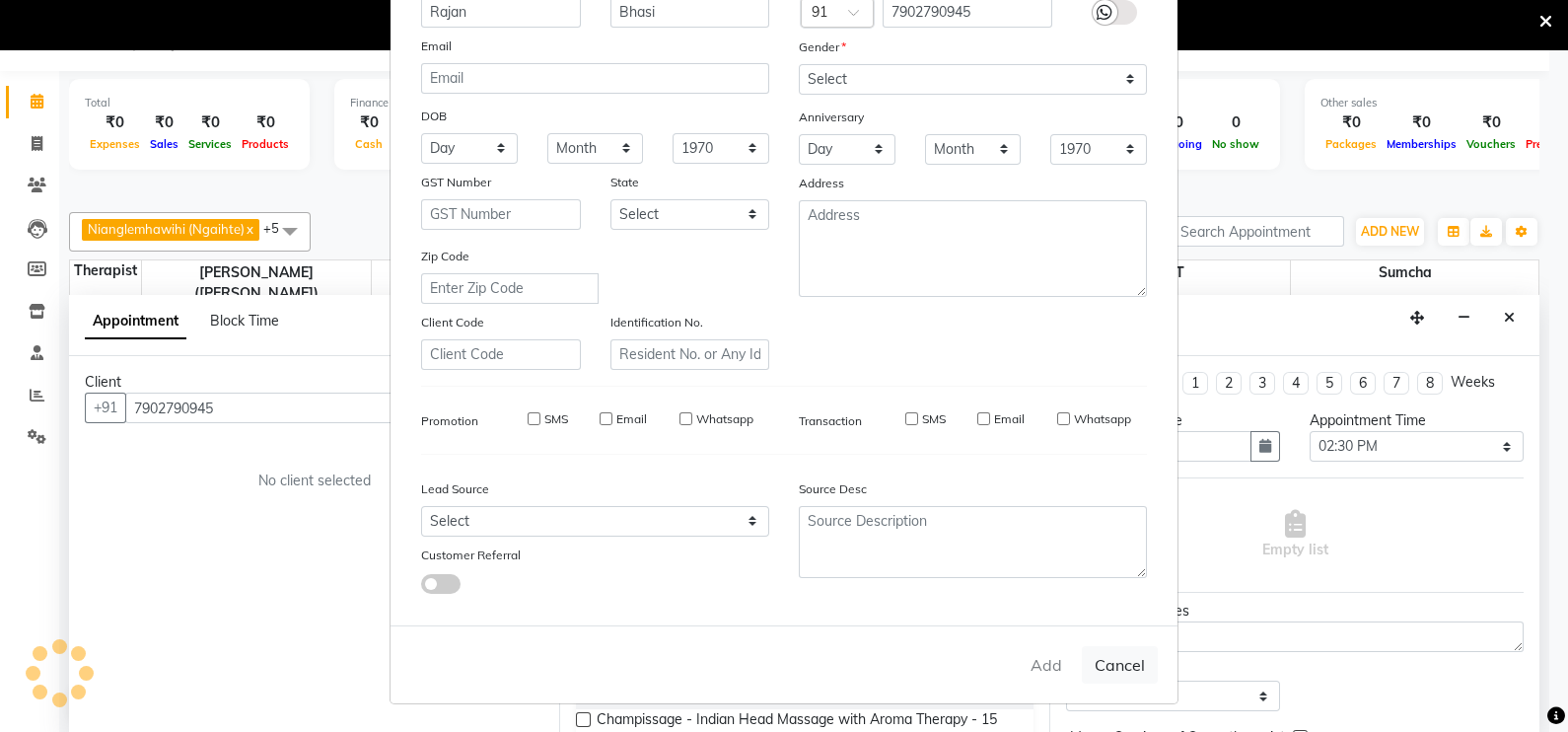
checkbox input "false"
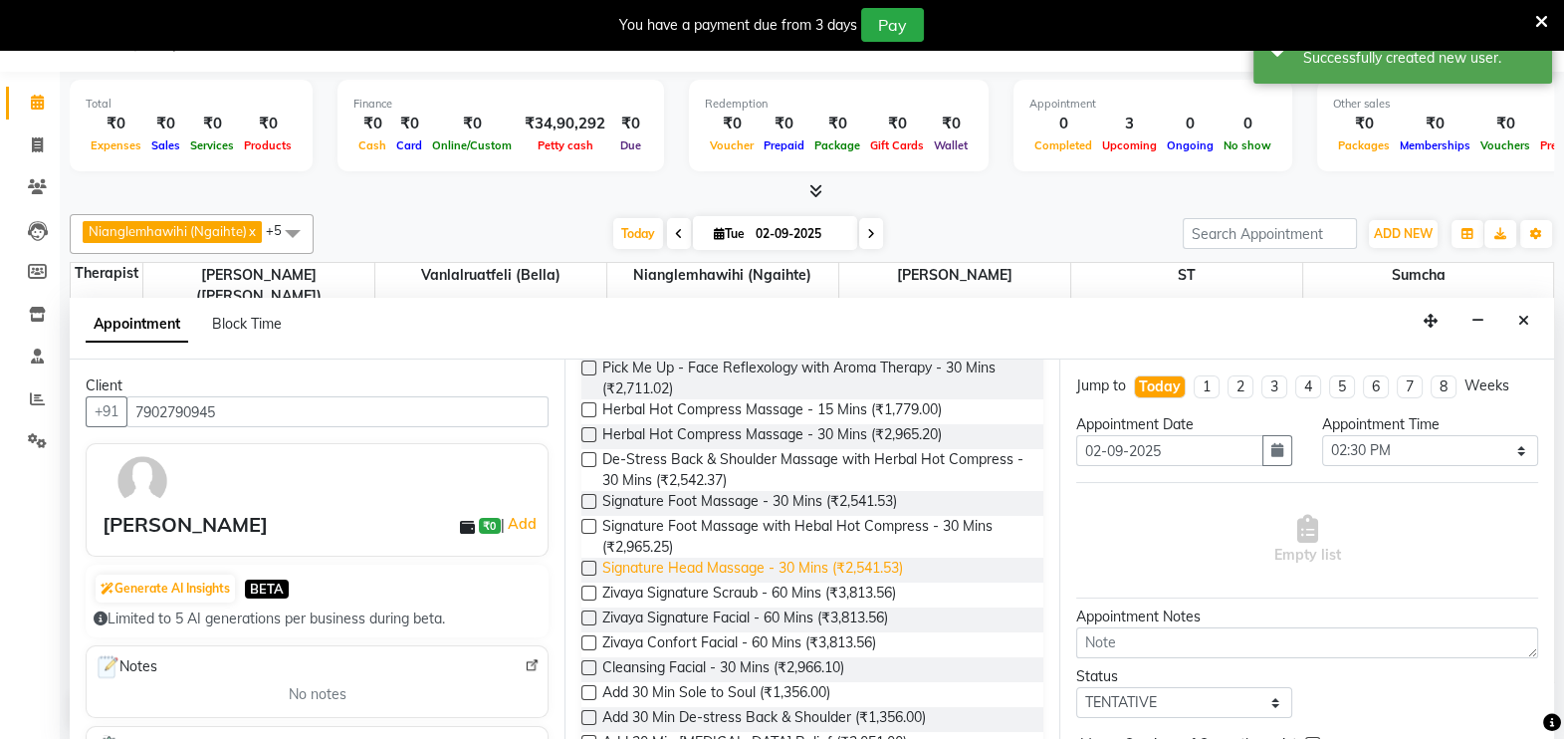
scroll to position [535, 0]
click at [590, 500] on label at bounding box center [588, 500] width 15 height 15
click at [590, 500] on input "checkbox" at bounding box center [587, 502] width 13 height 13
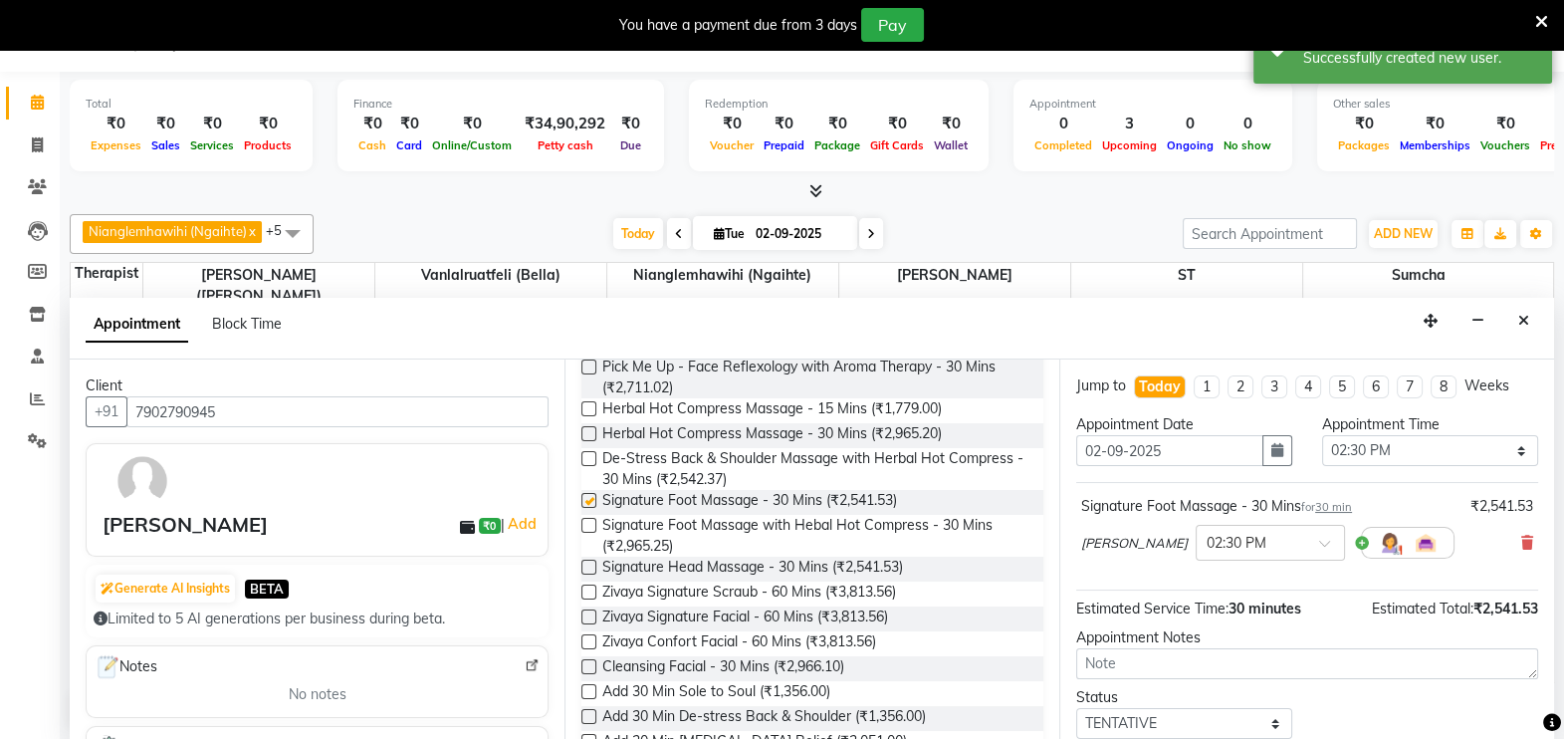
checkbox input "false"
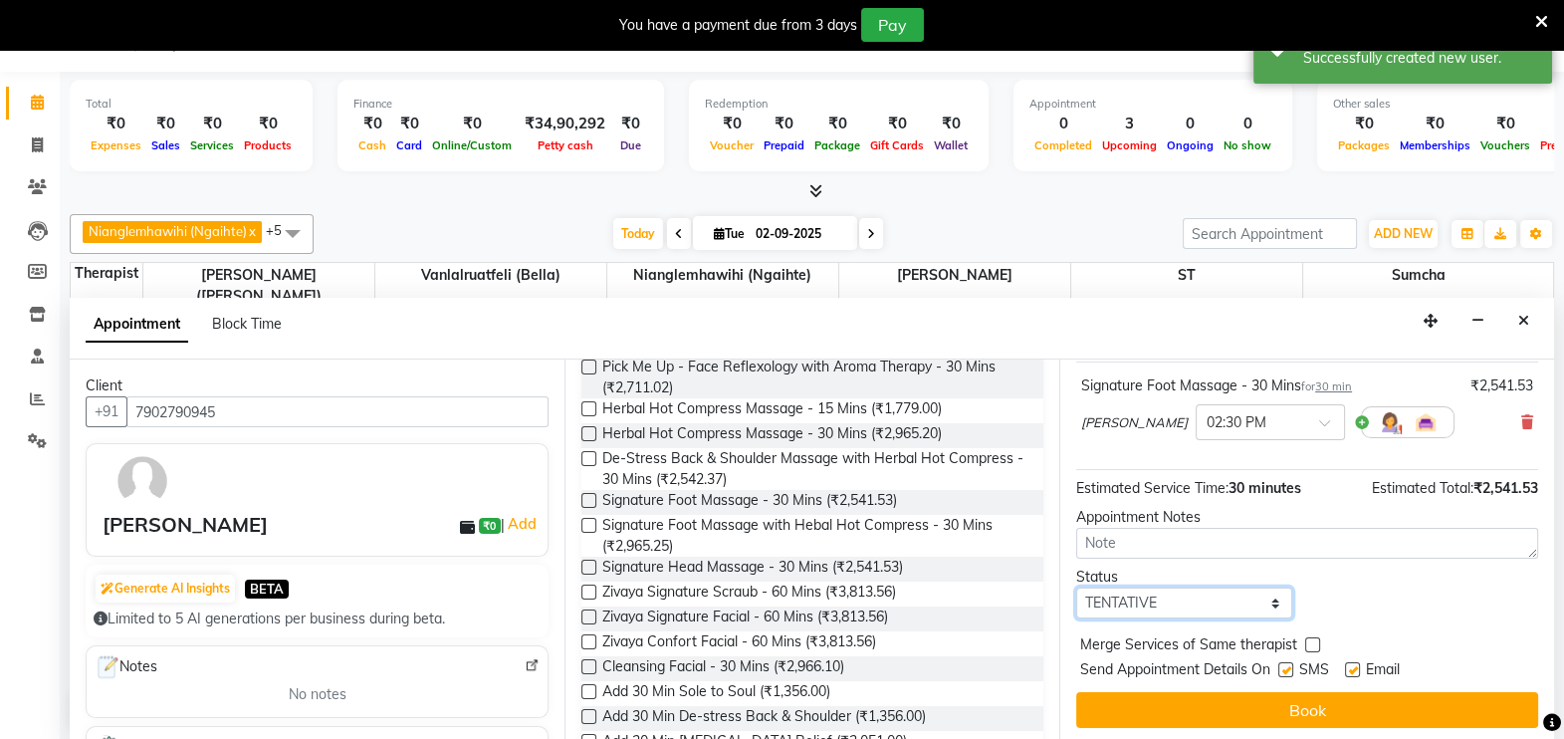
click at [1266, 599] on select "Select TENTATIVE CONFIRM CHECK-IN UPCOMING" at bounding box center [1184, 602] width 216 height 31
select select "confirm booking"
click at [1076, 587] on select "Select TENTATIVE CONFIRM CHECK-IN UPCOMING" at bounding box center [1184, 602] width 216 height 31
click at [1351, 664] on label at bounding box center [1352, 669] width 15 height 15
click at [1351, 665] on input "checkbox" at bounding box center [1351, 671] width 13 height 13
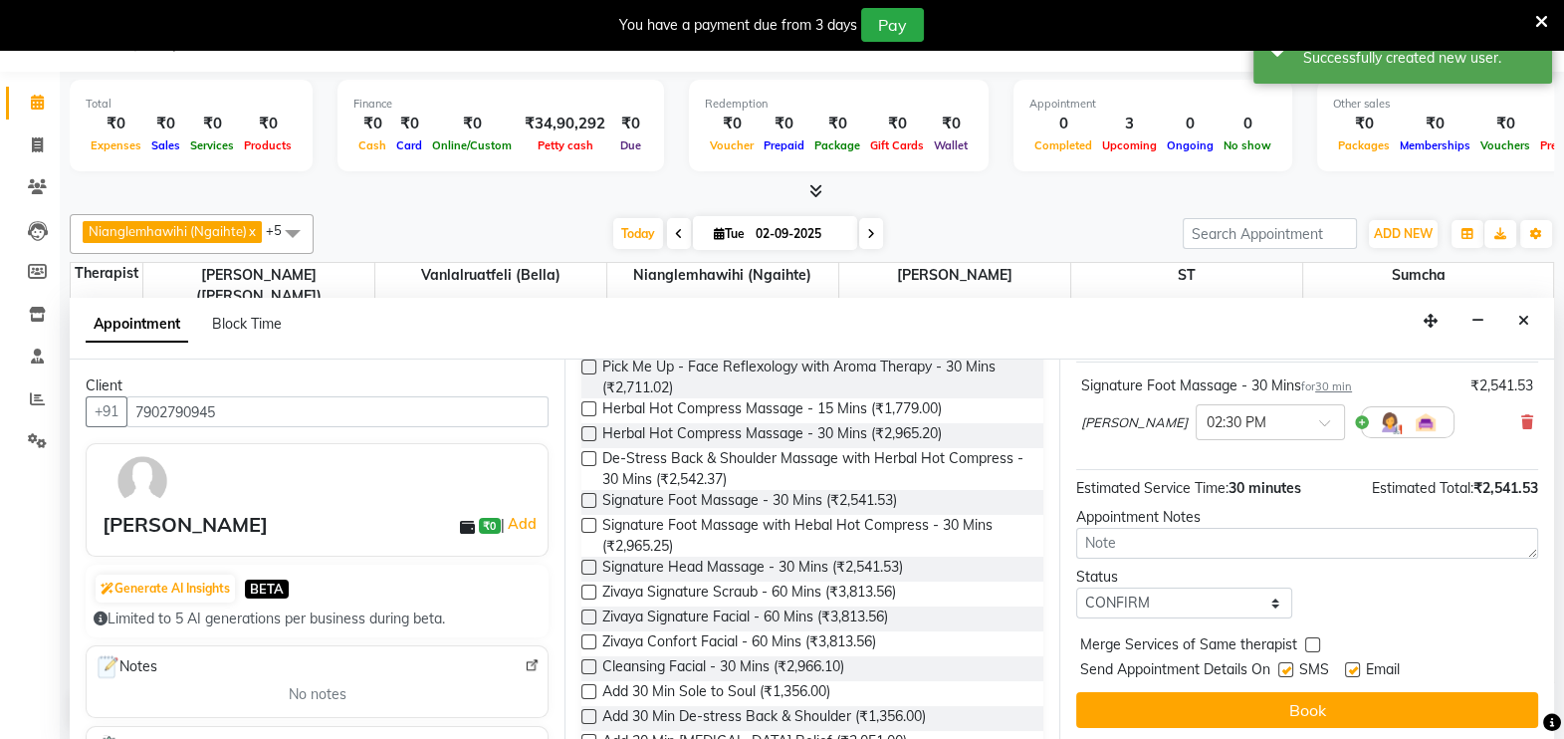
checkbox input "false"
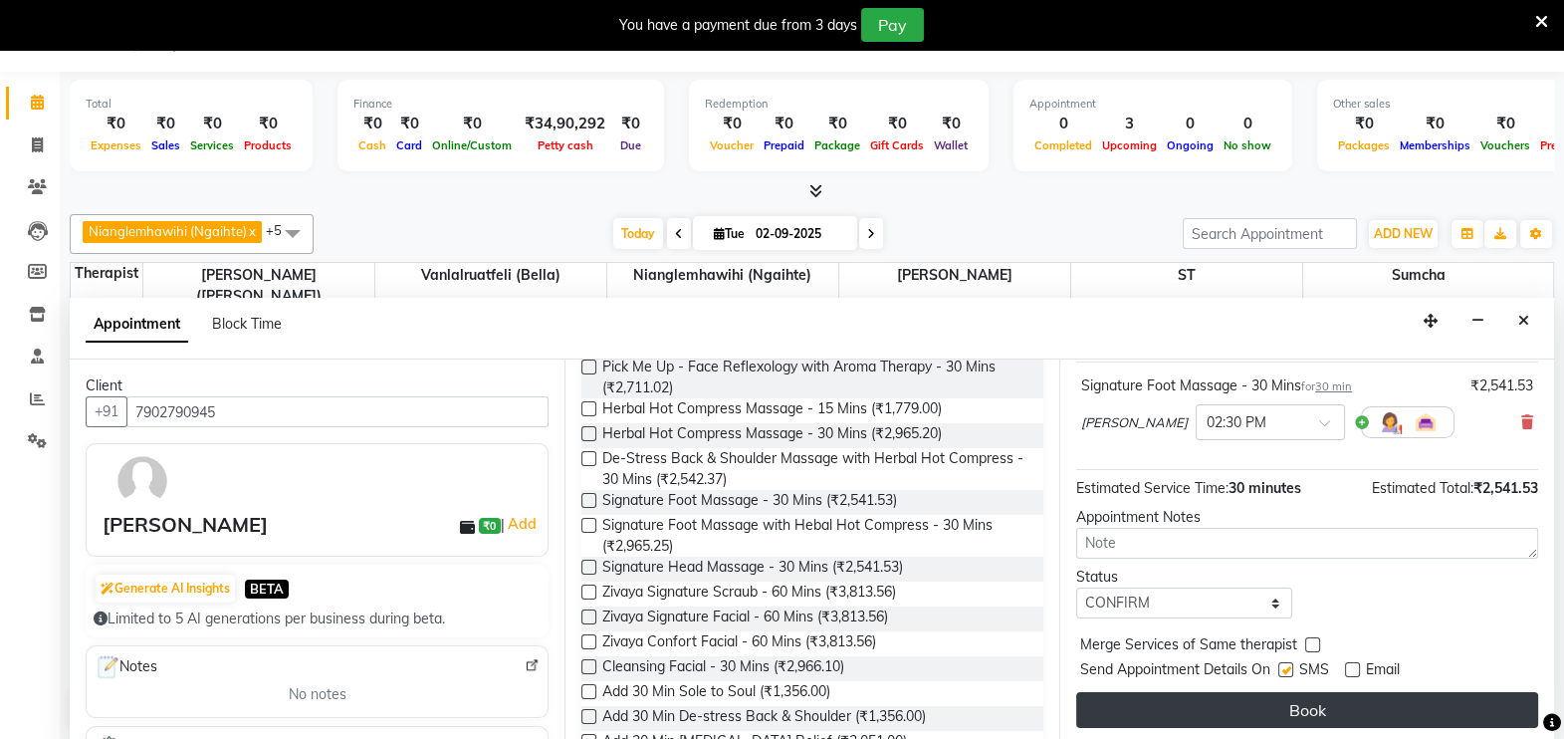
click at [1343, 698] on button "Book" at bounding box center [1307, 710] width 462 height 36
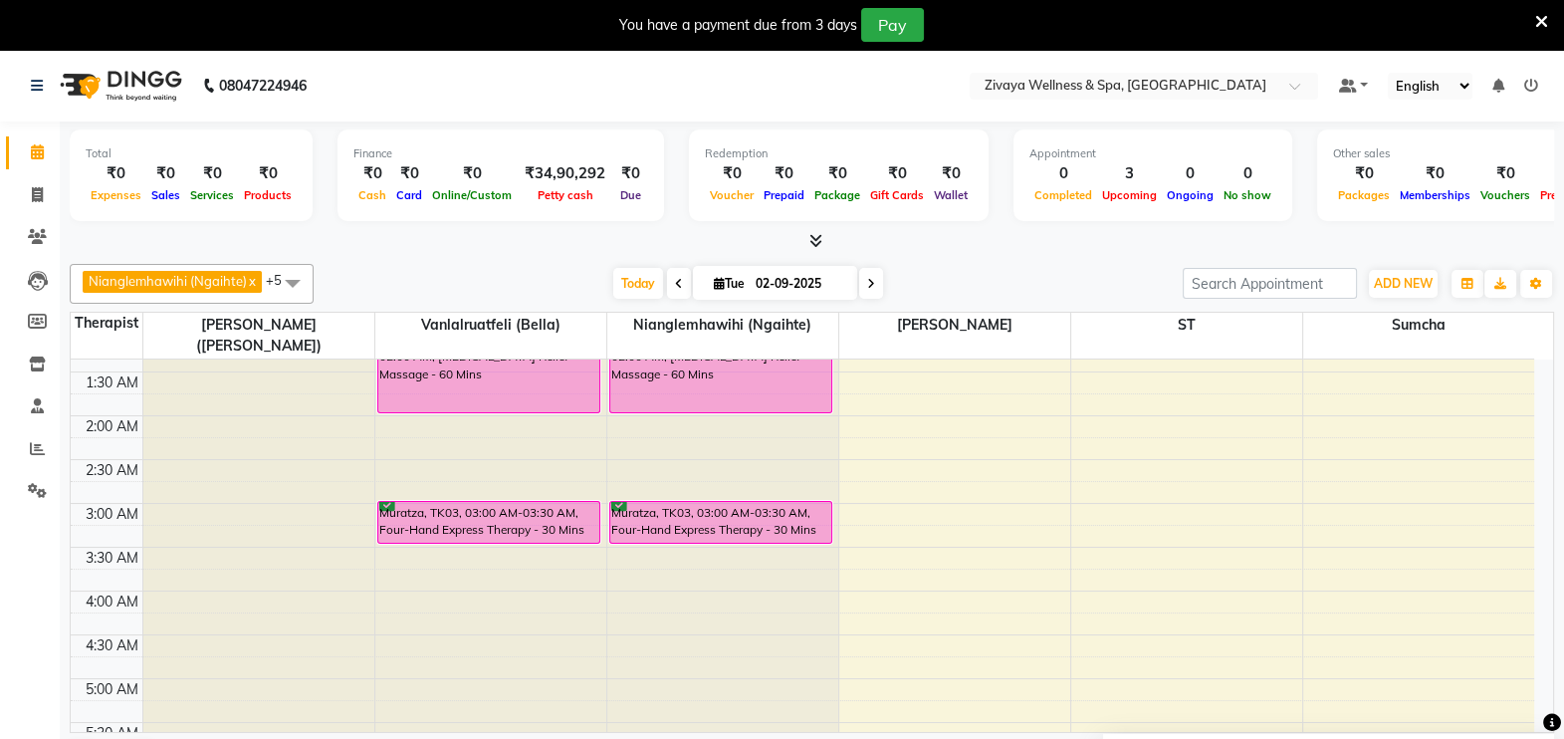
scroll to position [0, 0]
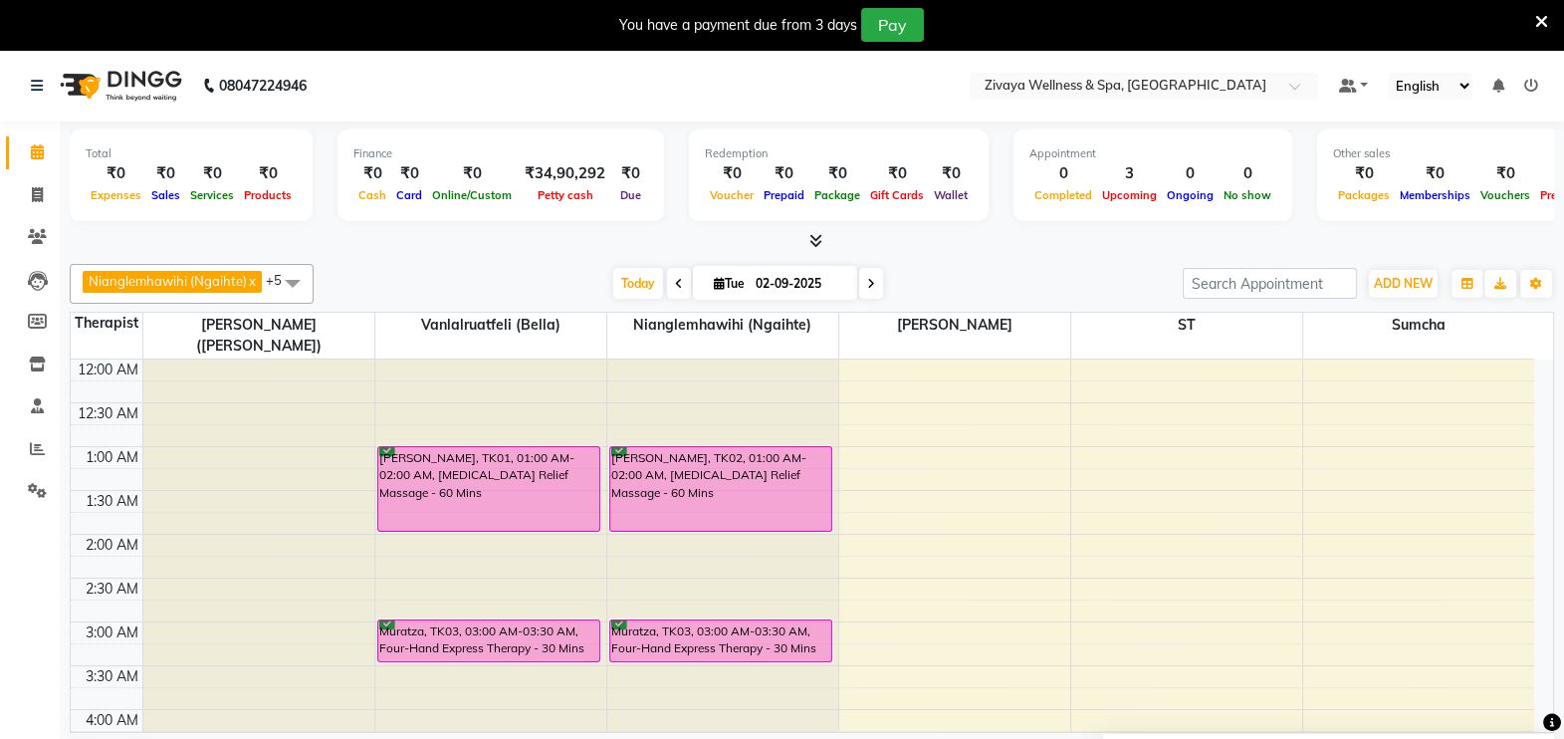
click at [1540, 23] on icon at bounding box center [1541, 22] width 13 height 18
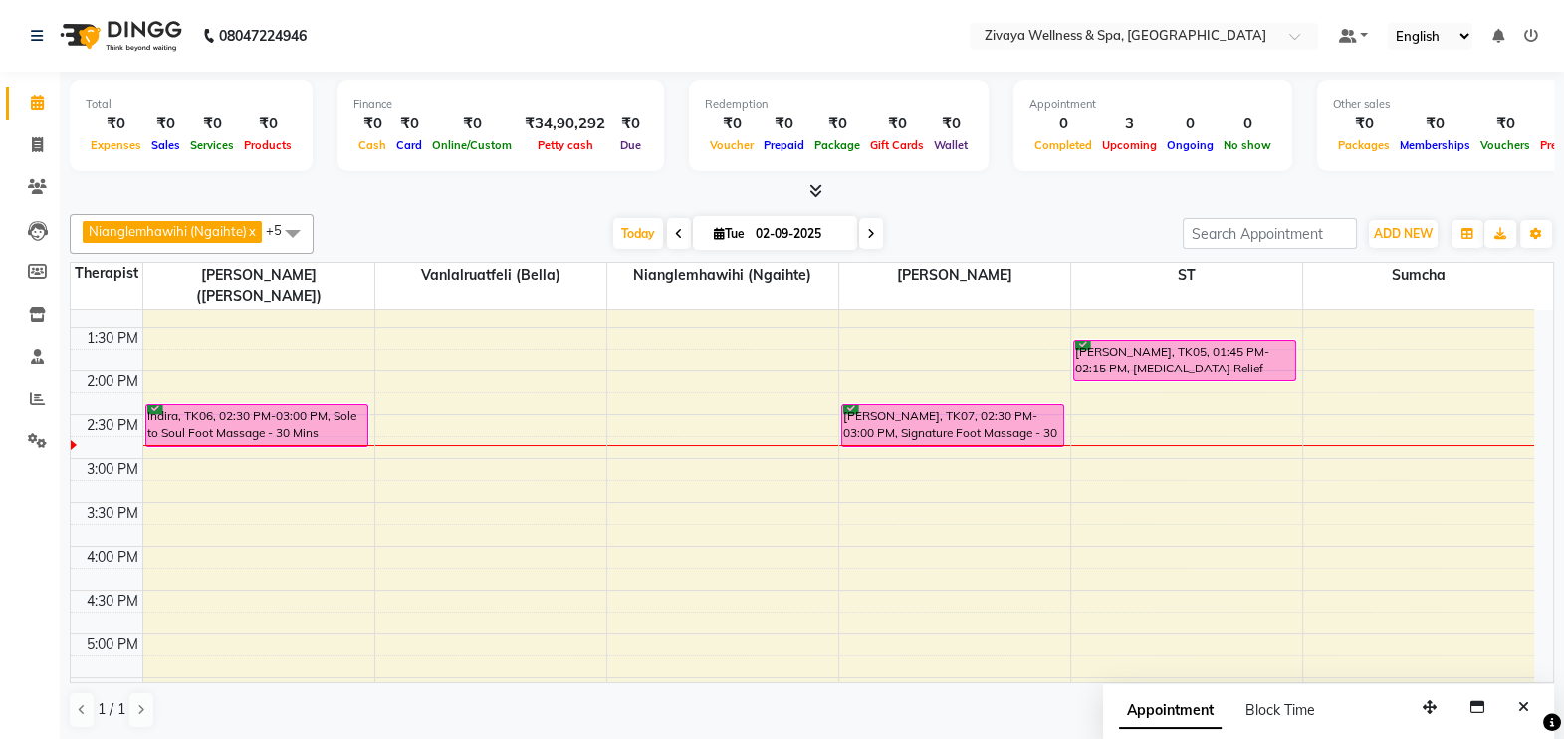
scroll to position [1164, 0]
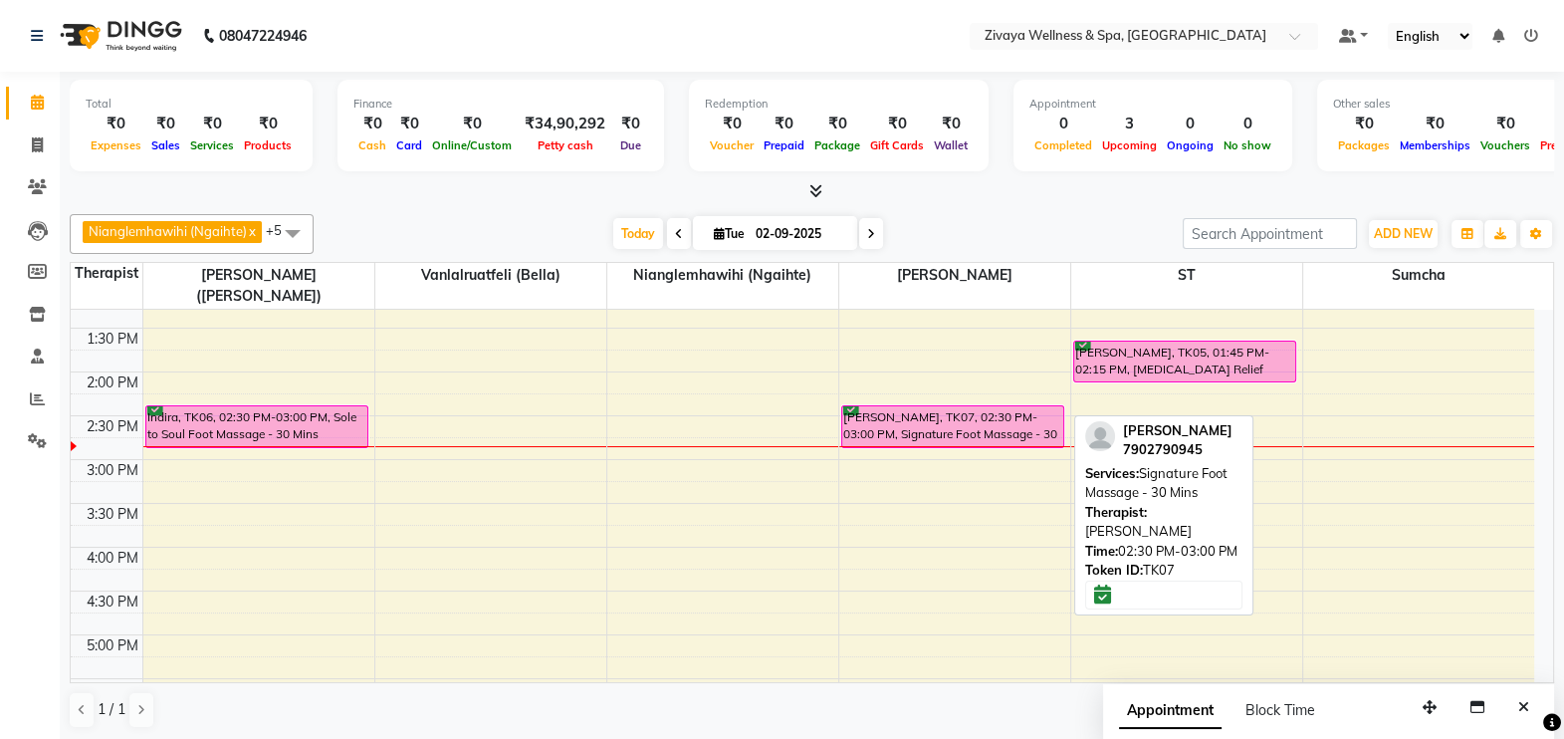
click at [1005, 406] on div "[PERSON_NAME], TK07, 02:30 PM-03:00 PM, Signature Foot Massage - 30 Mins" at bounding box center [952, 426] width 221 height 41
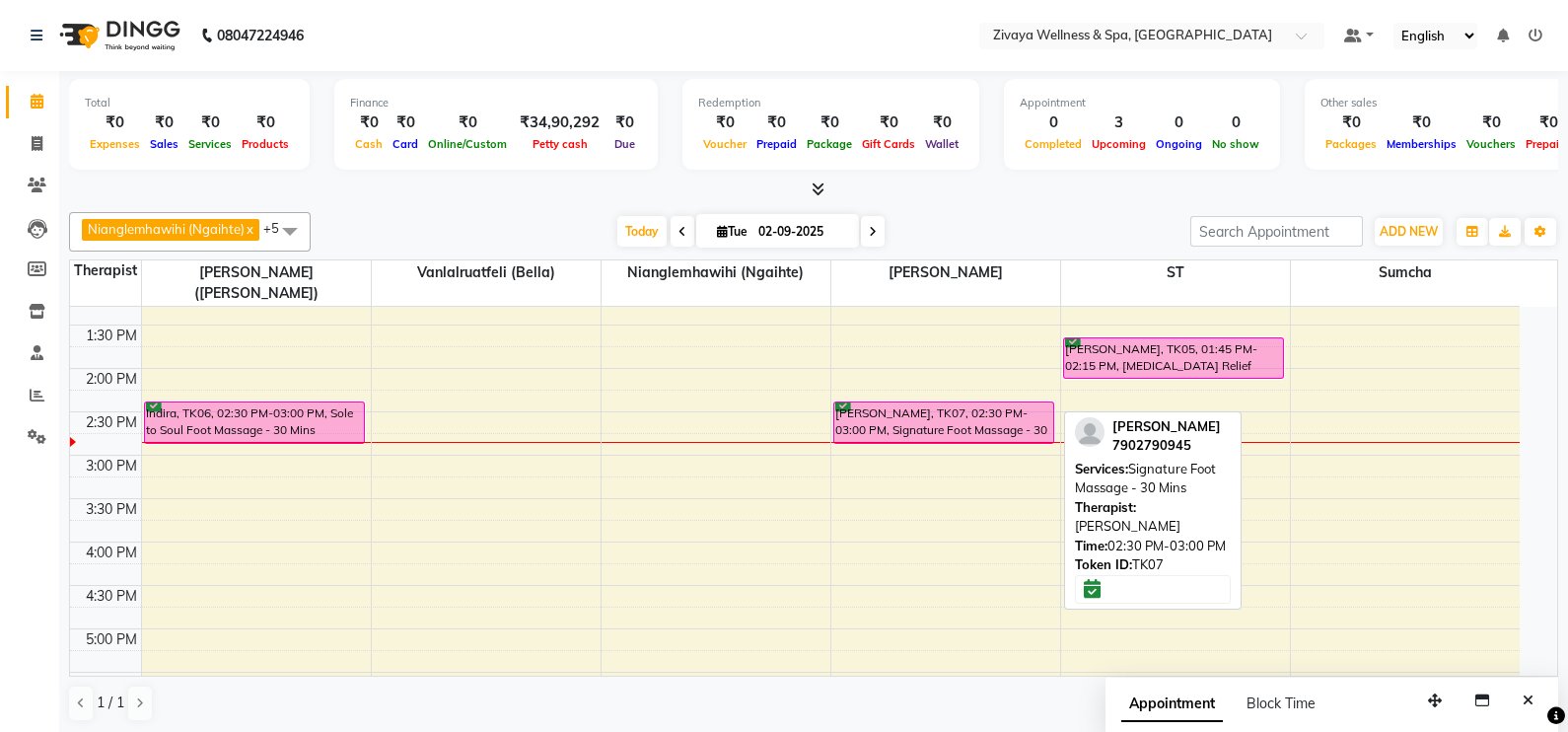
select select "6"
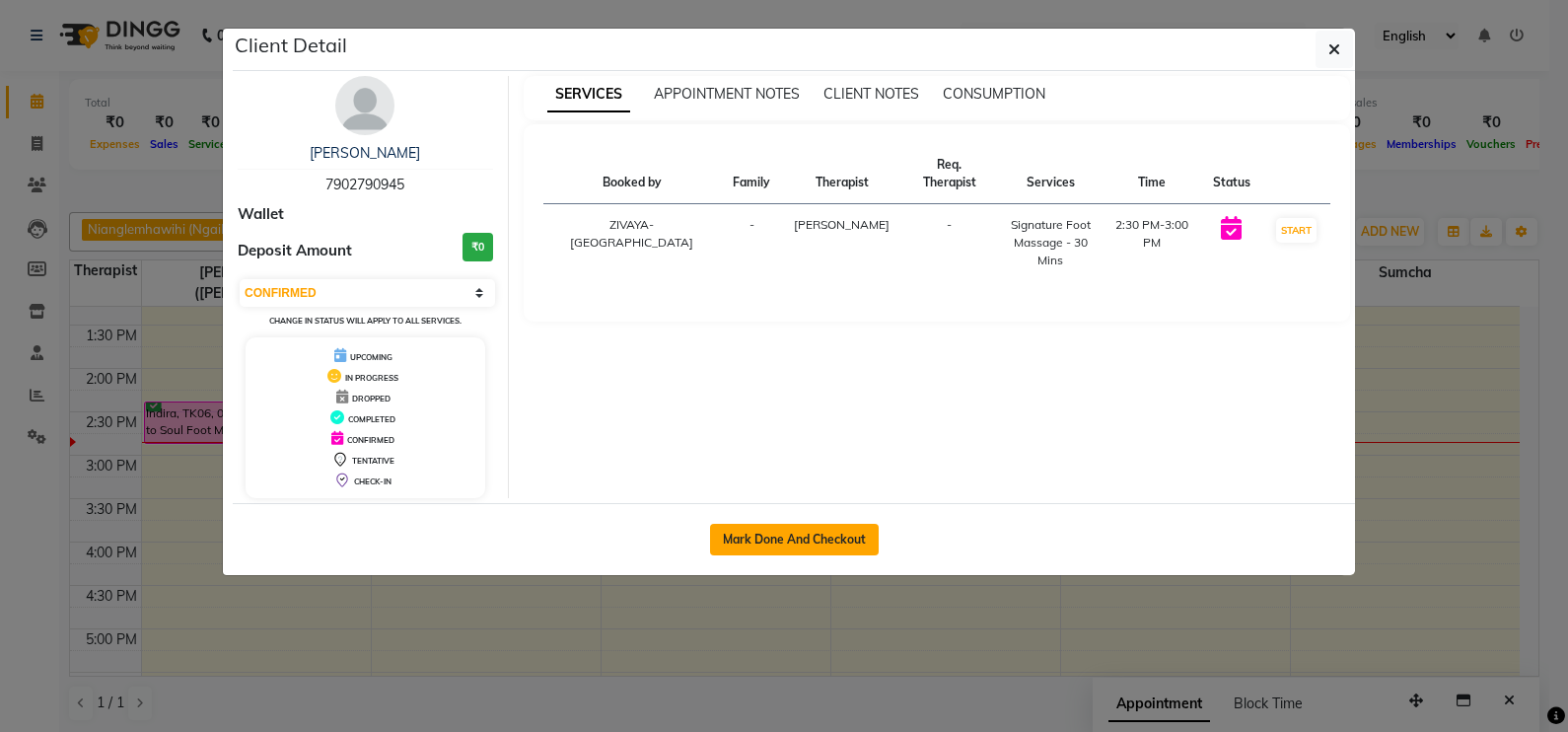
click at [848, 531] on button "Mark Done And Checkout" at bounding box center [794, 540] width 168 height 32
select select "service"
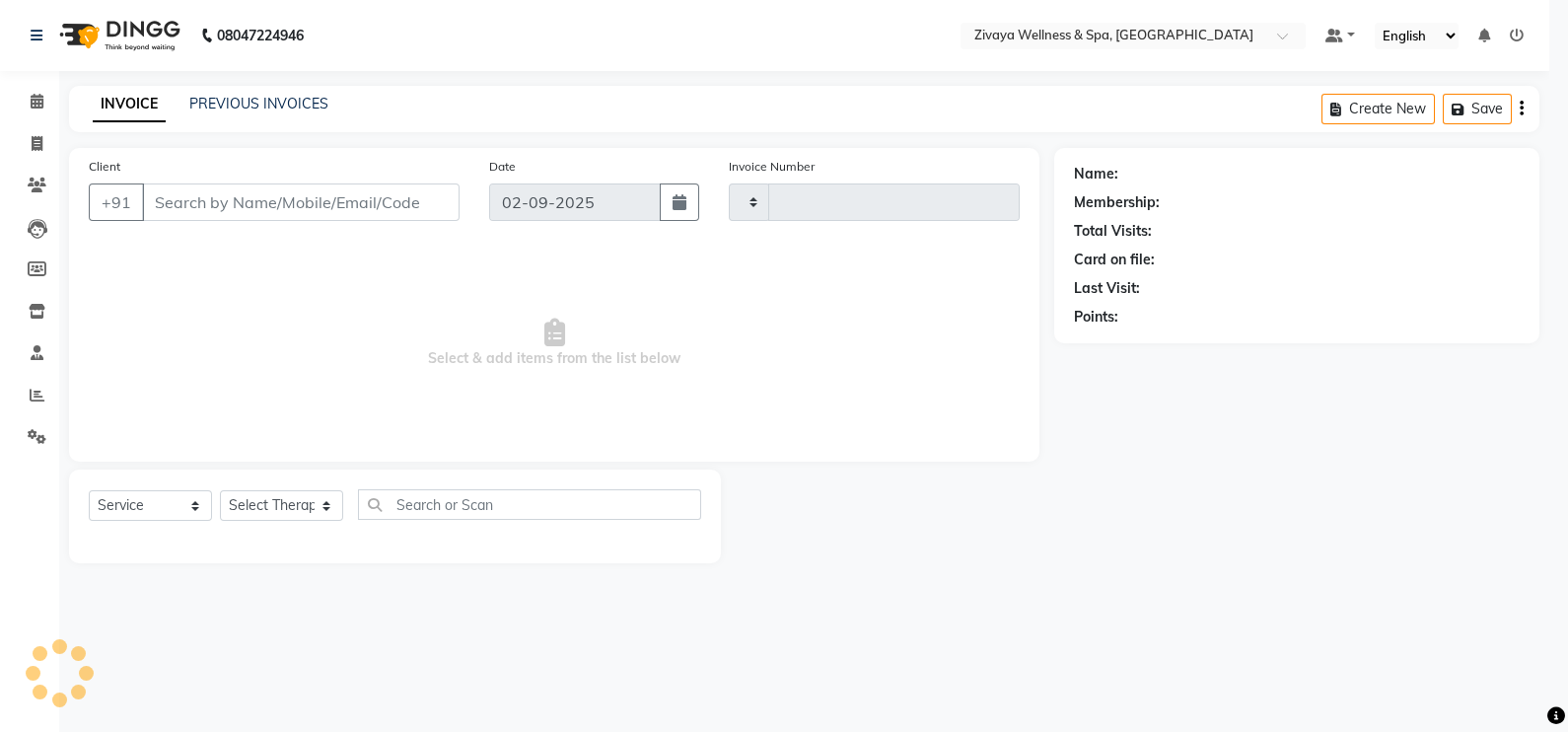
type input "1975"
select select "3"
select select "7072"
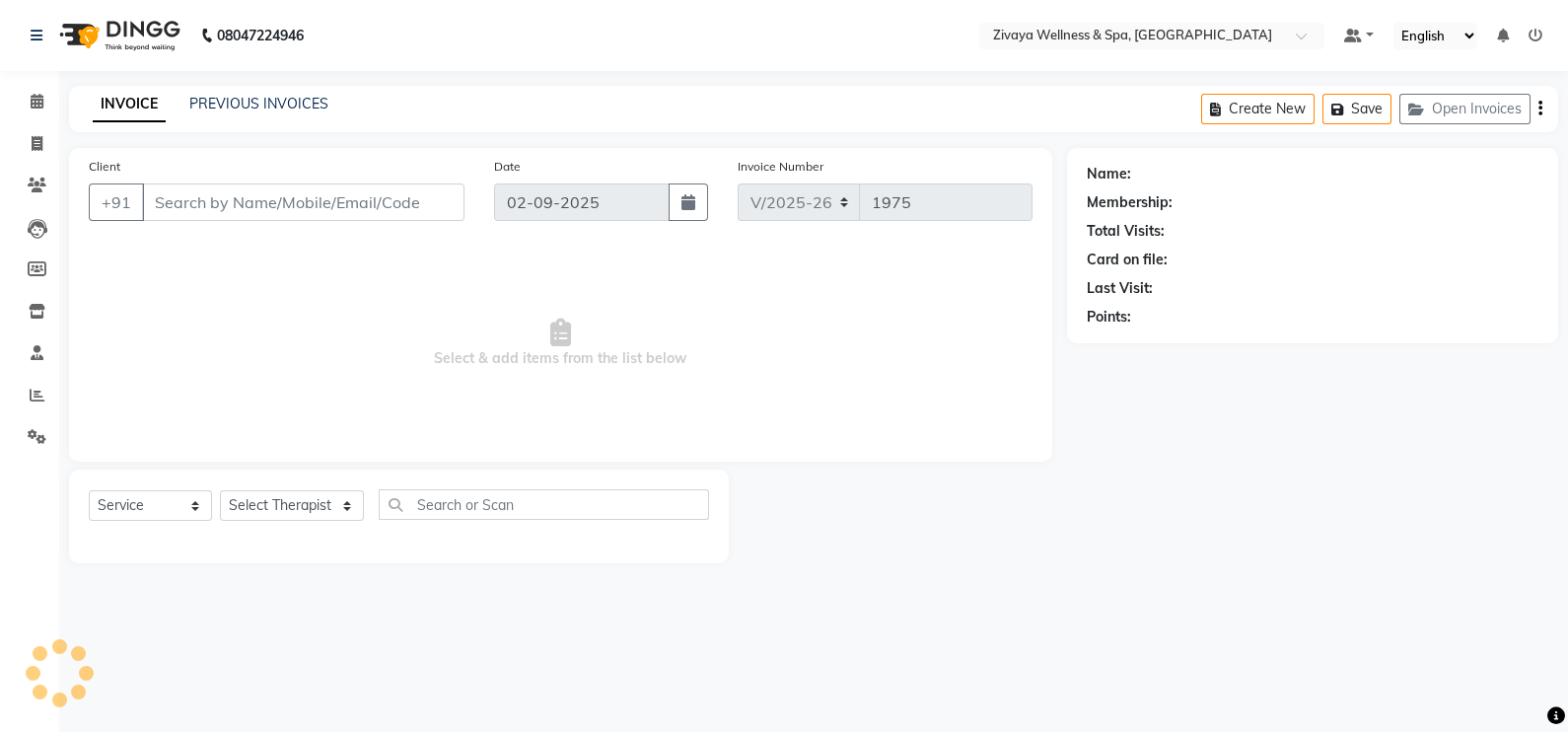
type input "7902790945"
select select "61709"
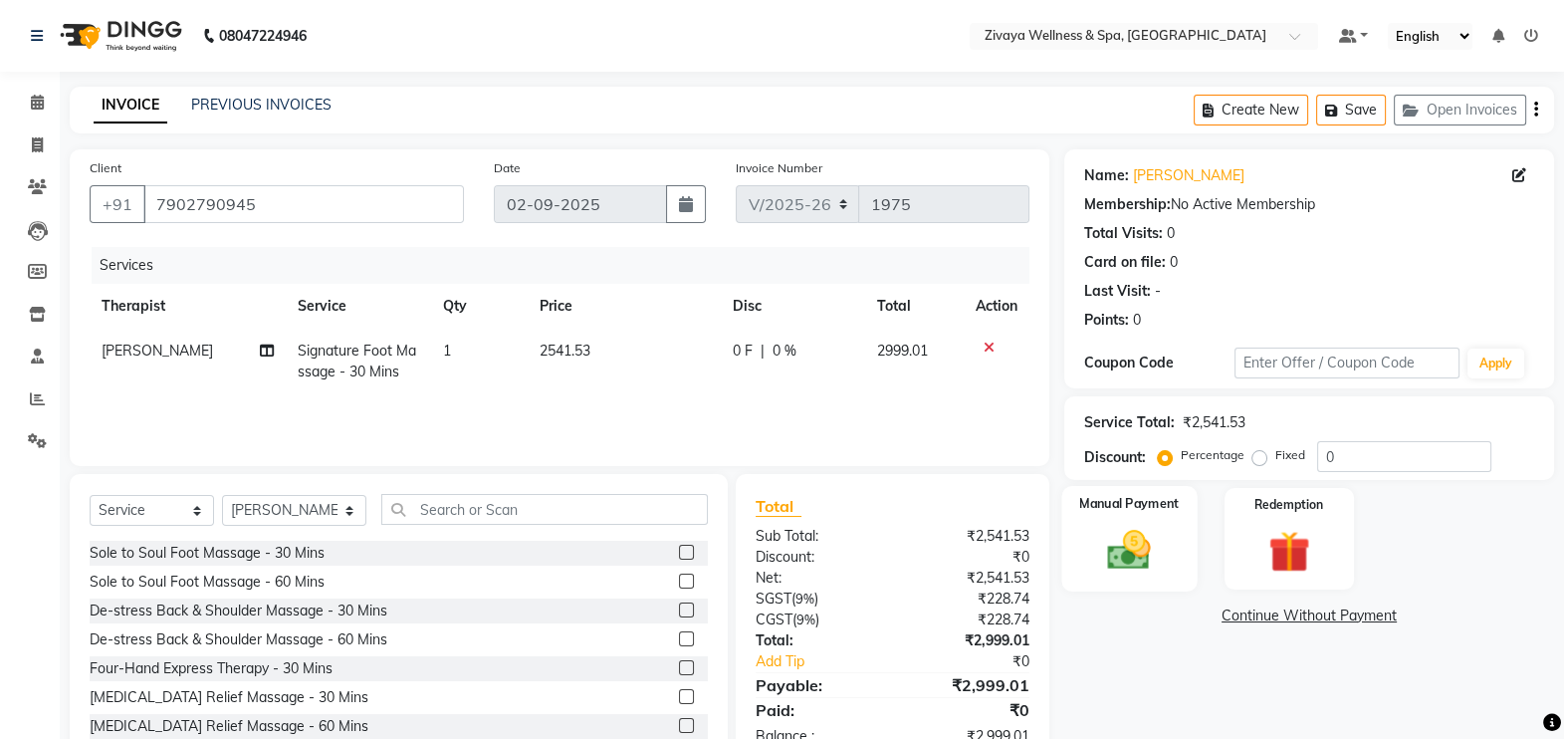
click at [1085, 564] on div "Manual Payment" at bounding box center [1128, 539] width 135 height 106
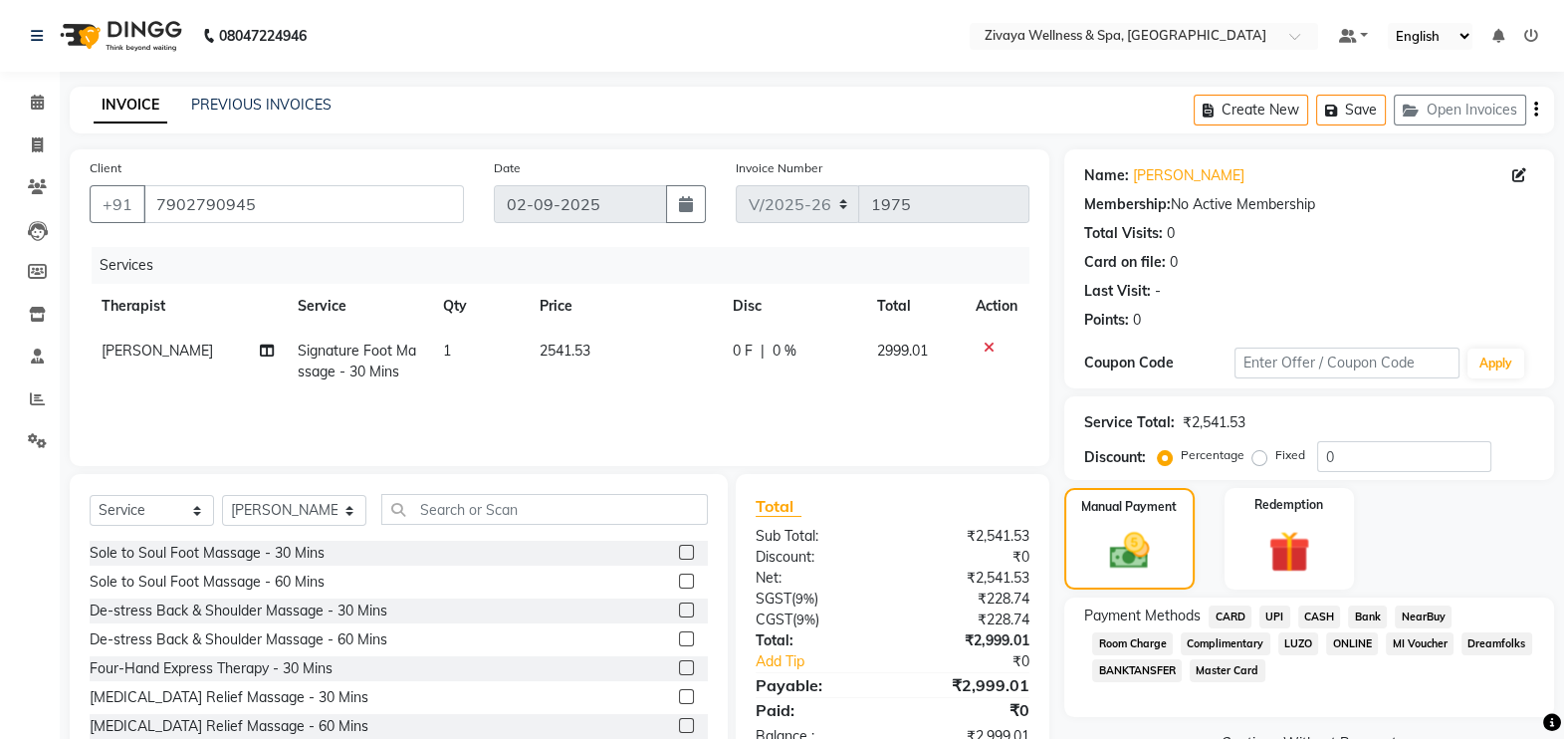
click at [1272, 617] on span "UPI" at bounding box center [1274, 616] width 31 height 23
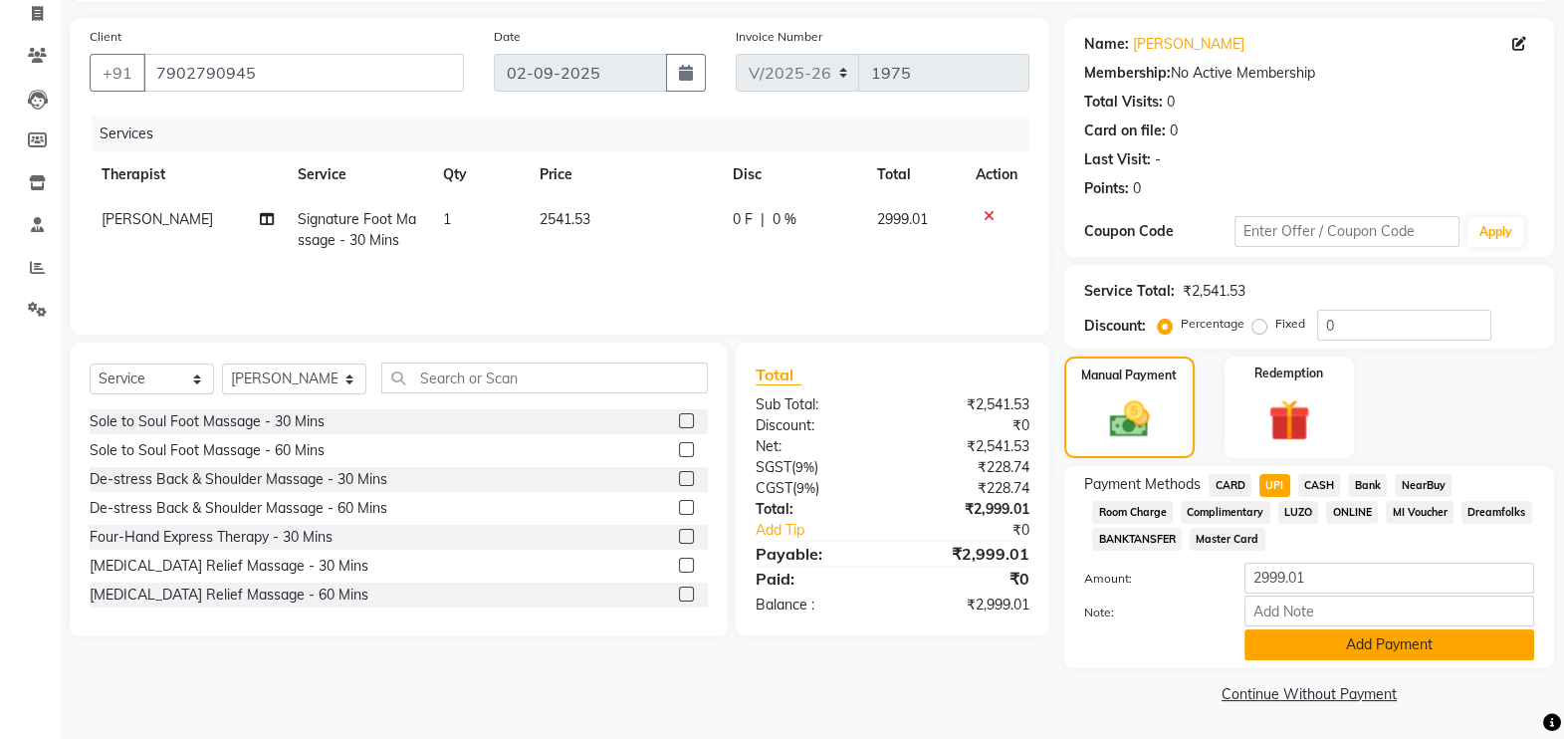
click at [1328, 642] on button "Add Payment" at bounding box center [1389, 644] width 290 height 31
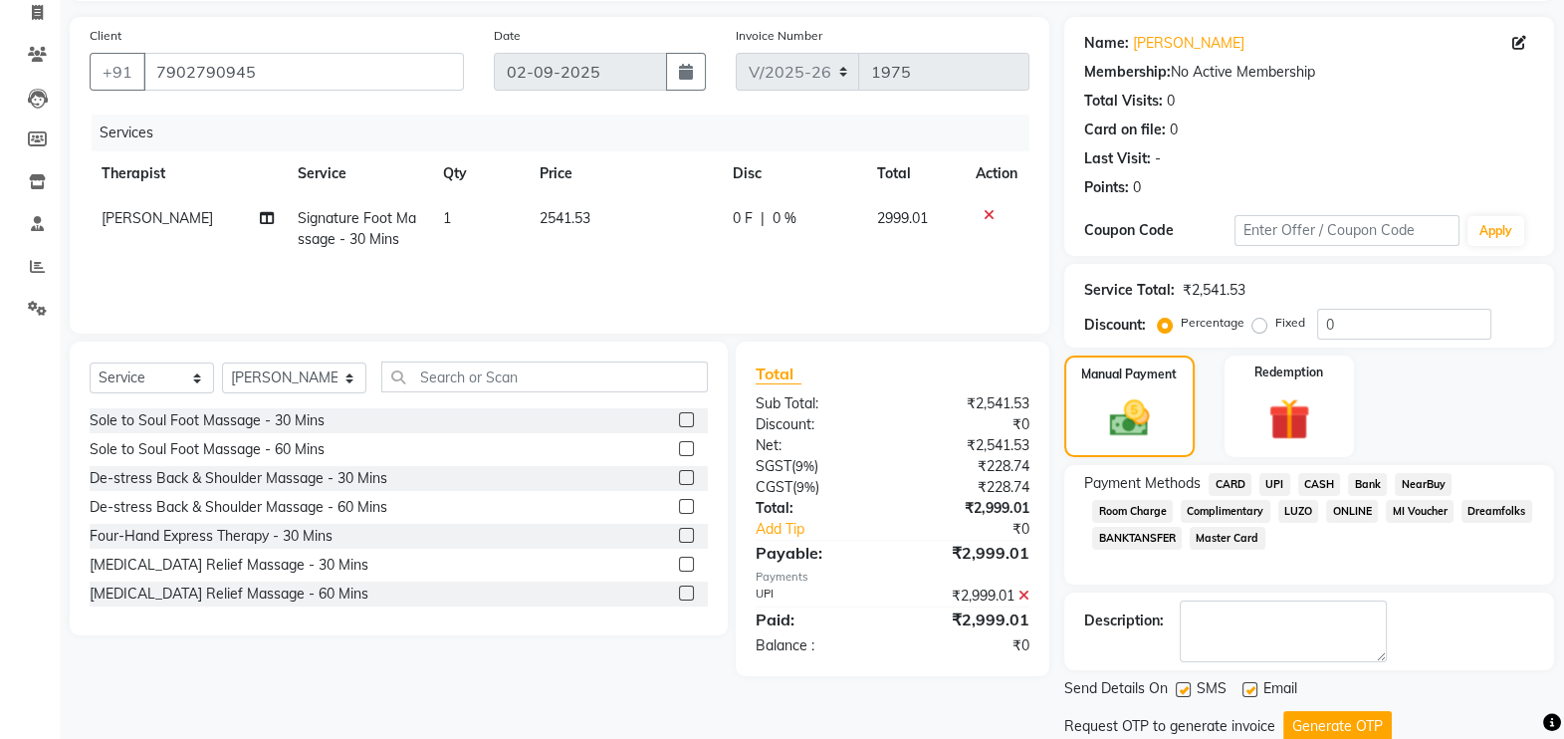
scroll to position [198, 0]
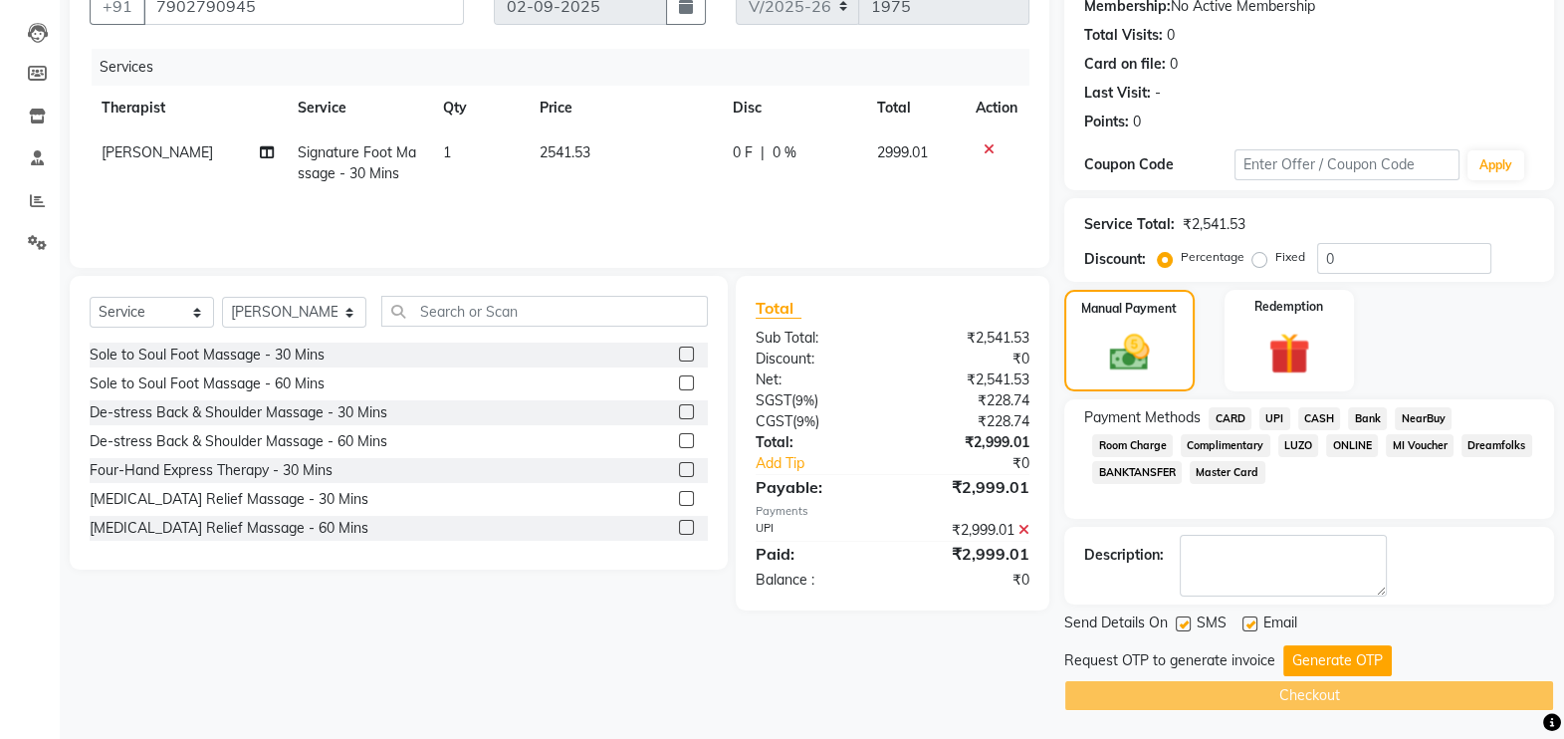
click at [1247, 622] on label at bounding box center [1249, 623] width 15 height 15
click at [1247, 622] on input "checkbox" at bounding box center [1248, 624] width 13 height 13
checkbox input "false"
click at [1307, 655] on button "Generate OTP" at bounding box center [1337, 660] width 109 height 31
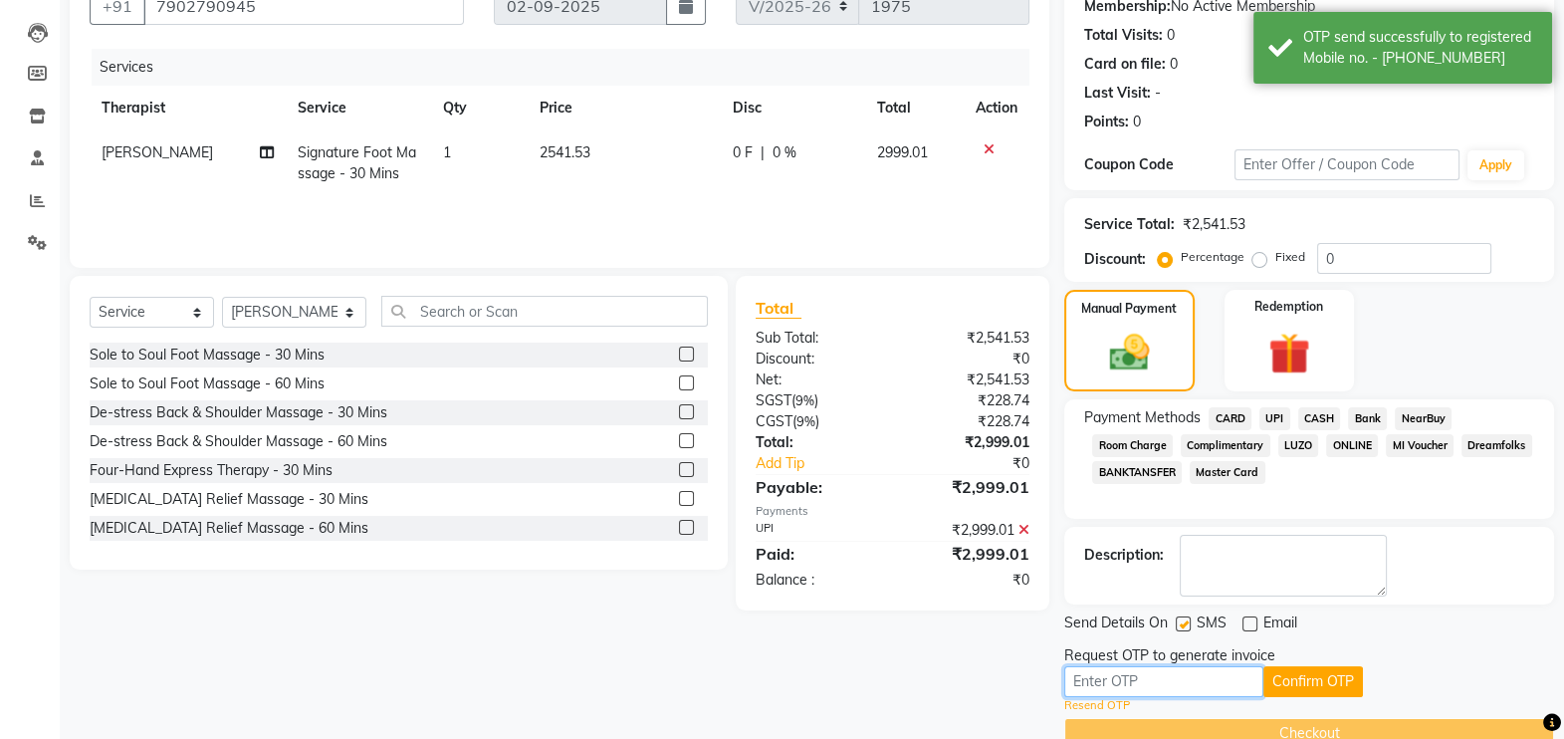
click at [1232, 682] on input "text" at bounding box center [1163, 681] width 199 height 31
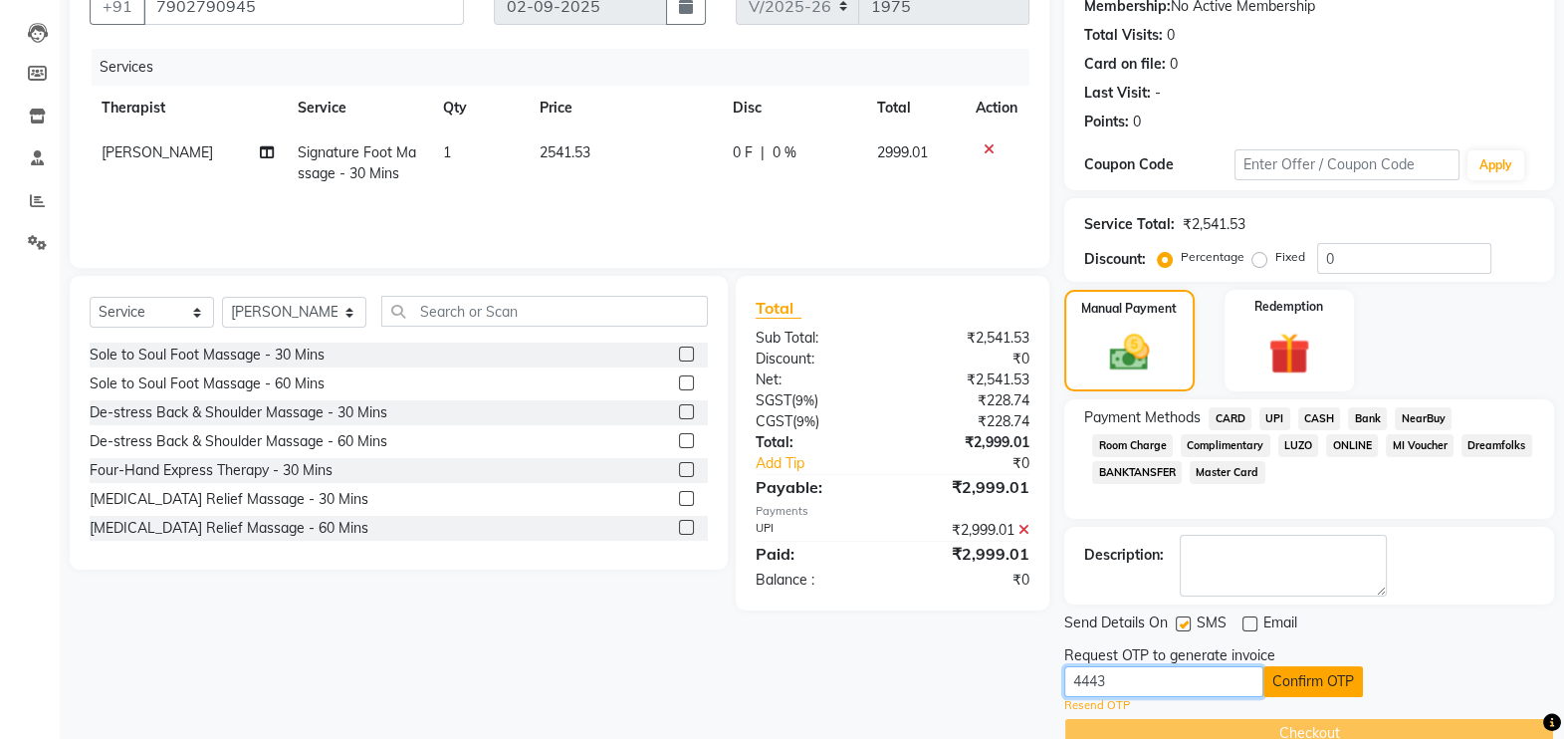
type input "4443"
click at [1286, 682] on button "Confirm OTP" at bounding box center [1313, 681] width 100 height 31
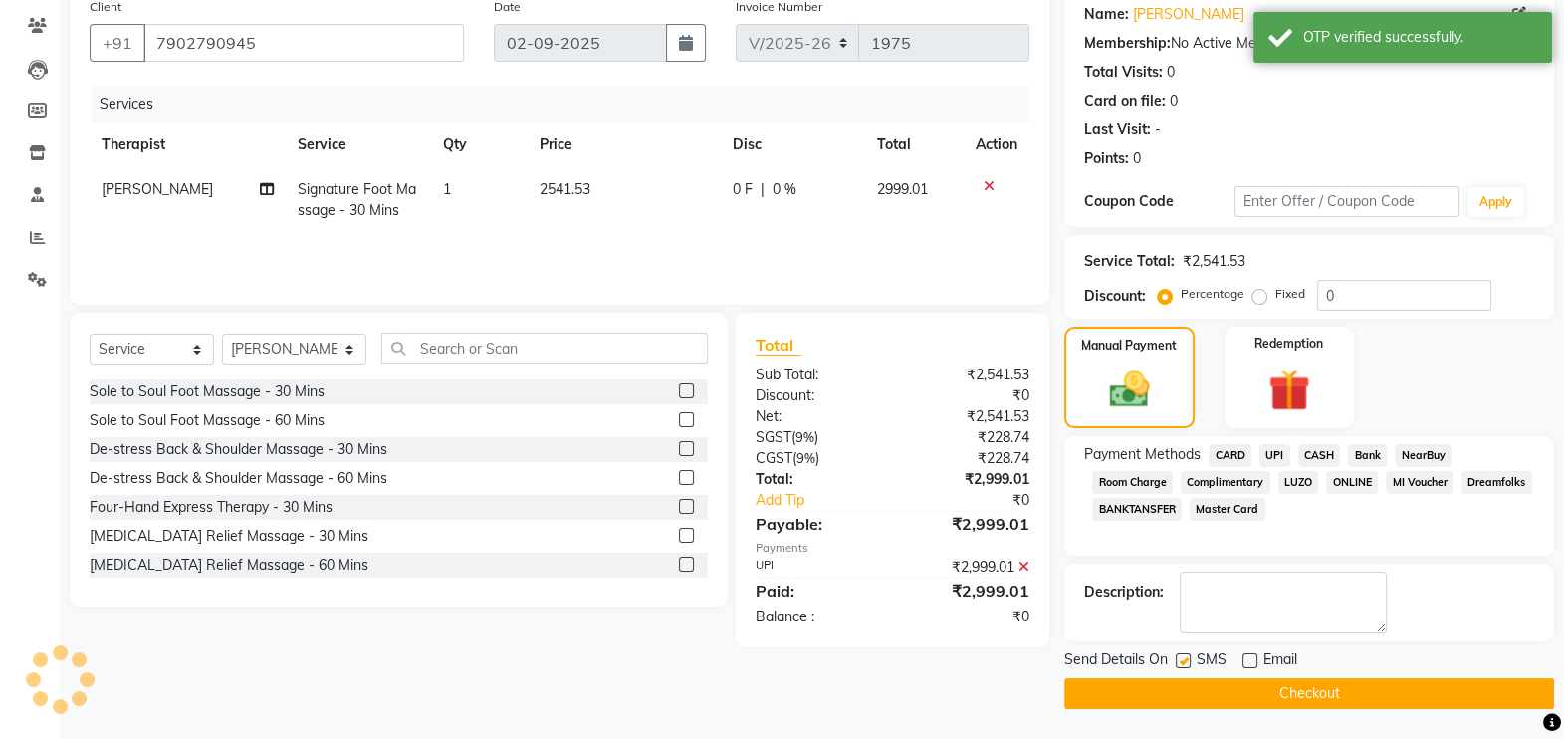
scroll to position [159, 0]
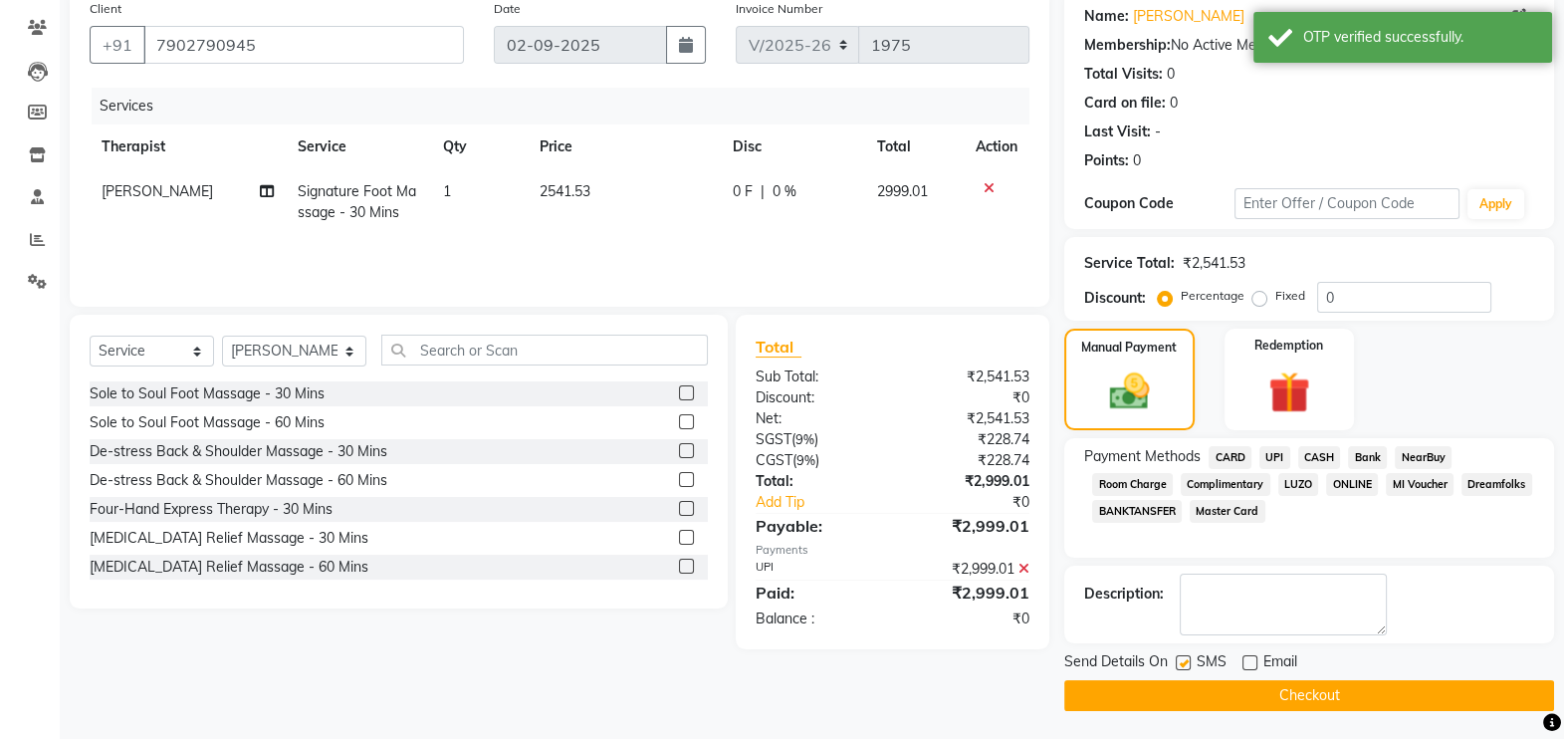
click at [1403, 697] on button "Checkout" at bounding box center [1309, 695] width 490 height 31
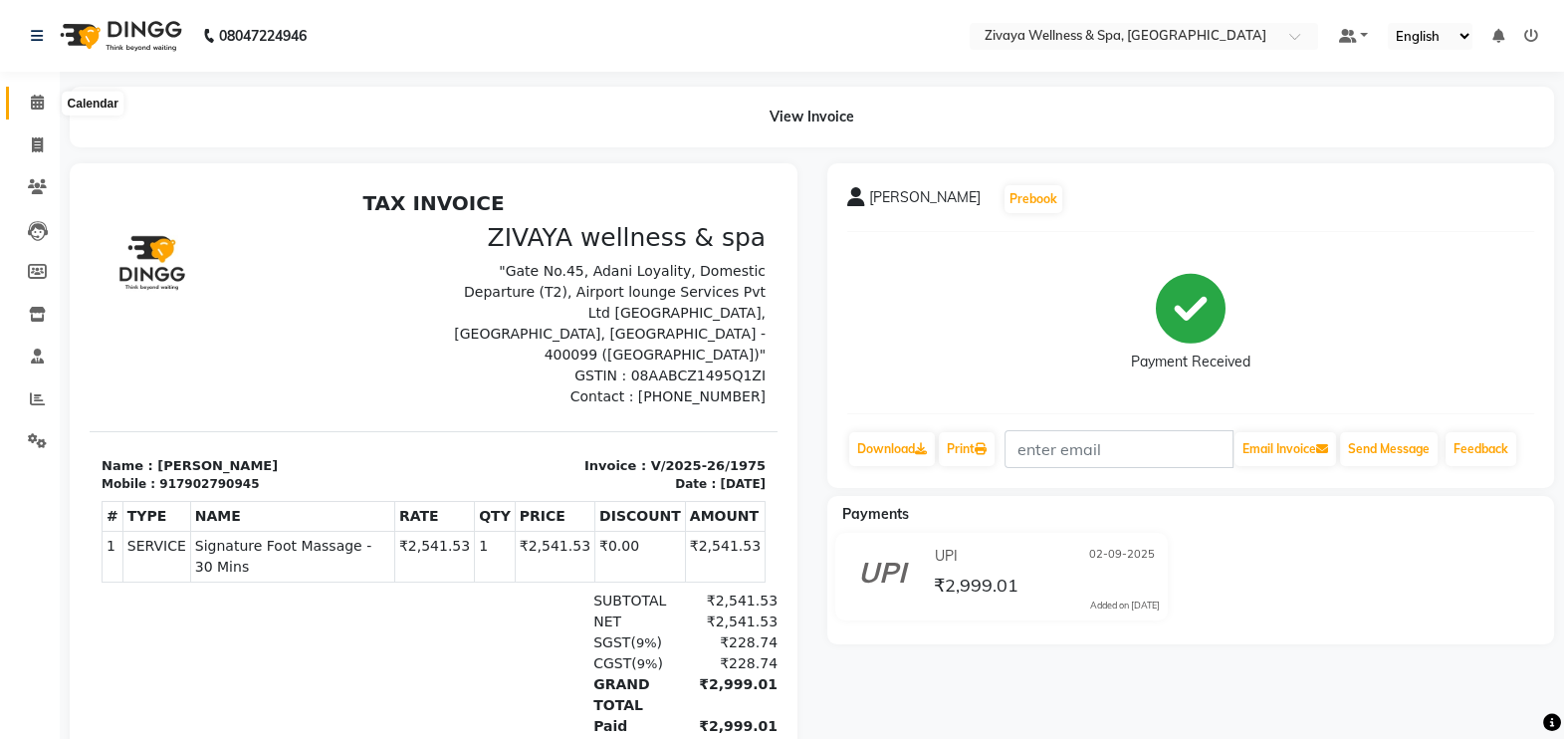
click at [40, 100] on icon at bounding box center [37, 102] width 13 height 15
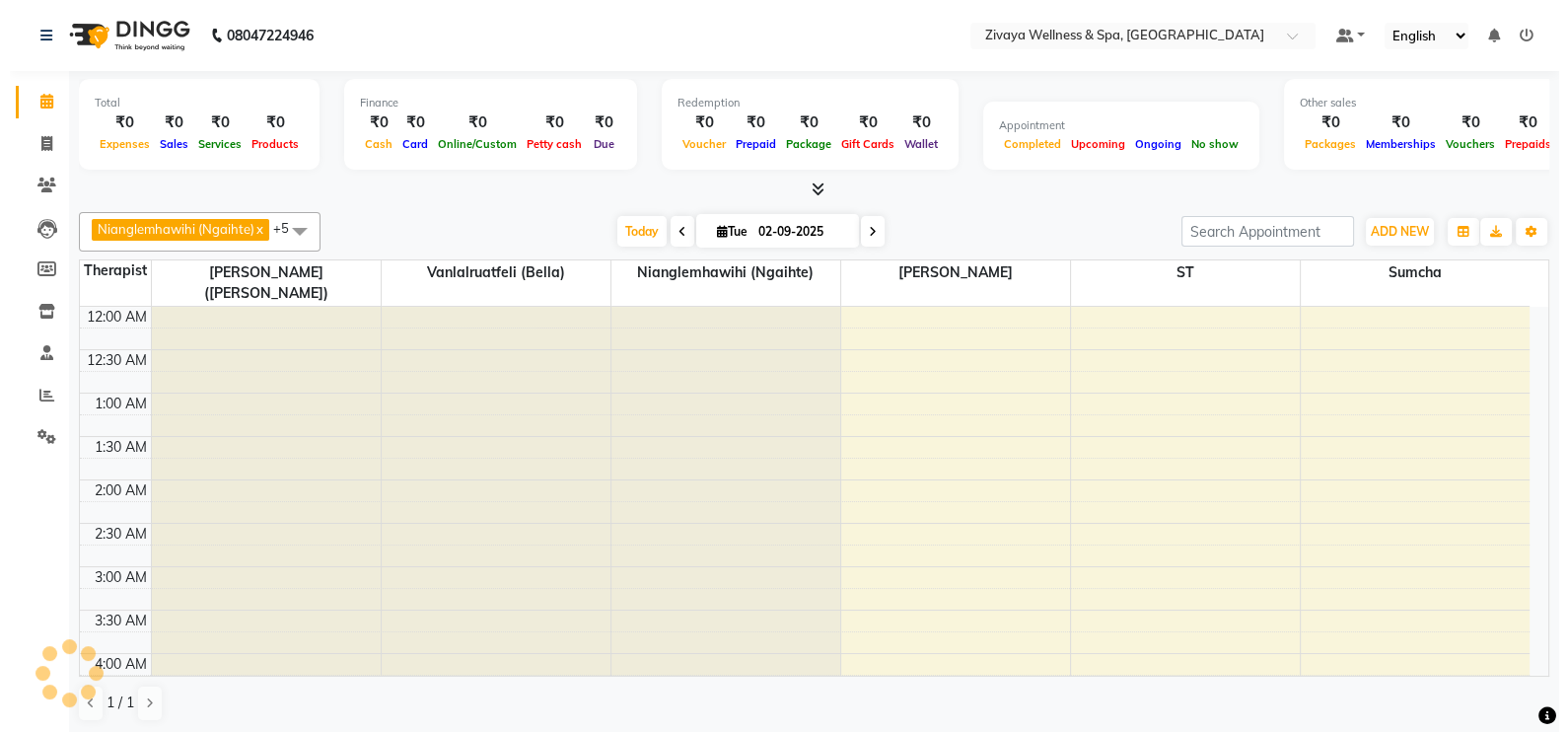
scroll to position [518, 0]
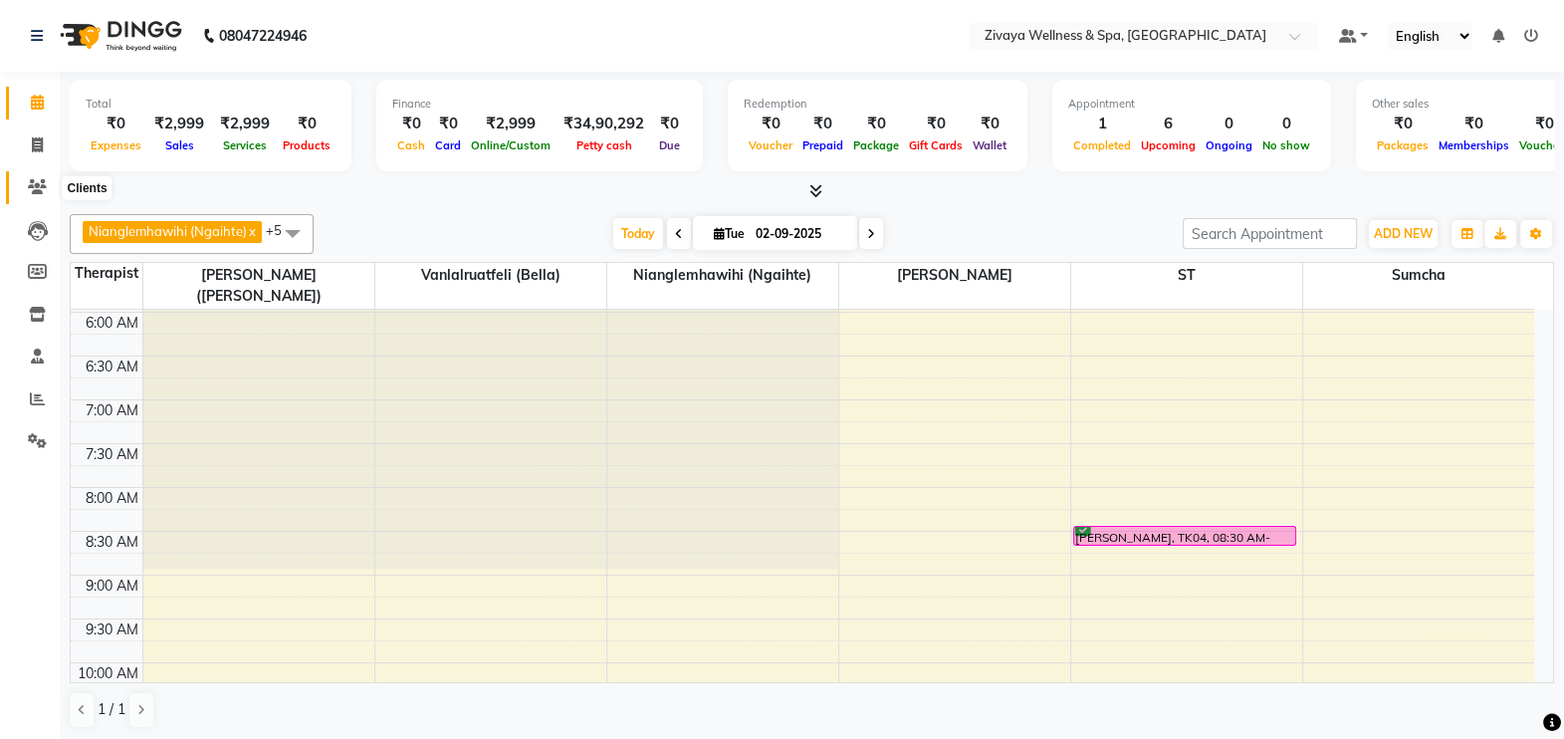
click at [30, 186] on icon at bounding box center [37, 186] width 19 height 15
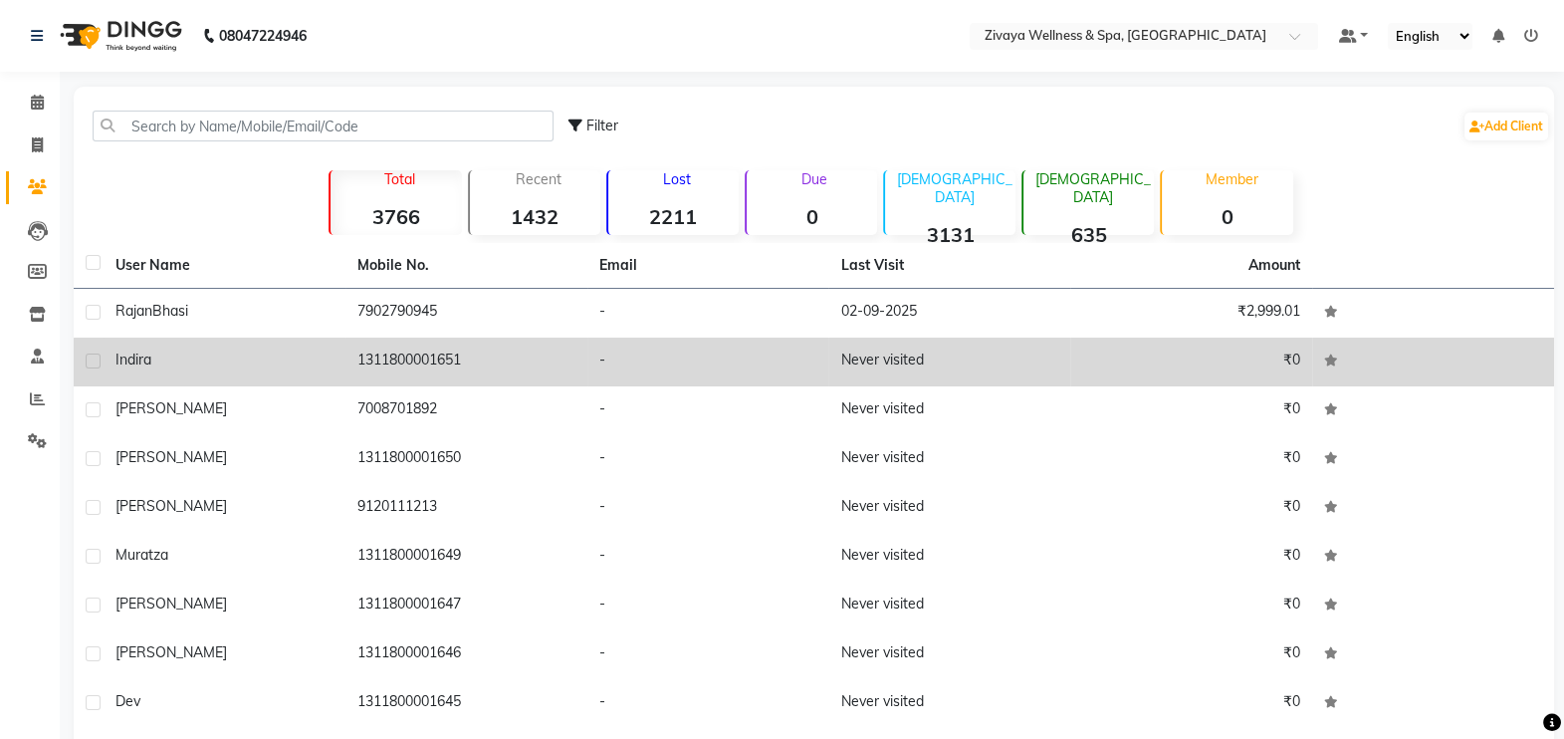
click at [490, 374] on td "1311800001651" at bounding box center [466, 362] width 242 height 49
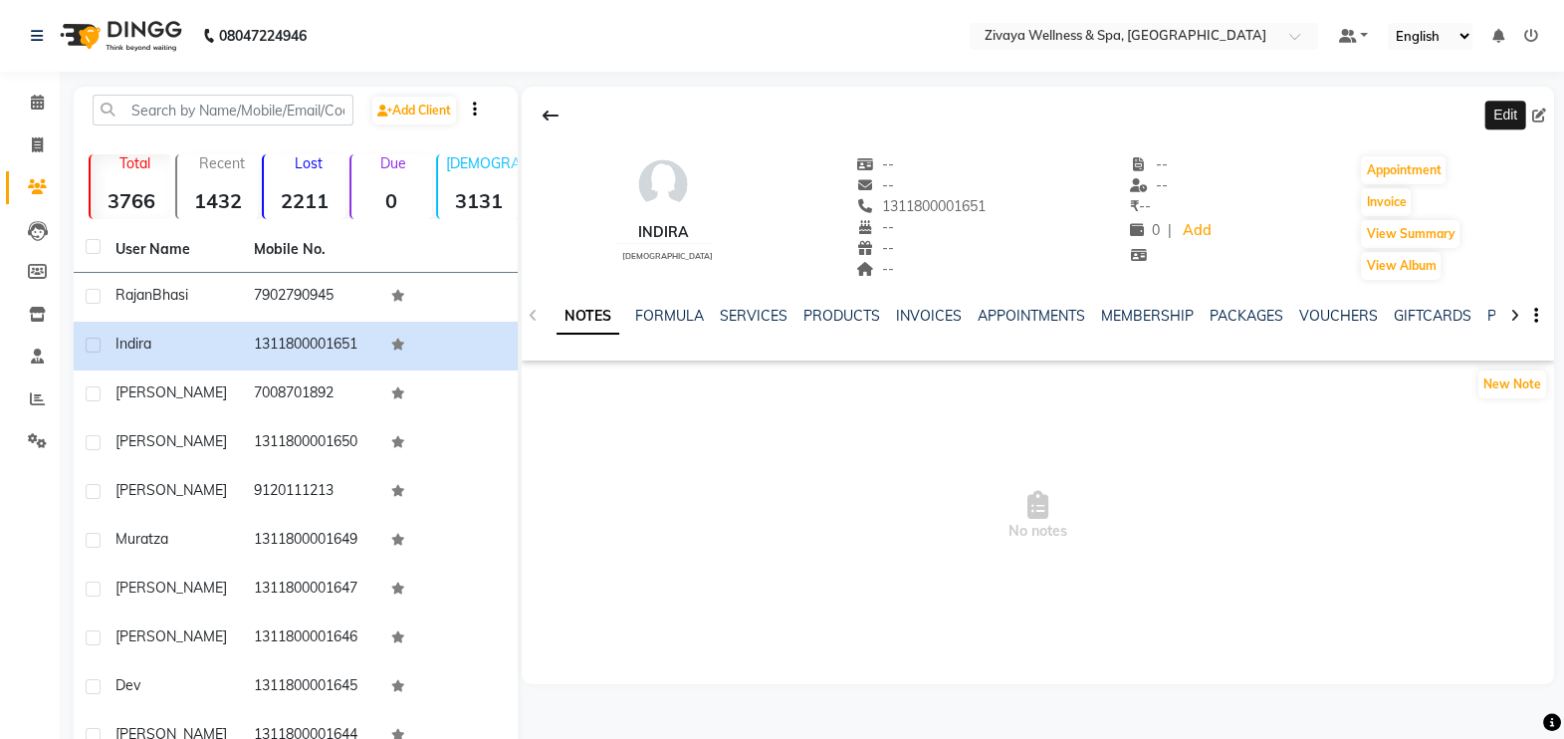
click at [1538, 117] on icon at bounding box center [1539, 116] width 14 height 14
select select "[DEMOGRAPHIC_DATA]"
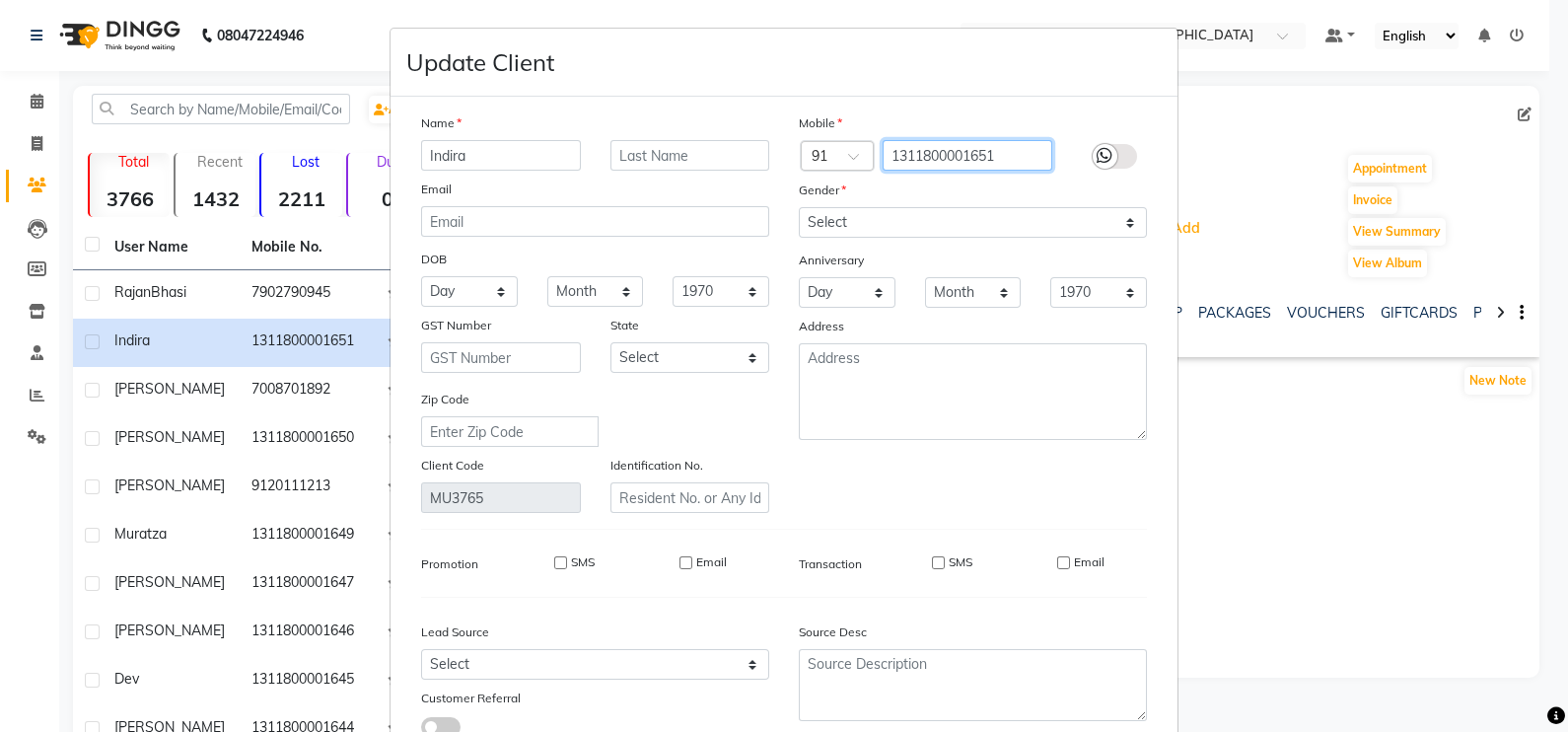
click at [998, 164] on input "1311800001651" at bounding box center [968, 155] width 170 height 31
type input "1"
type input "7902790945"
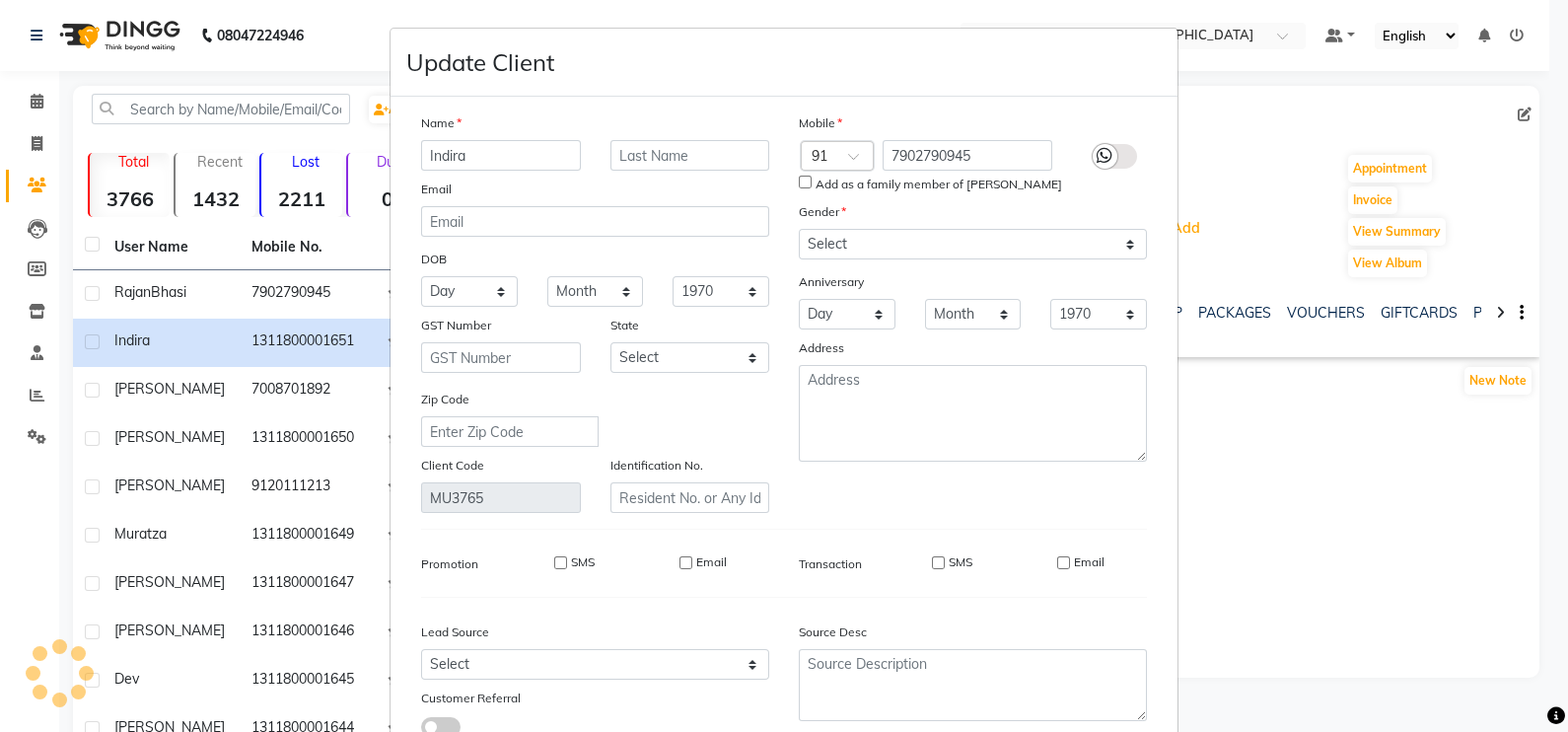
click at [932, 569] on input "SMS" at bounding box center [938, 563] width 13 height 13
checkbox input "true"
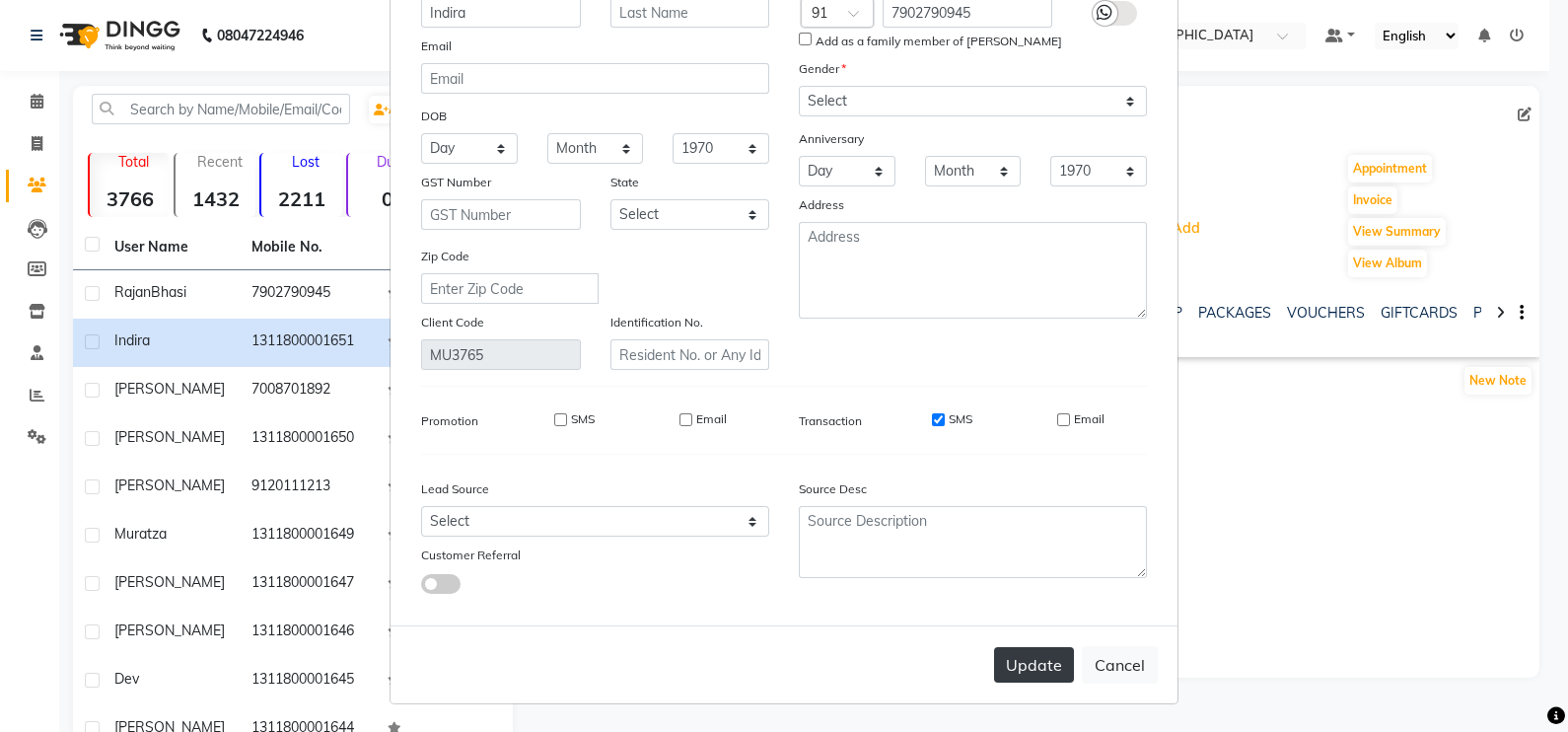
click at [1020, 664] on button "Update" at bounding box center [1034, 665] width 80 height 36
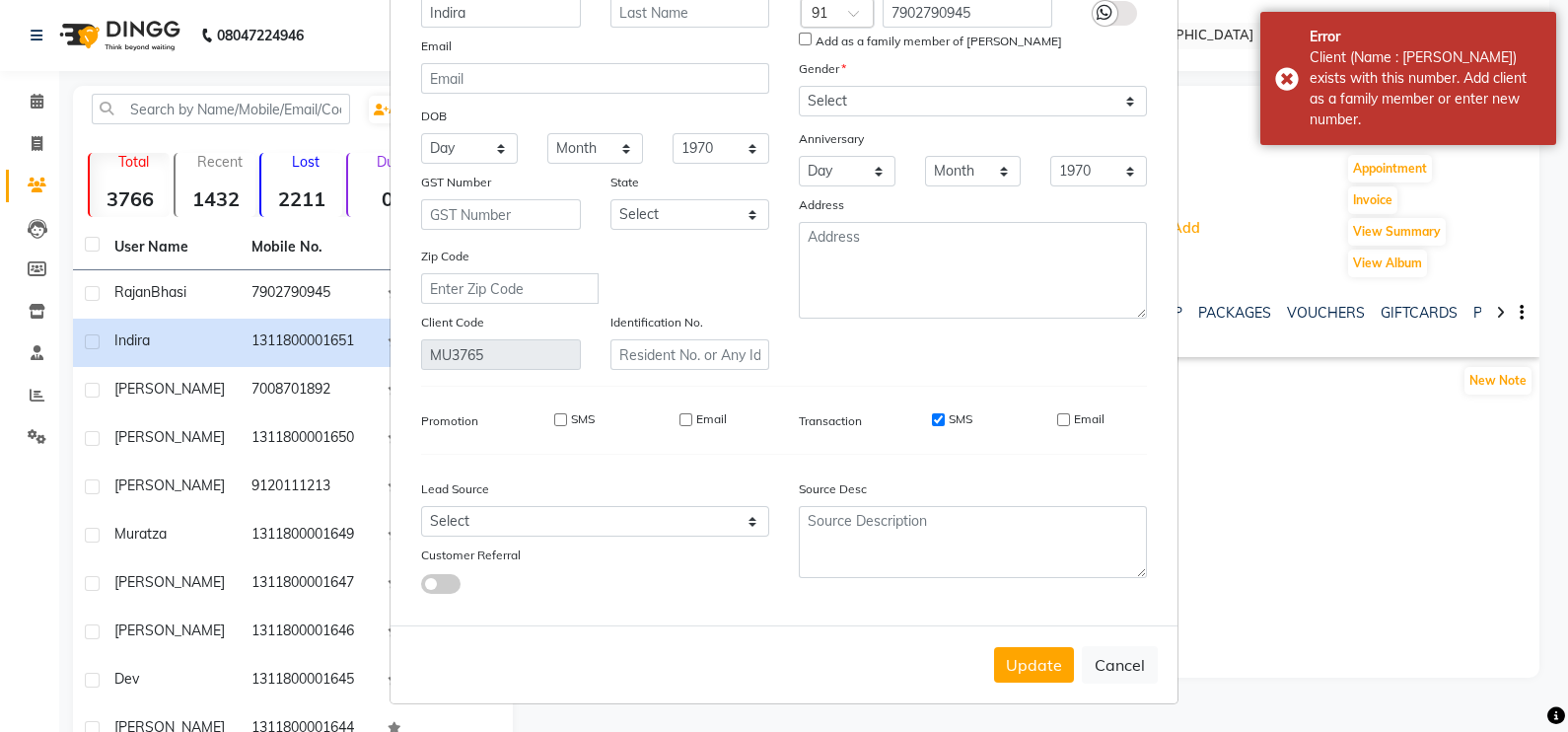
scroll to position [0, 0]
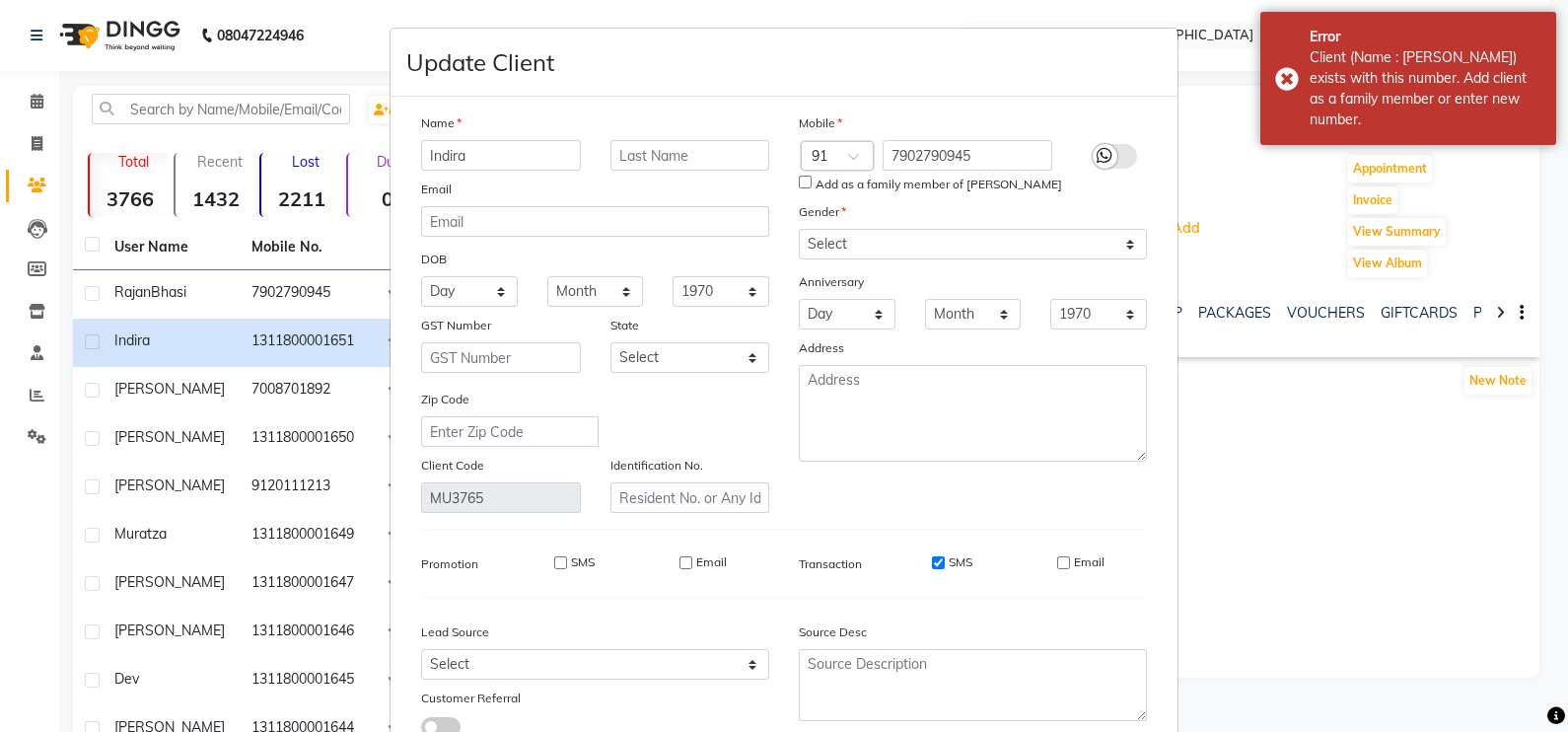
click at [798, 179] on input "Add as a family member of [PERSON_NAME]" at bounding box center [804, 181] width 13 height 13
checkbox input "true"
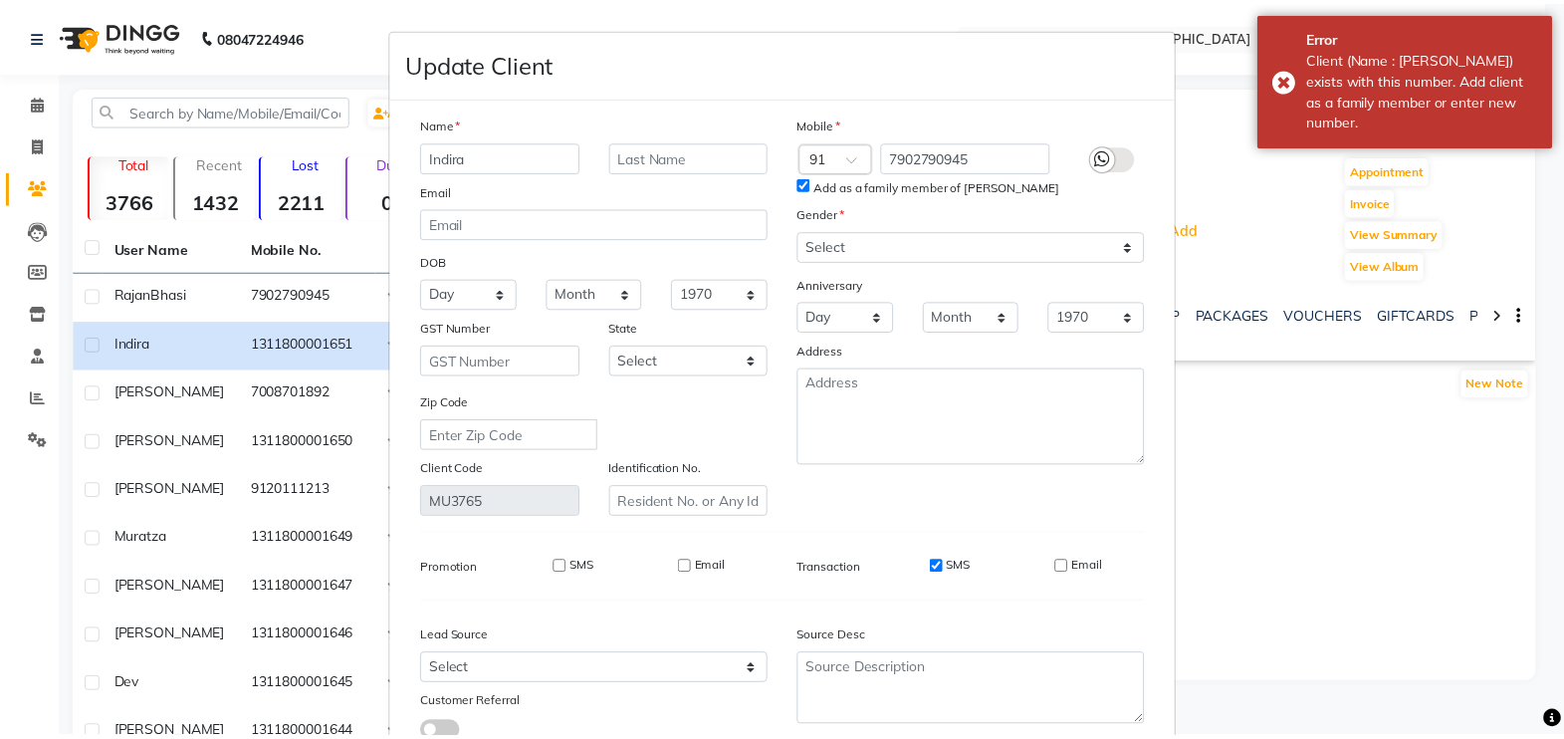
scroll to position [154, 0]
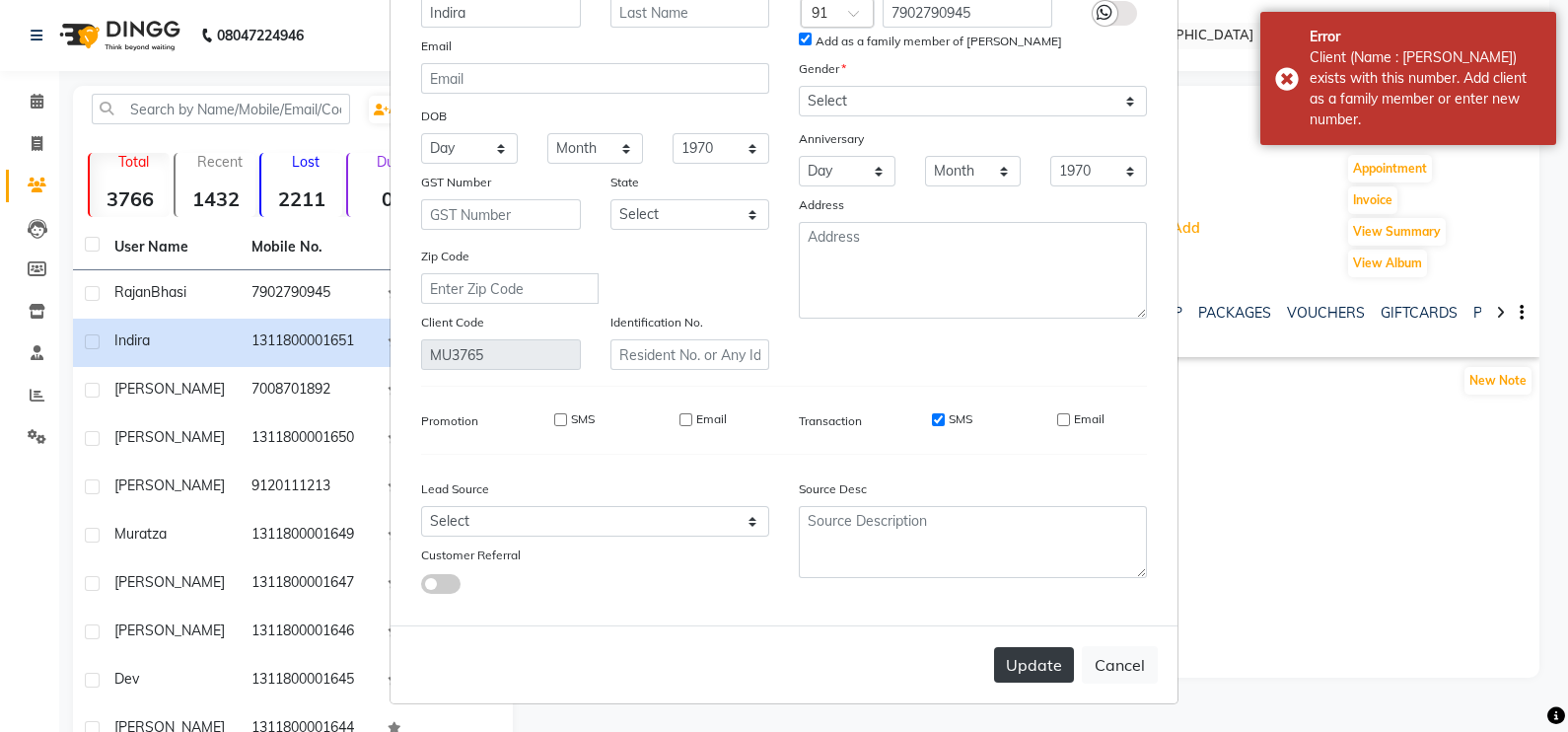
click at [1036, 673] on button "Update" at bounding box center [1034, 665] width 80 height 36
select select
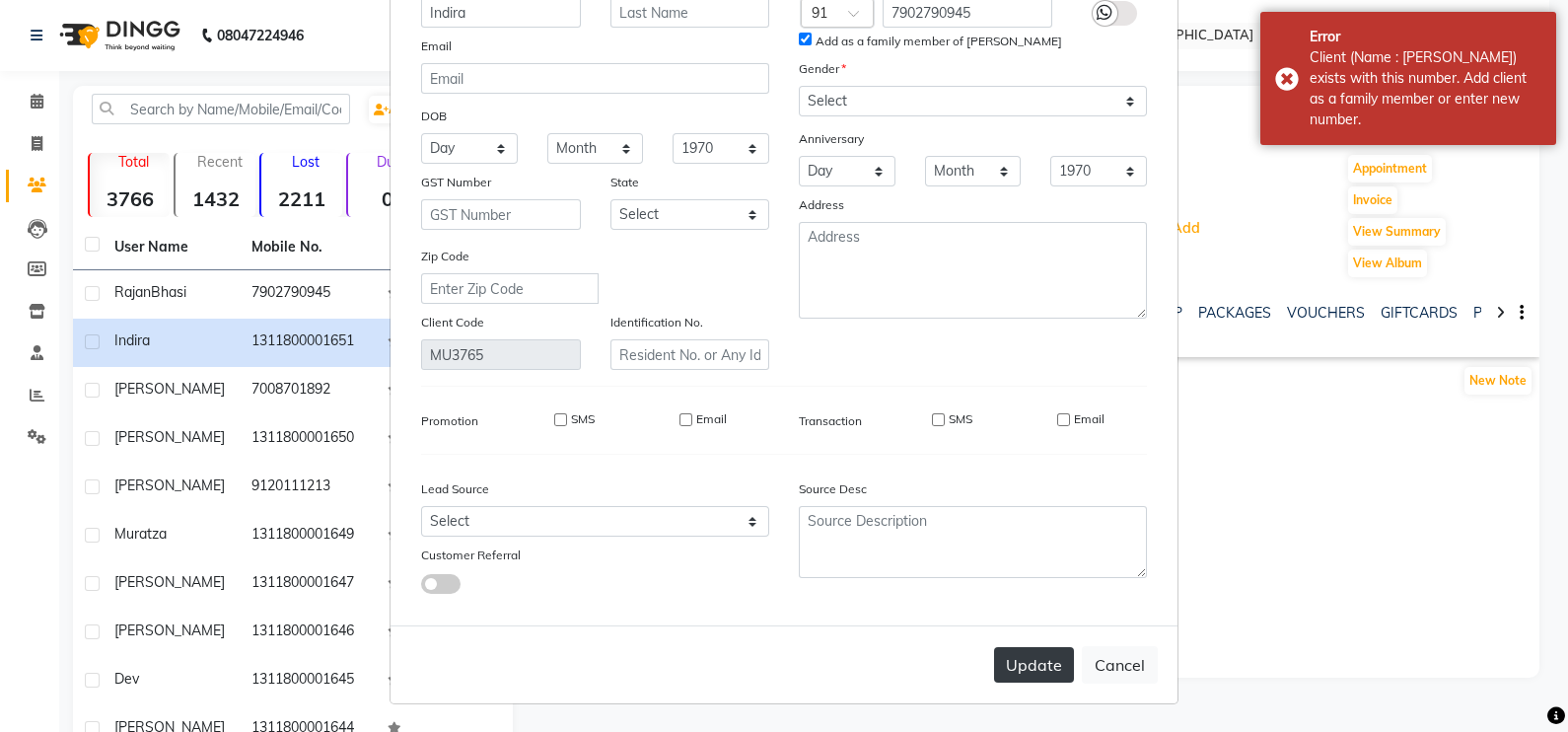
select select
checkbox input "false"
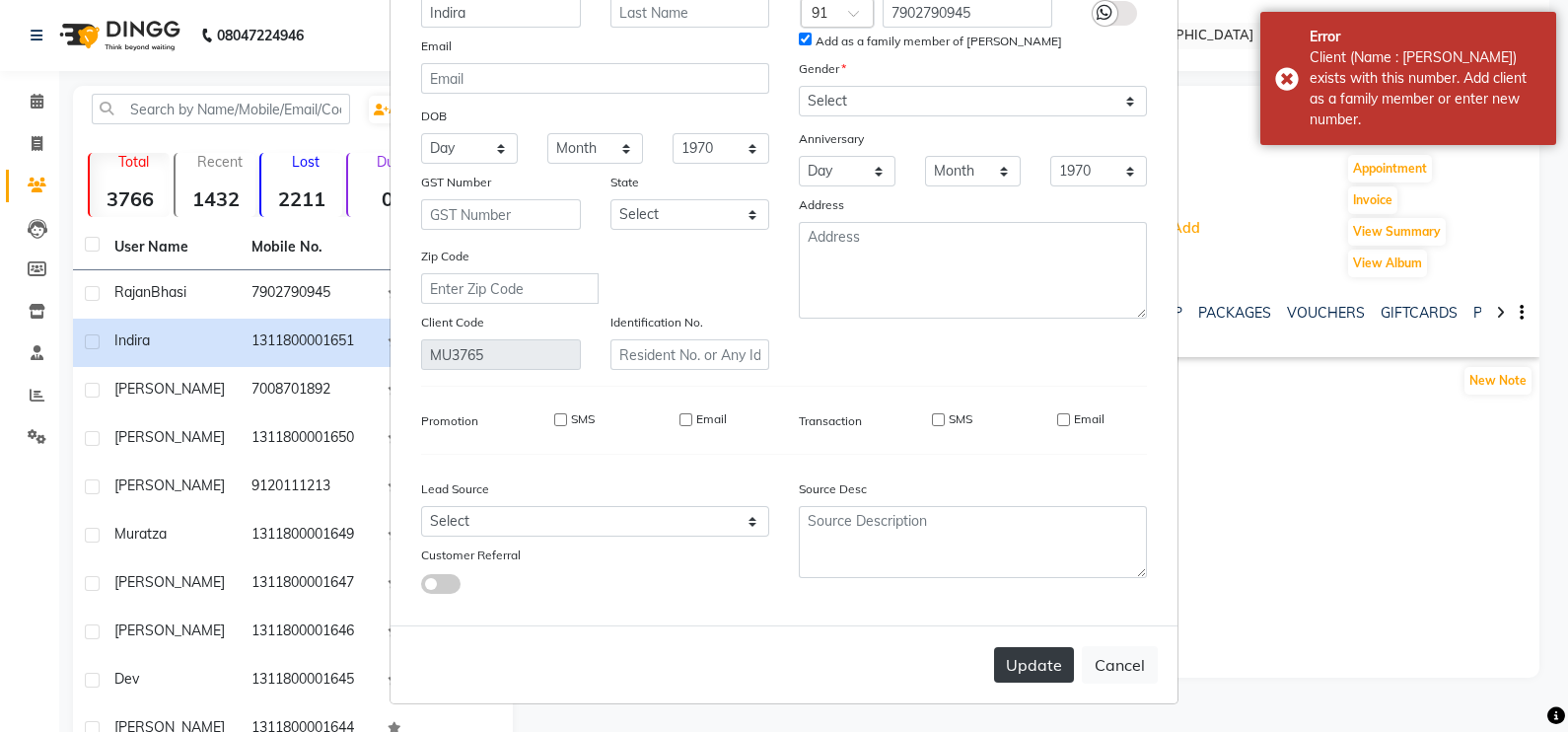
checkbox input "false"
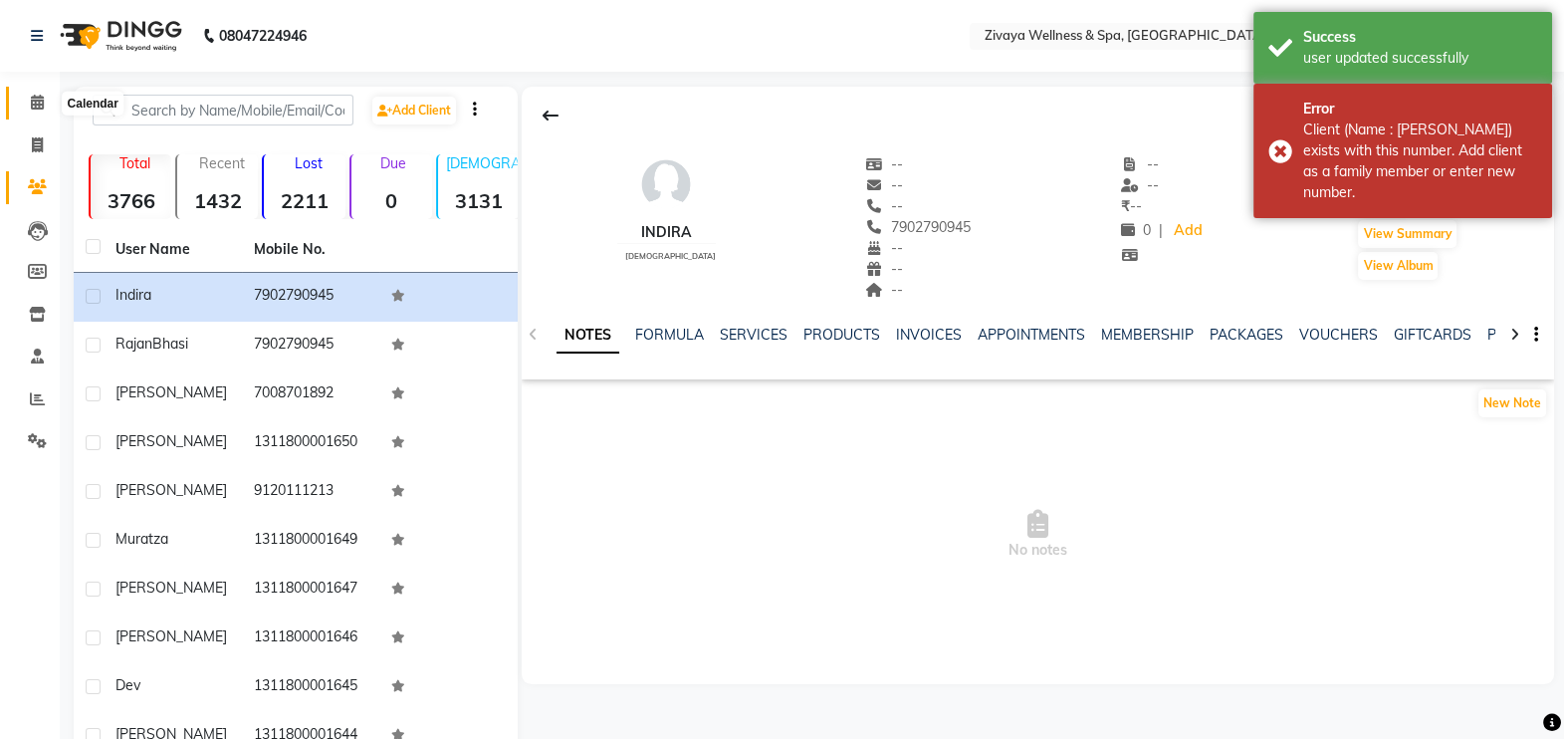
click at [34, 105] on icon at bounding box center [37, 102] width 13 height 15
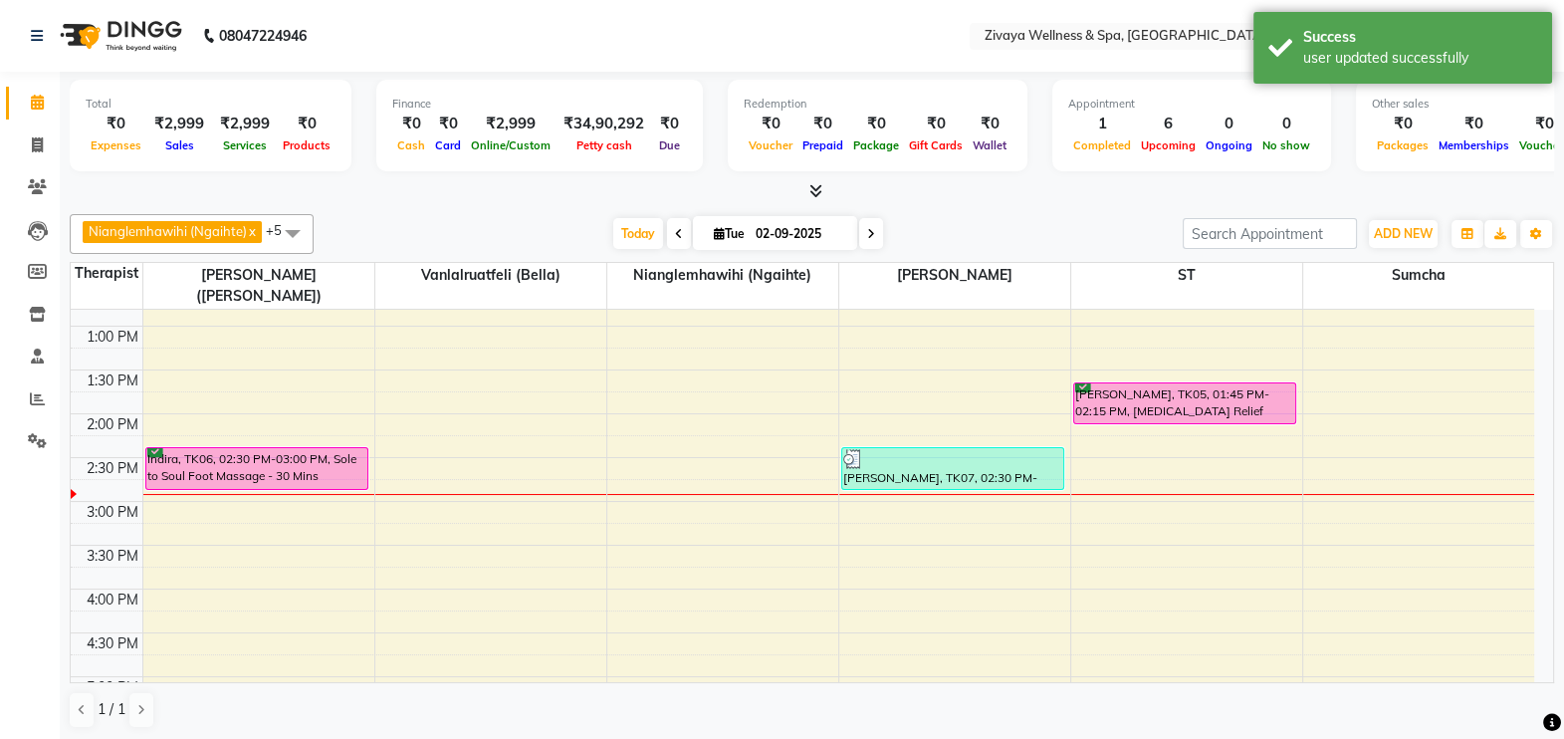
scroll to position [1124, 0]
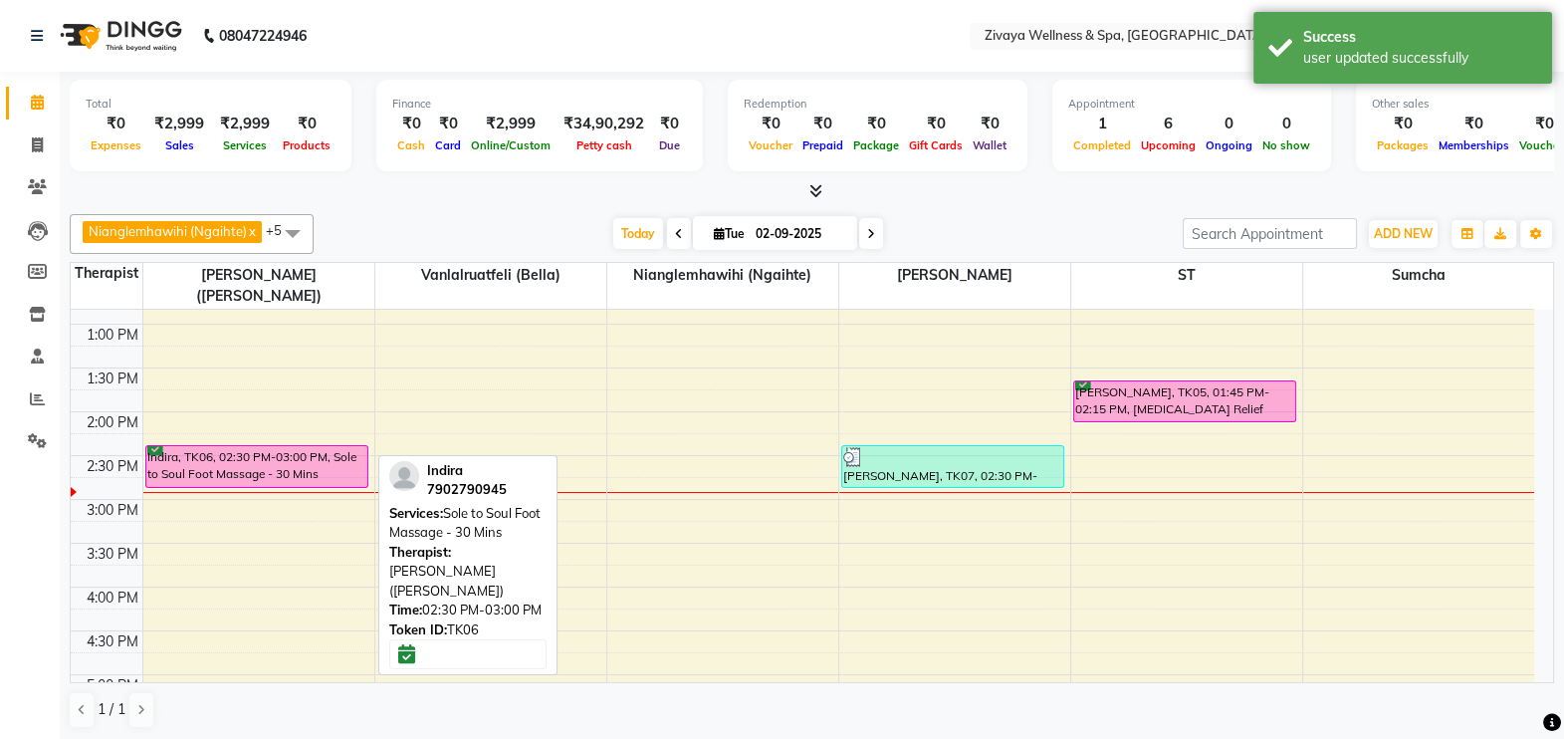
click at [343, 451] on div "Indira, TK06, 02:30 PM-03:00 PM, Sole to Soul Foot Massage - 30 Mins" at bounding box center [256, 466] width 221 height 41
select select "6"
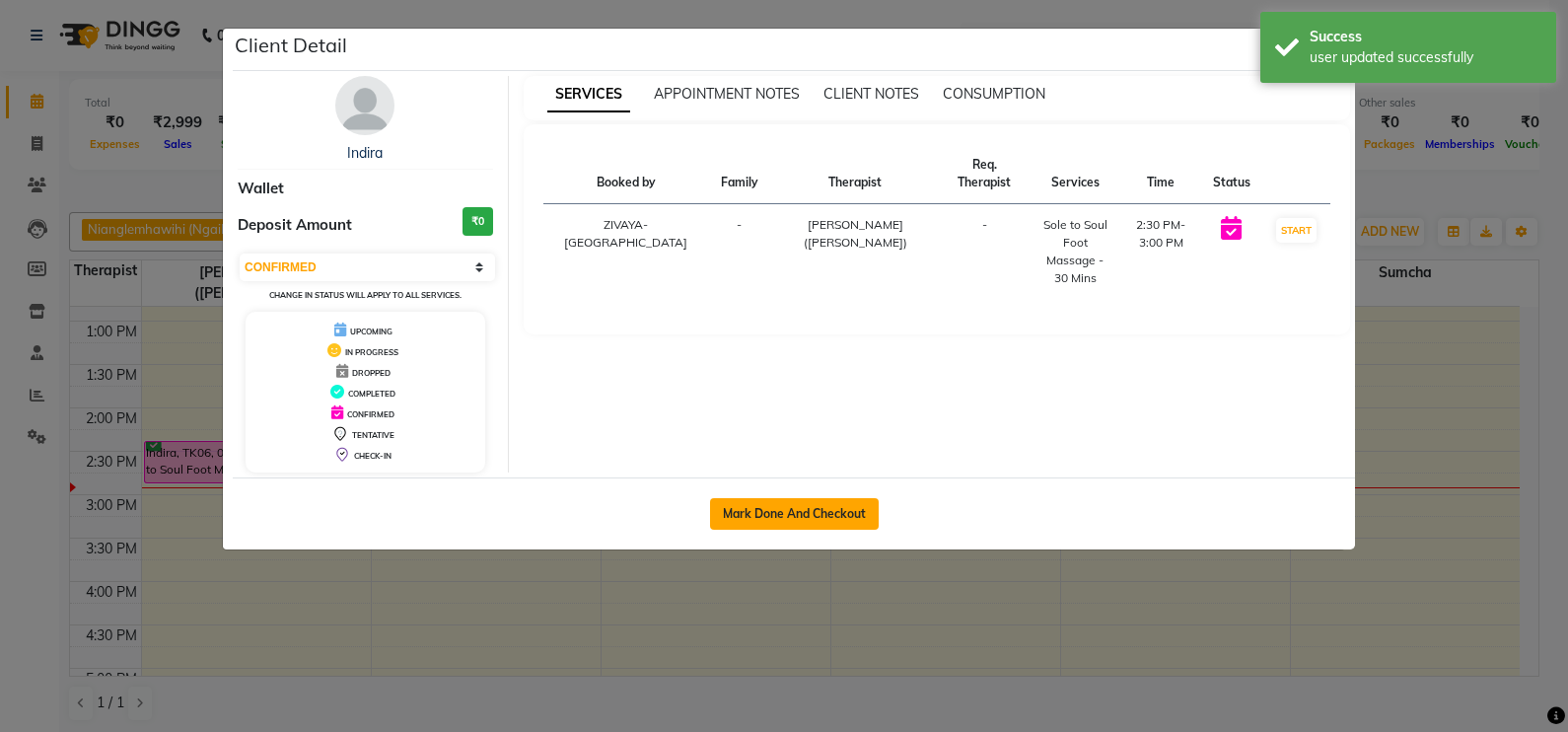
click at [788, 506] on button "Mark Done And Checkout" at bounding box center [794, 514] width 168 height 32
select select "7072"
select select "service"
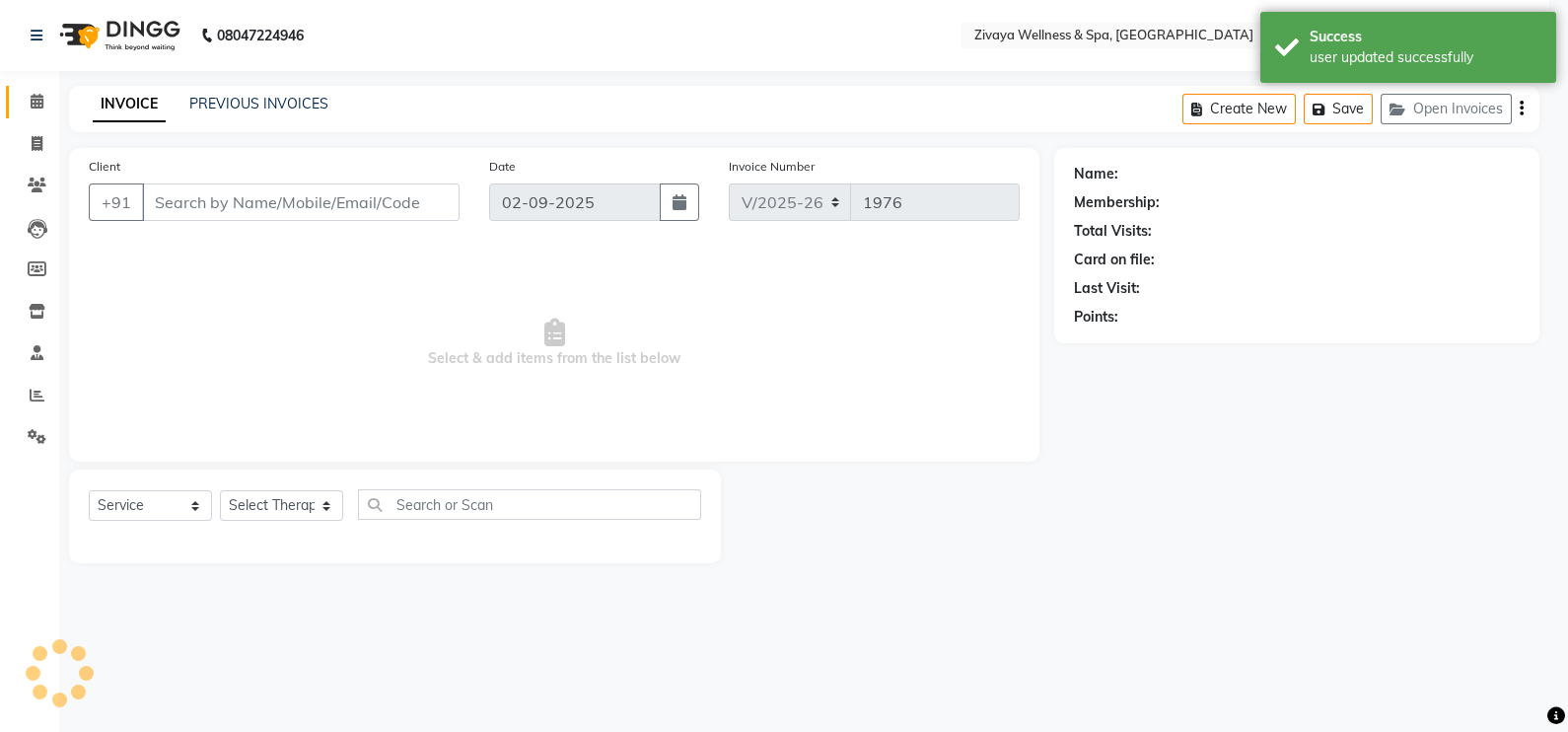
select select "3"
type input "7902790945"
select select "58850"
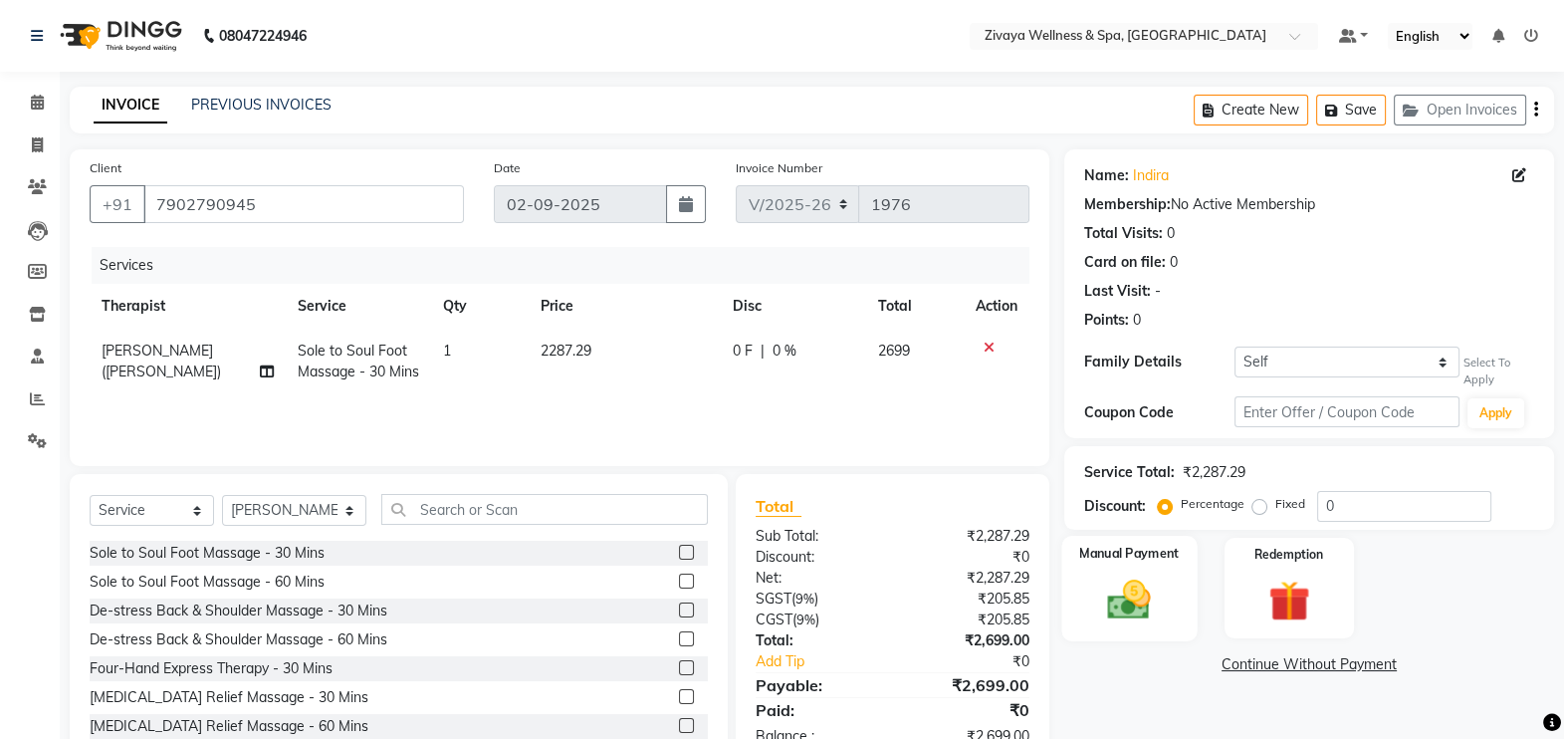
click at [1121, 603] on img at bounding box center [1129, 599] width 71 height 50
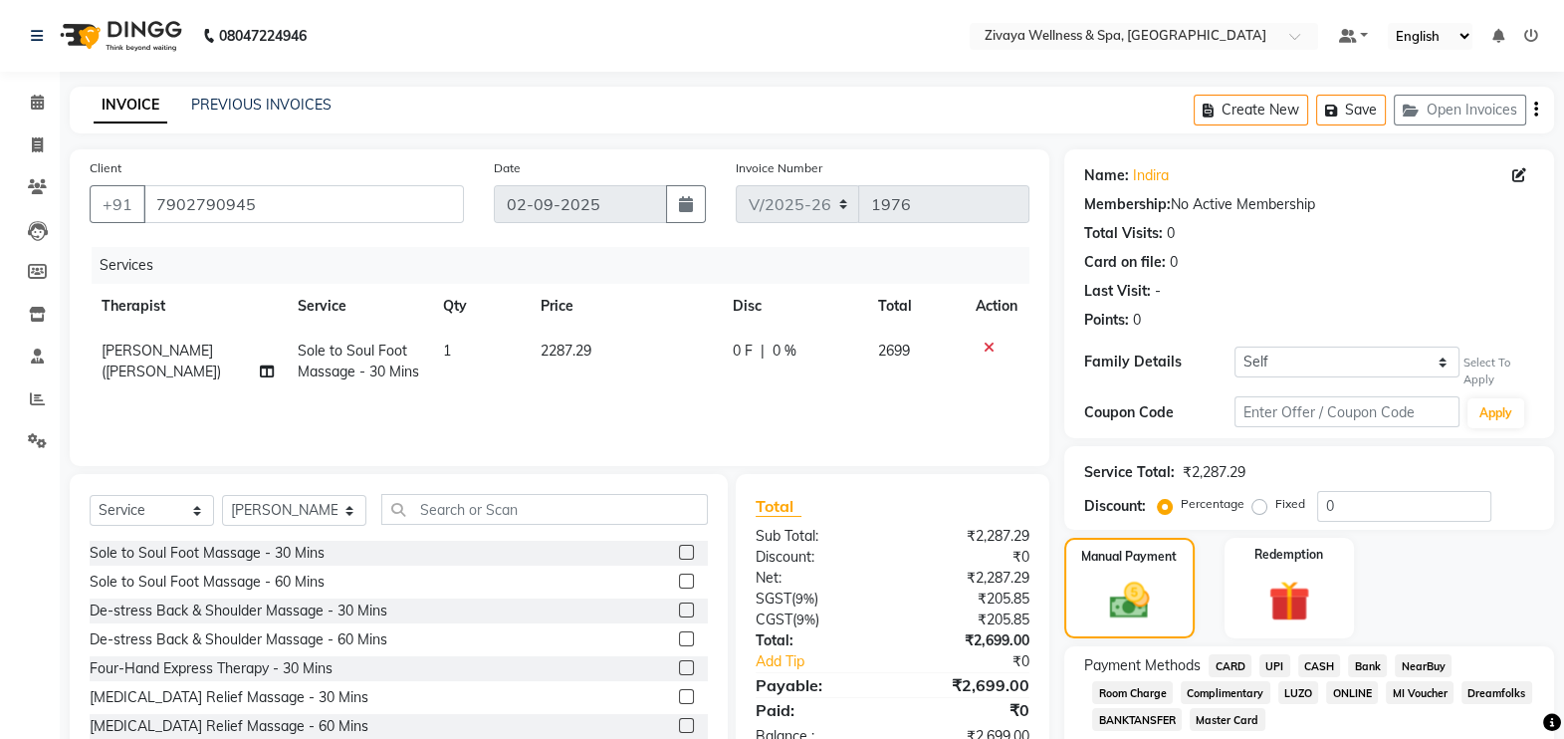
click at [1267, 665] on span "UPI" at bounding box center [1274, 665] width 31 height 23
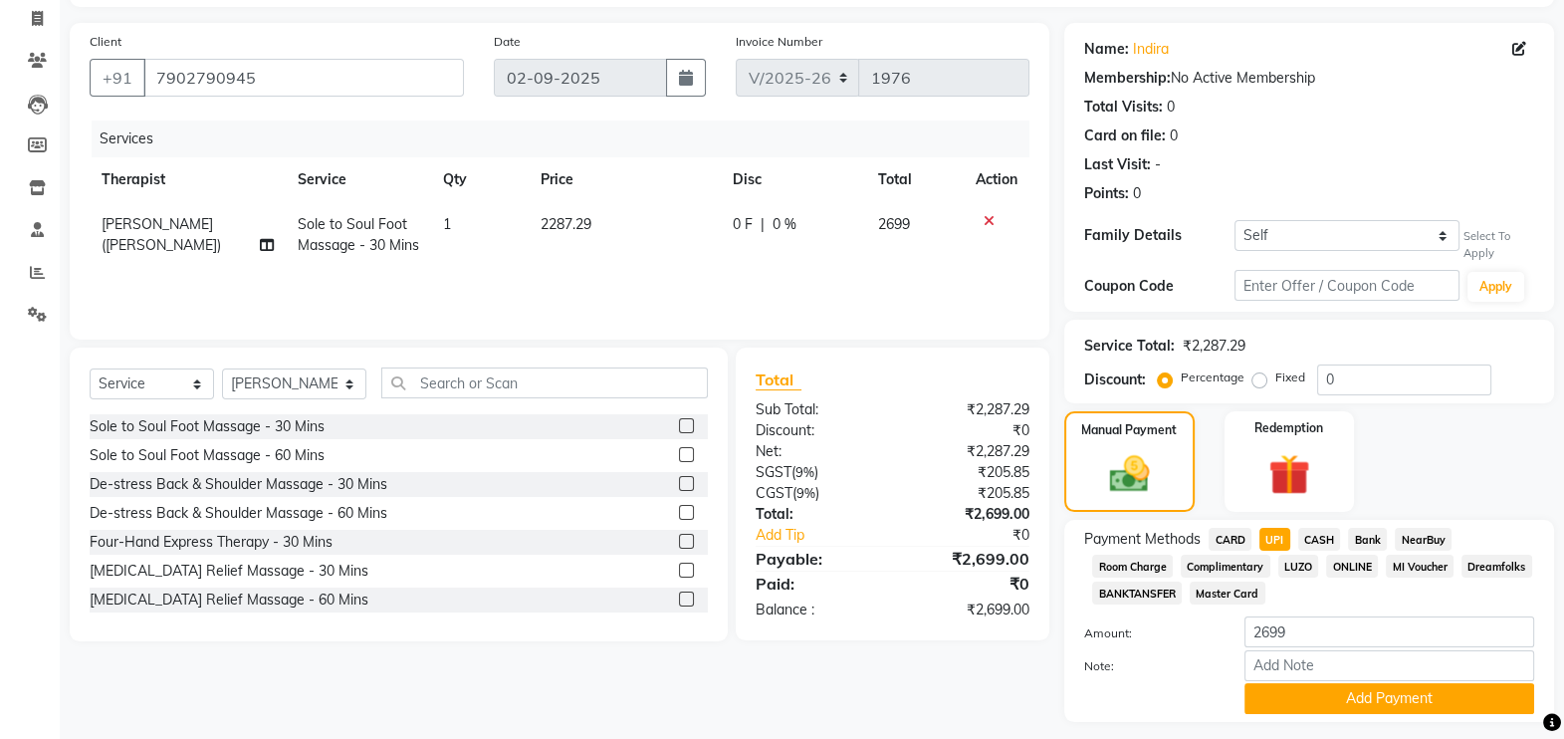
scroll to position [128, 0]
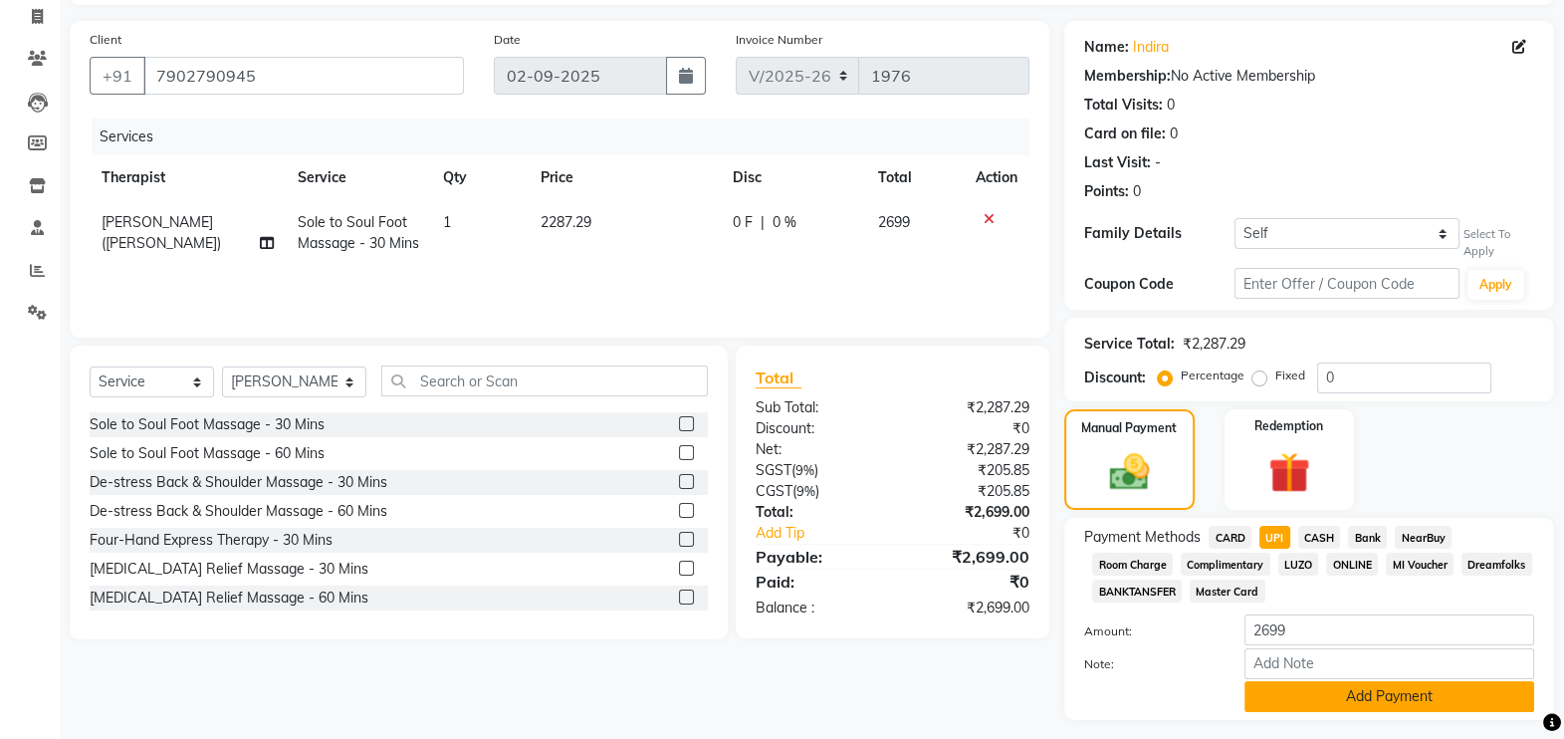
click at [1301, 704] on button "Add Payment" at bounding box center [1389, 696] width 290 height 31
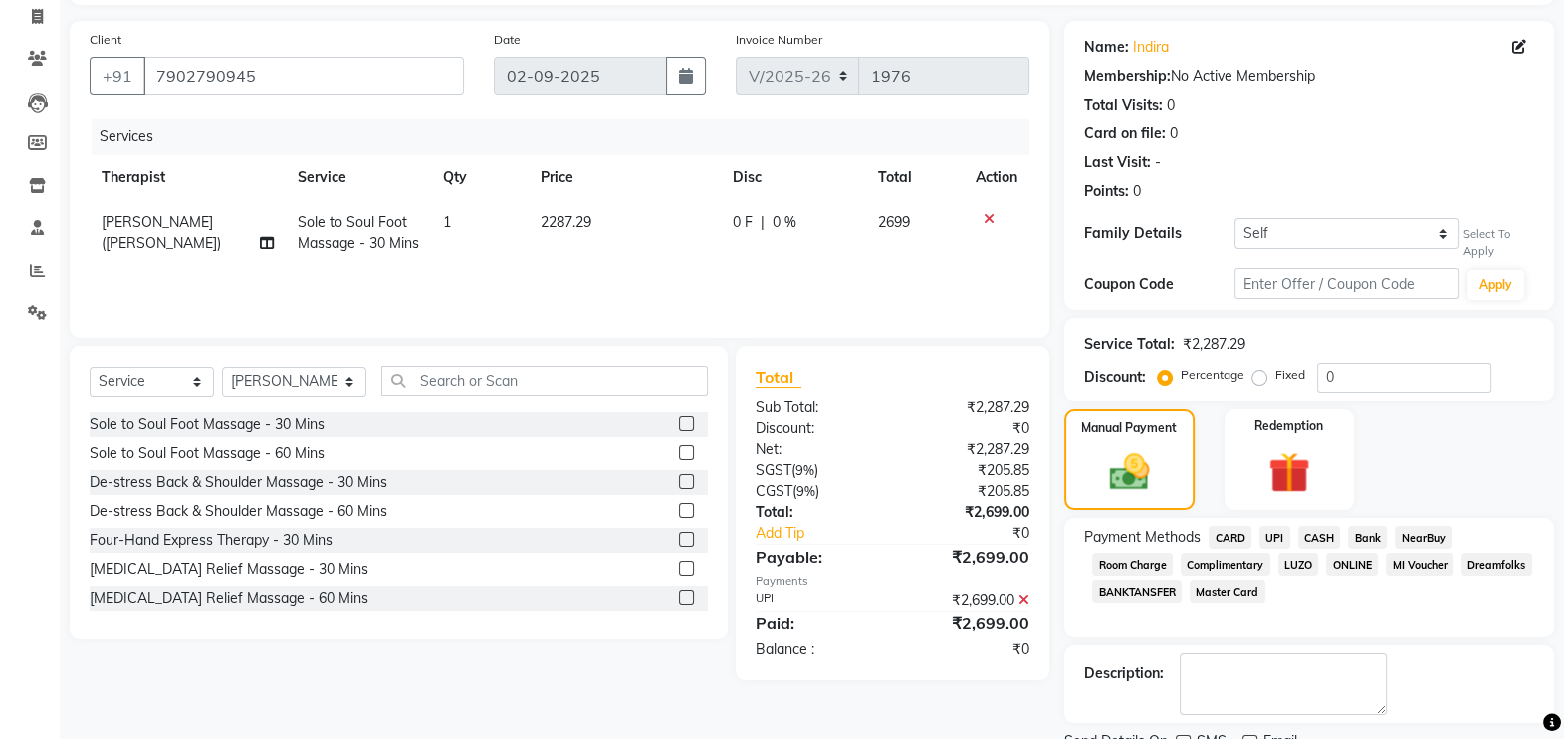
scroll to position [248, 0]
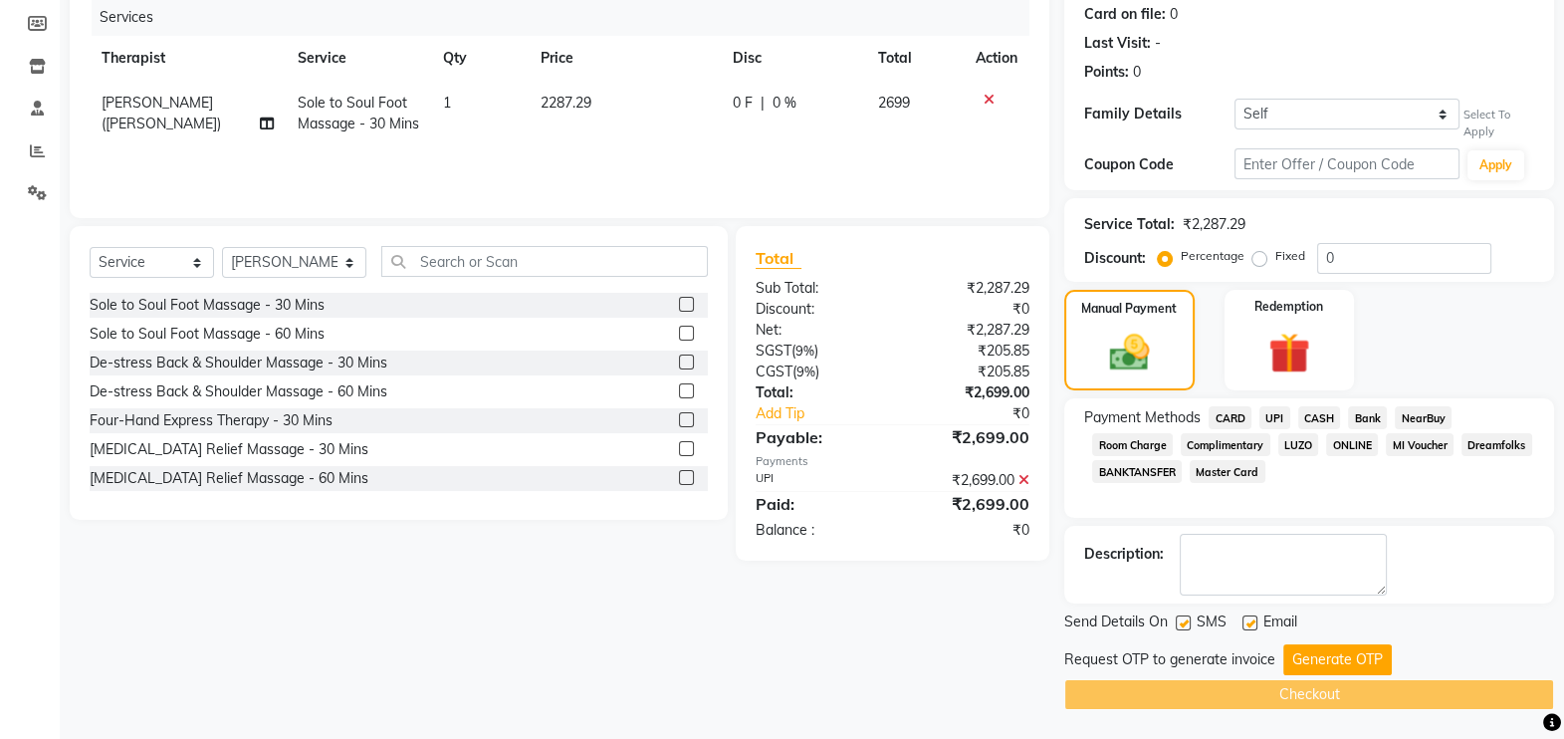
click at [1249, 622] on label at bounding box center [1249, 622] width 15 height 15
click at [1249, 622] on input "checkbox" at bounding box center [1248, 623] width 13 height 13
checkbox input "false"
click at [1311, 648] on button "Generate OTP" at bounding box center [1337, 659] width 109 height 31
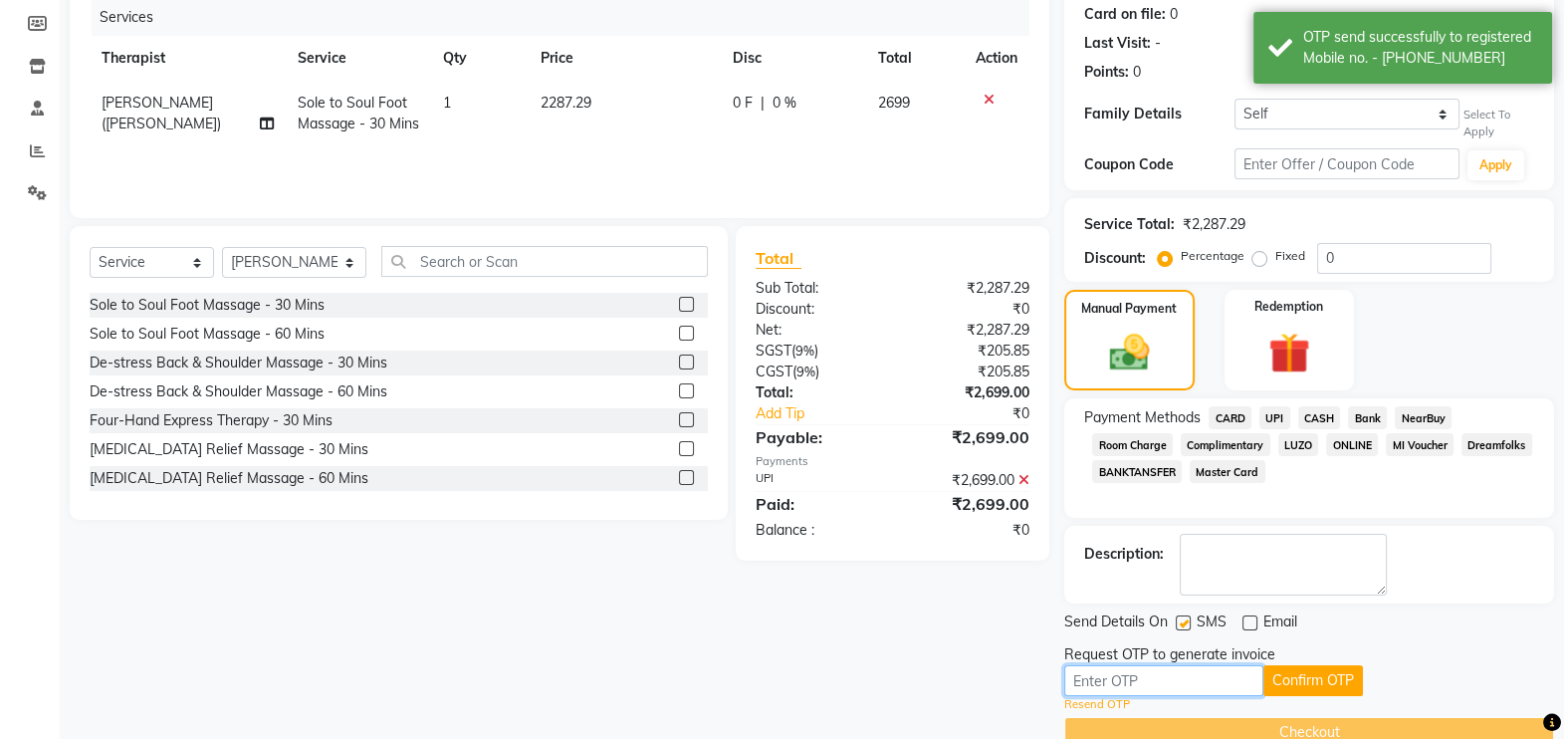
click at [1192, 667] on input "text" at bounding box center [1163, 680] width 199 height 31
type input "4443"
click at [1311, 673] on button "Confirm OTP" at bounding box center [1313, 680] width 100 height 31
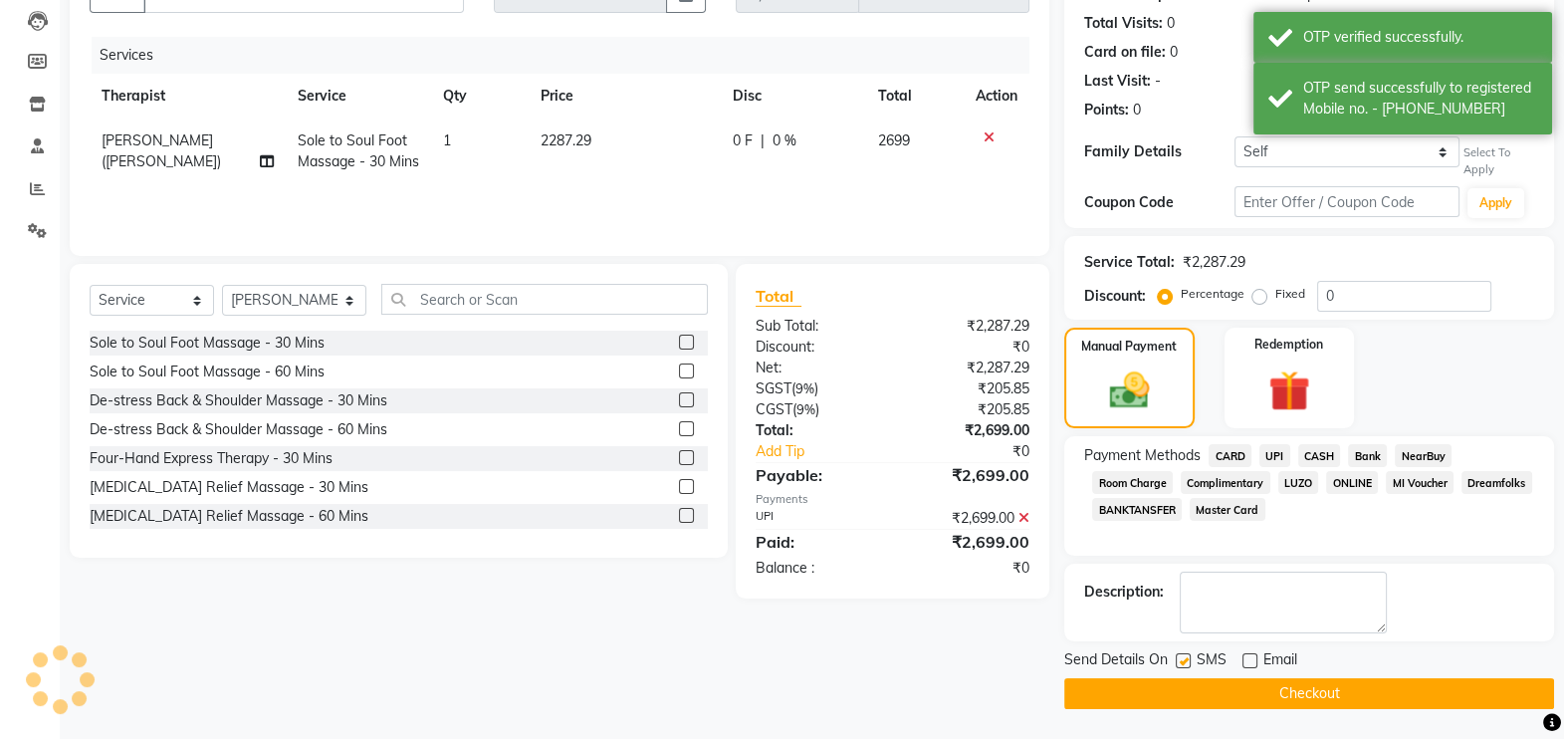
scroll to position [208, 0]
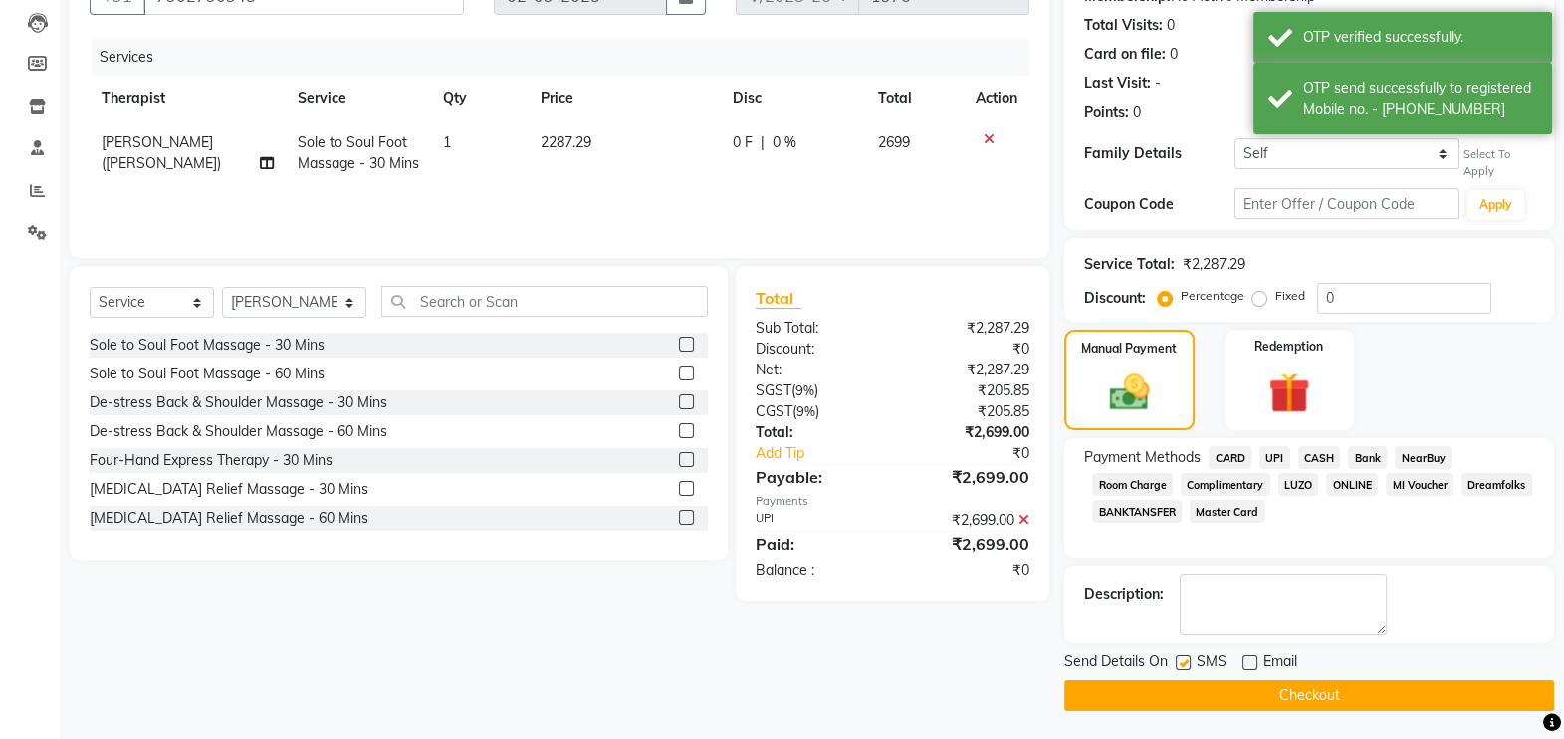
click at [1311, 695] on button "Checkout" at bounding box center [1309, 695] width 490 height 31
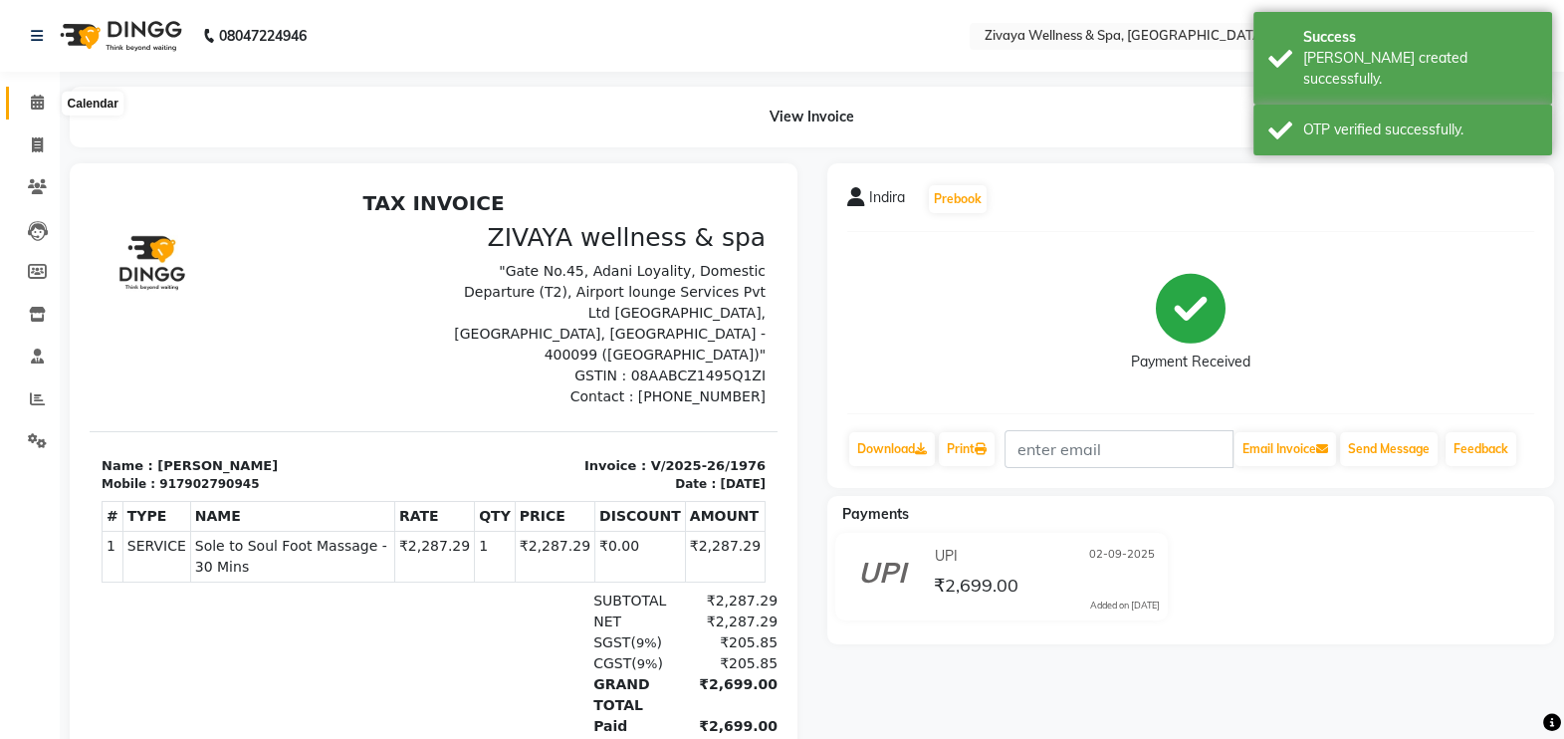
click at [38, 102] on icon at bounding box center [37, 102] width 13 height 15
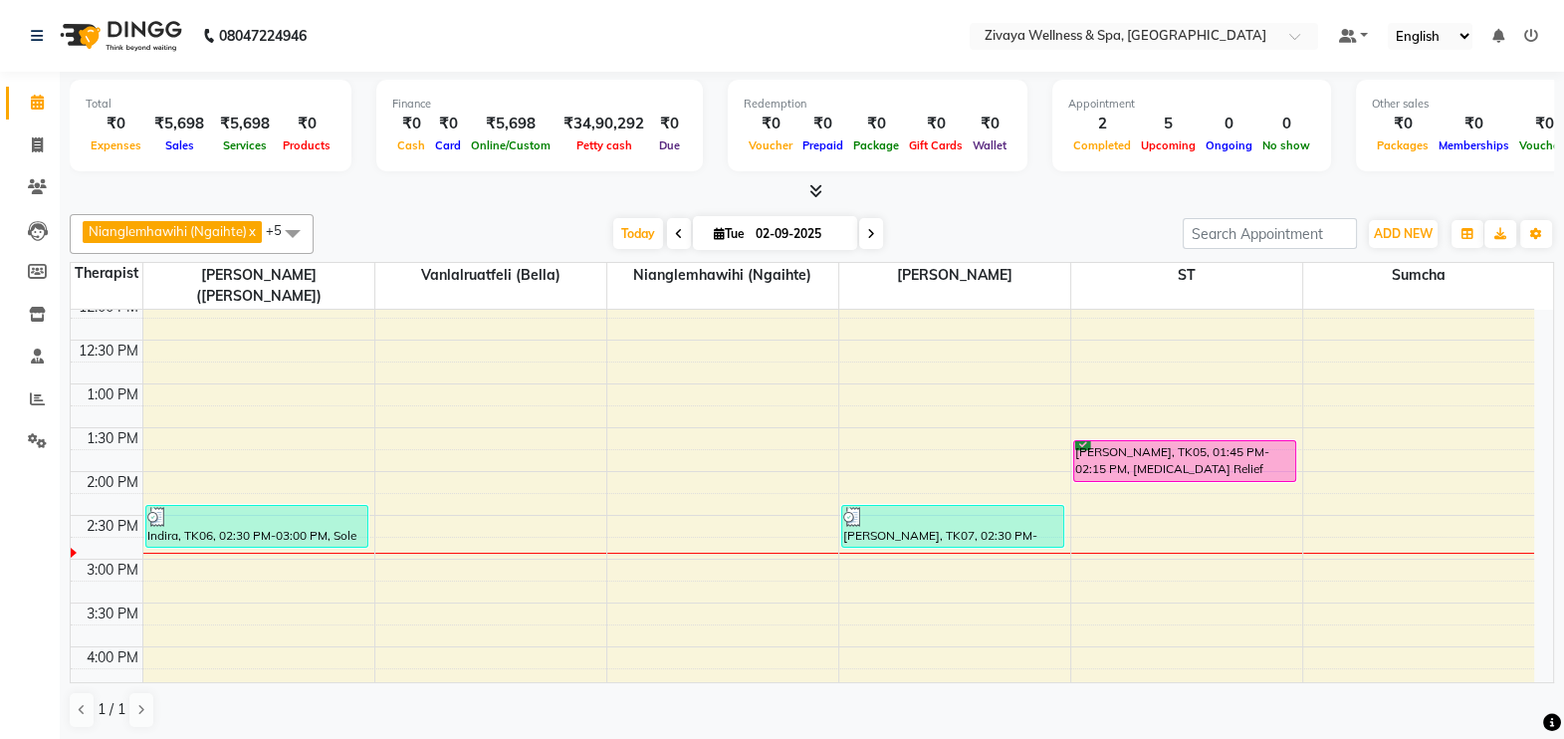
scroll to position [1094, 0]
